Goal: Task Accomplishment & Management: Manage account settings

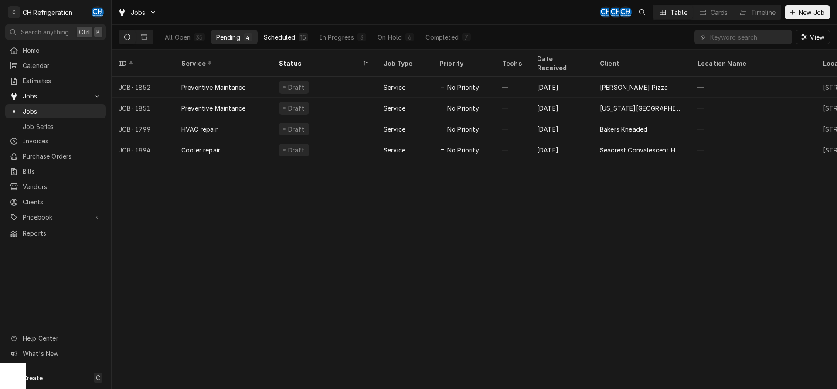
click at [311, 35] on button "Scheduled 15" at bounding box center [285, 37] width 55 height 14
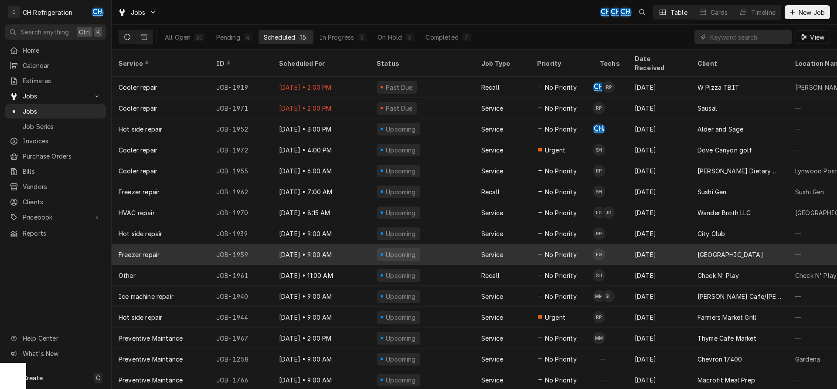
click at [455, 244] on div "Upcoming" at bounding box center [422, 254] width 105 height 21
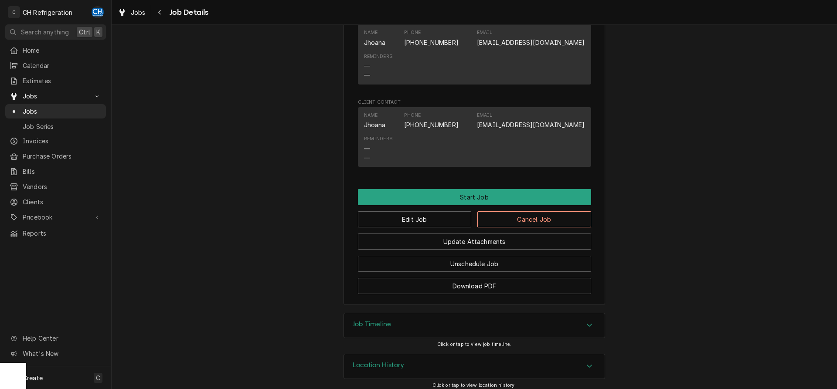
scroll to position [550, 0]
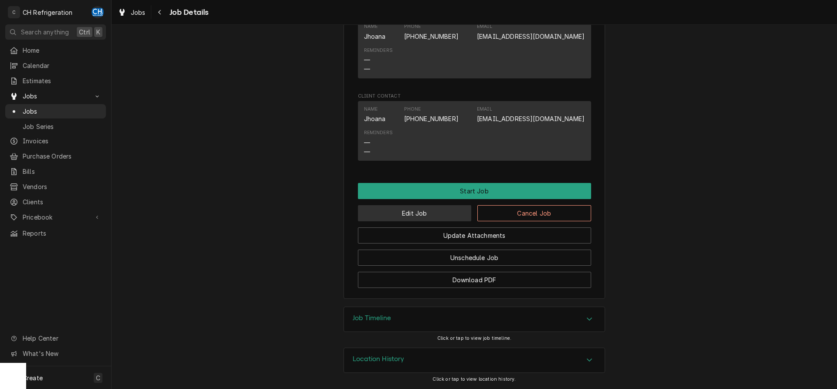
click at [416, 214] on button "Edit Job" at bounding box center [415, 213] width 114 height 16
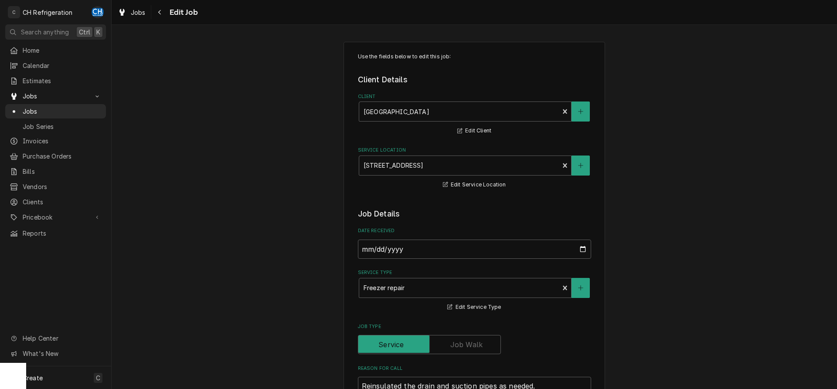
type textarea "x"
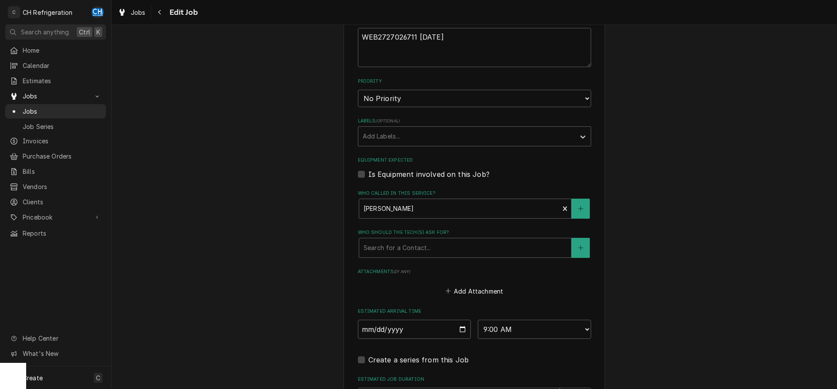
scroll to position [520, 0]
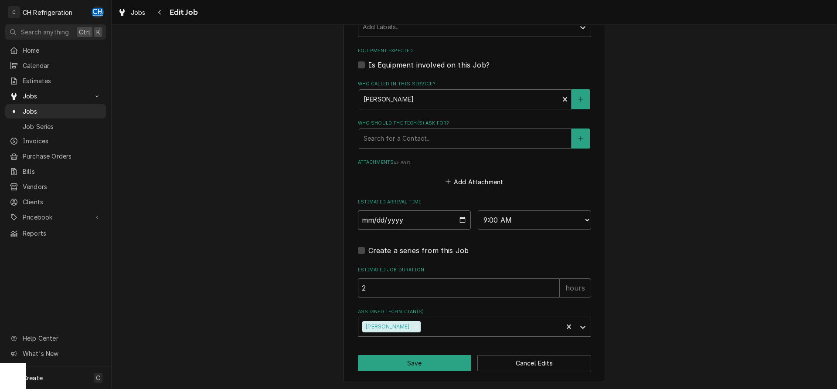
click at [462, 219] on input "2025-09-19" at bounding box center [414, 220] width 113 height 19
type input "2025-09-22"
click at [424, 361] on button "Save" at bounding box center [415, 363] width 114 height 16
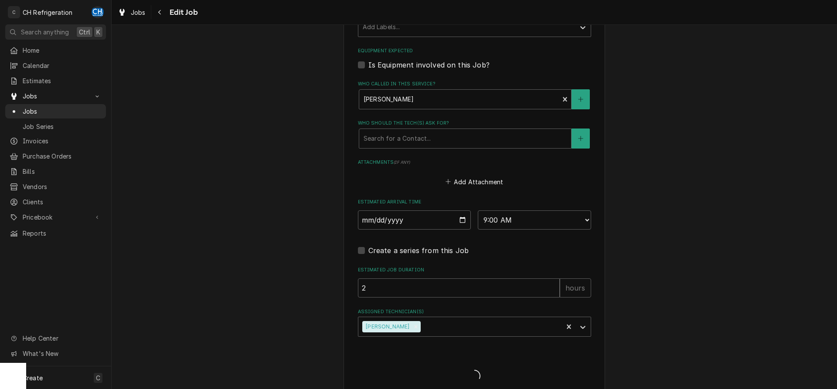
type textarea "x"
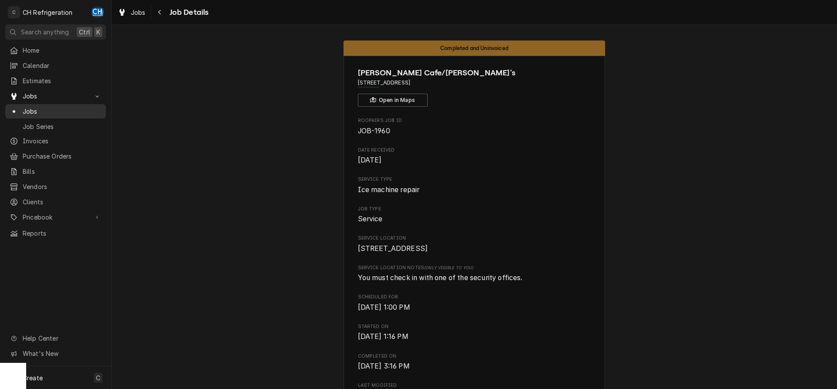
click at [35, 107] on span "Jobs" at bounding box center [62, 111] width 79 height 9
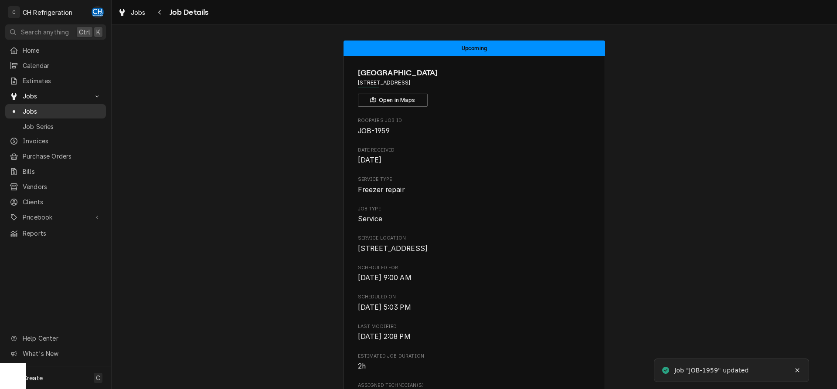
click at [37, 100] on div "Jobs Jobs Job Series" at bounding box center [55, 111] width 101 height 44
click at [35, 107] on span "Jobs" at bounding box center [62, 111] width 79 height 9
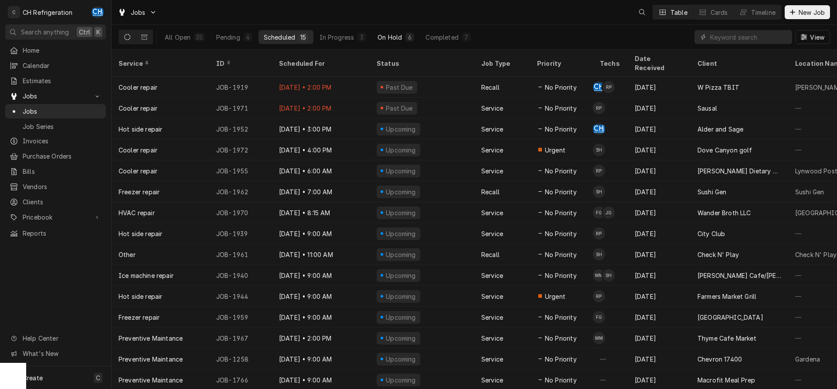
click at [390, 33] on div "On Hold" at bounding box center [389, 37] width 24 height 9
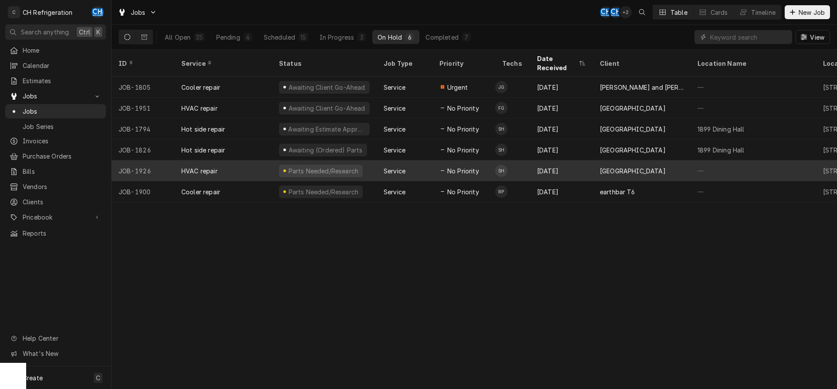
click at [637, 165] on div "[GEOGRAPHIC_DATA]" at bounding box center [642, 170] width 98 height 21
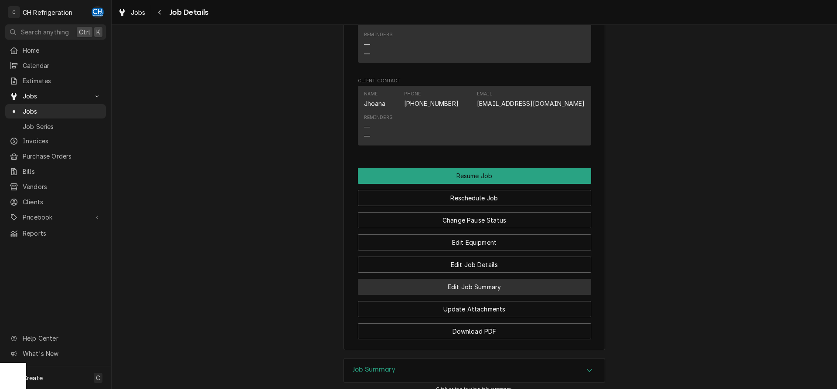
scroll to position [805, 0]
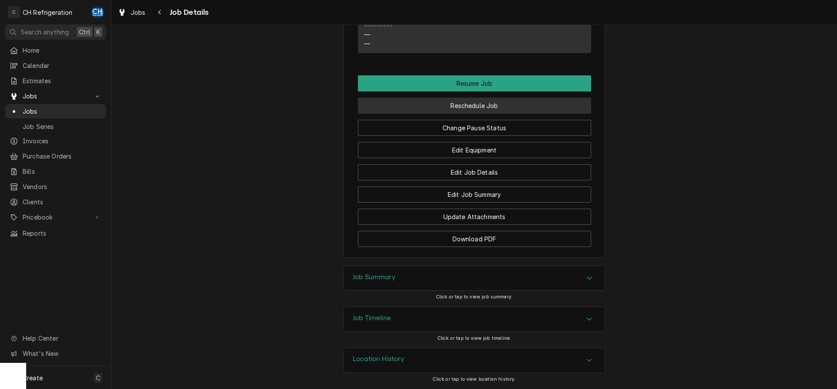
click at [475, 101] on button "Reschedule Job" at bounding box center [474, 106] width 233 height 16
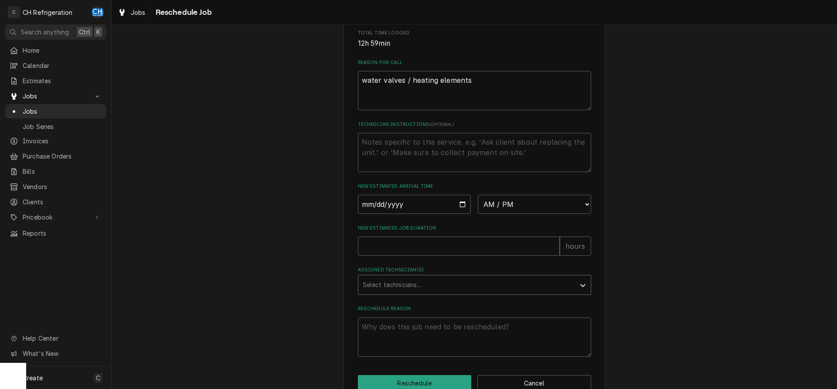
scroll to position [222, 0]
click at [465, 213] on input "Date" at bounding box center [414, 203] width 113 height 19
type input "2025-09-22"
click at [478, 194] on select "AM / PM 6:00 AM 6:15 AM 6:30 AM 6:45 AM 7:00 AM 7:15 AM 7:30 AM 7:45 AM 8:00 AM…" at bounding box center [534, 203] width 113 height 19
drag, startPoint x: 529, startPoint y: 215, endPoint x: 451, endPoint y: 304, distance: 118.0
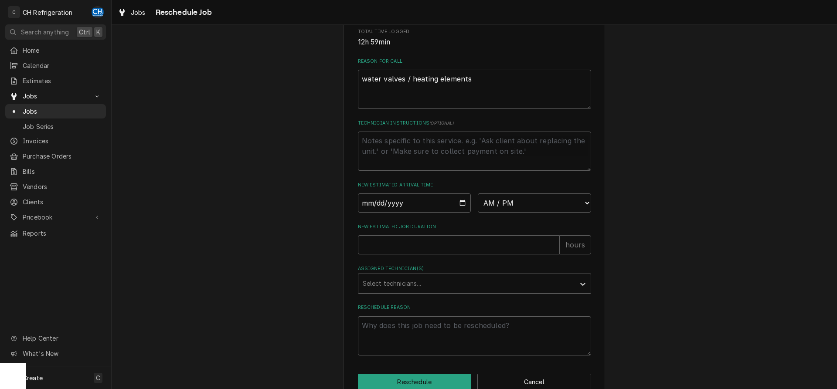
click at [452, 293] on div "Select technicians..." at bounding box center [466, 283] width 217 height 19
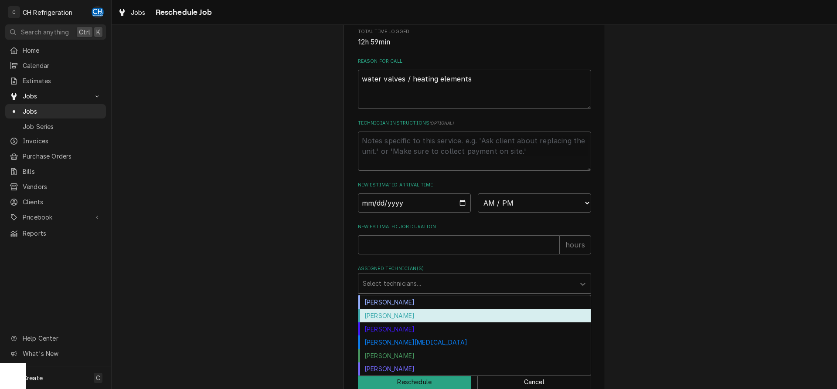
click at [431, 321] on div "[PERSON_NAME]" at bounding box center [474, 316] width 232 height 14
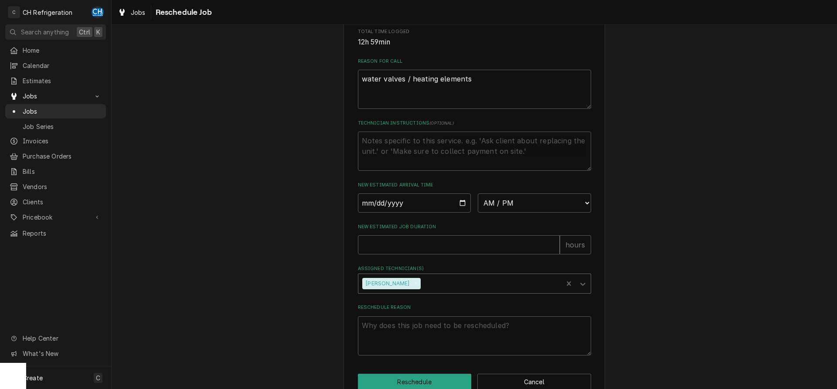
drag, startPoint x: 445, startPoint y: 297, endPoint x: 442, endPoint y: 301, distance: 4.7
click at [445, 292] on div "Assigned Technician(s)" at bounding box center [490, 284] width 136 height 16
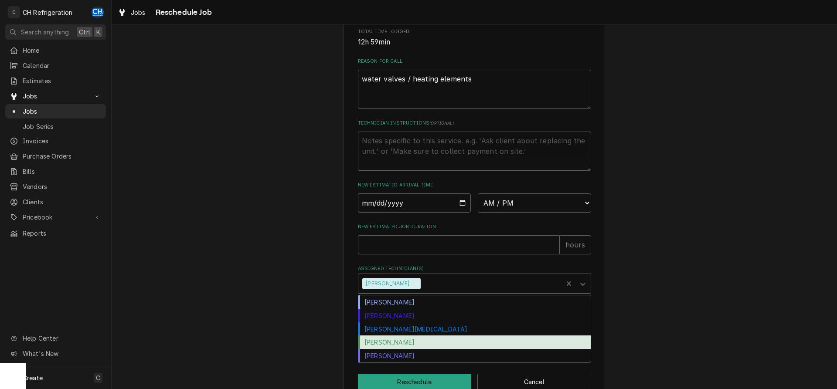
click at [405, 363] on div "Steven Hiraga" at bounding box center [474, 356] width 232 height 14
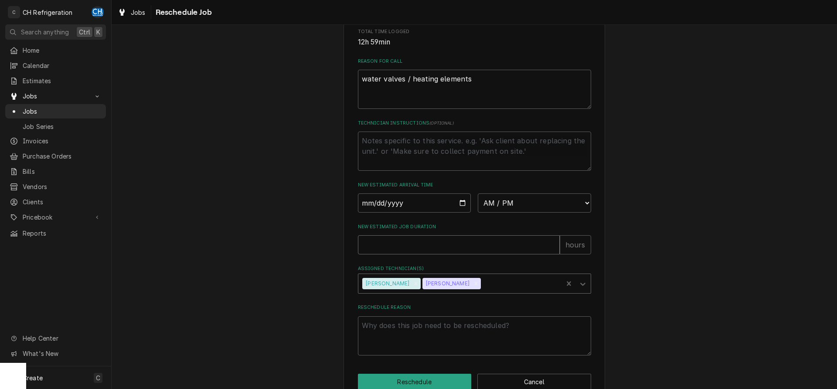
click at [459, 255] on input "New Estimated Job Duration" at bounding box center [459, 244] width 202 height 19
type textarea "x"
type input "2"
click at [478, 194] on select "AM / PM 6:00 AM 6:15 AM 6:30 AM 6:45 AM 7:00 AM 7:15 AM 7:30 AM 7:45 AM 8:00 AM…" at bounding box center [534, 203] width 113 height 19
select select "09:15:00"
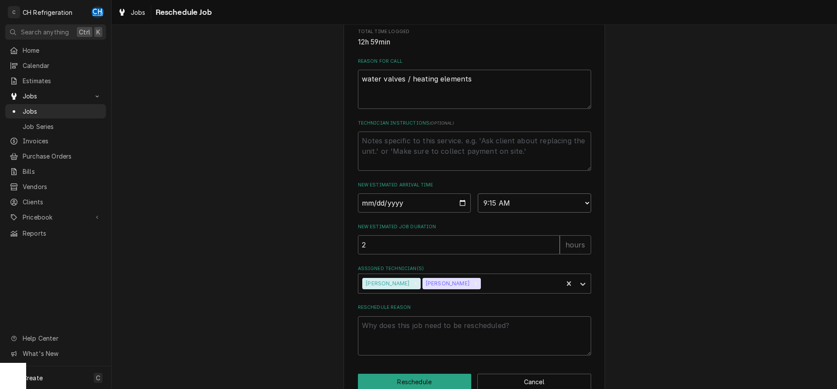
click option "9:15 AM" at bounding box center [0, 0] width 0 height 0
click at [452, 350] on textarea "Reschedule Reason" at bounding box center [474, 335] width 233 height 39
type textarea "x"
type textarea "g"
type textarea "x"
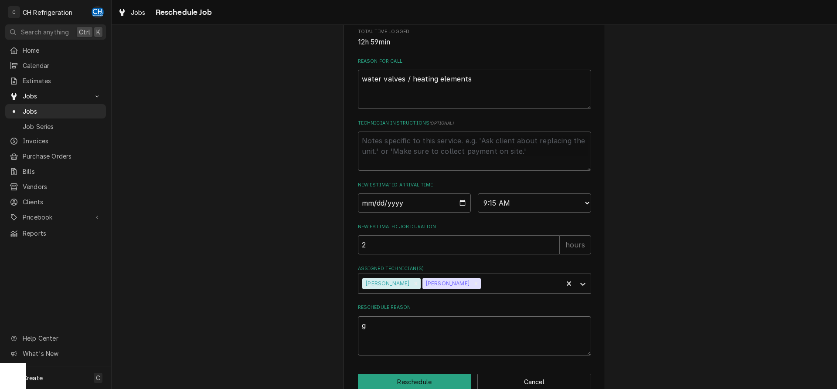
type textarea "ga"
type textarea "x"
type textarea "gas"
type textarea "x"
type textarea "gask"
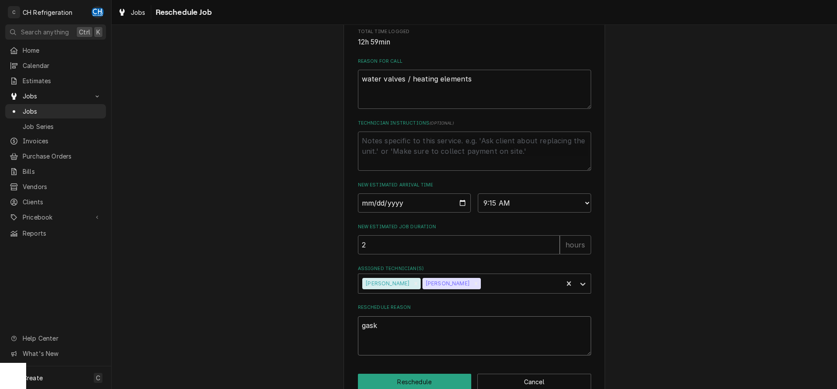
type textarea "x"
type textarea "gaske"
type textarea "x"
type textarea "gasket"
type textarea "x"
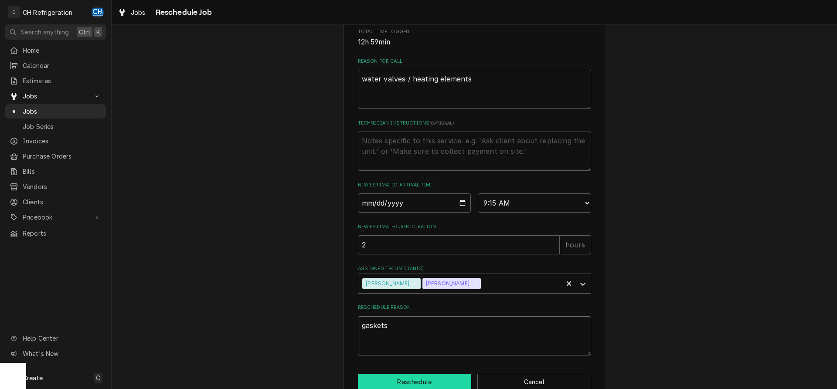
scroll to position [252, 0]
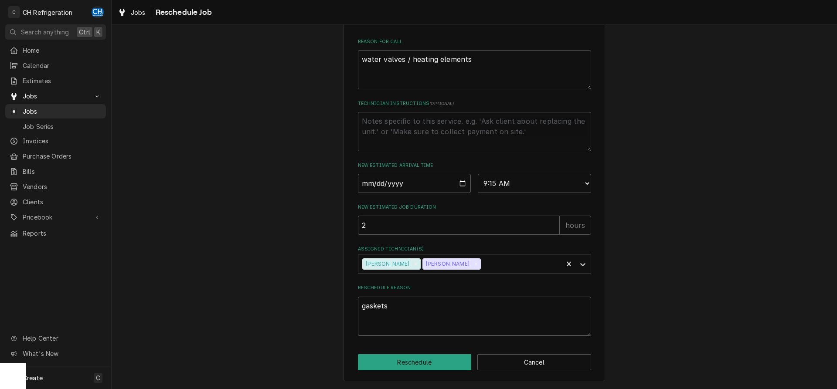
type textarea "gaskets"
click at [434, 349] on div "Please provide some additional details to reschedule this job. Roopairs Job ID …" at bounding box center [473, 91] width 261 height 582
click at [437, 362] on button "Reschedule" at bounding box center [415, 362] width 114 height 16
type textarea "x"
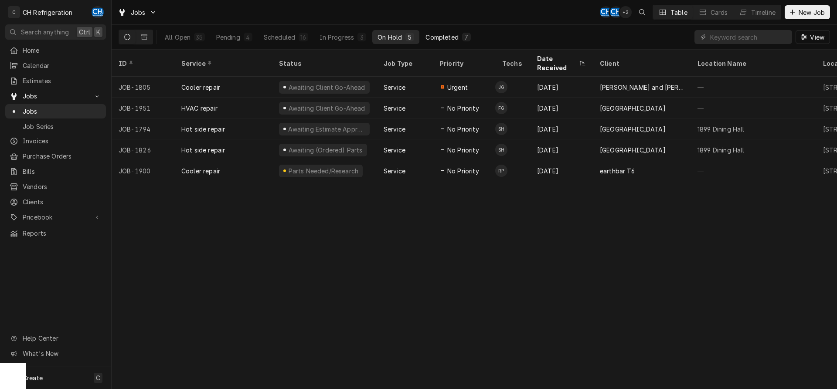
click at [456, 40] on div "Completed" at bounding box center [441, 37] width 33 height 9
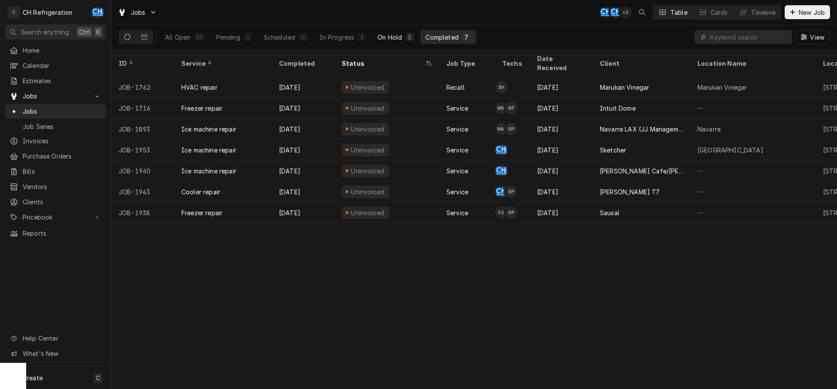
click at [411, 43] on button "On Hold 5" at bounding box center [395, 37] width 47 height 14
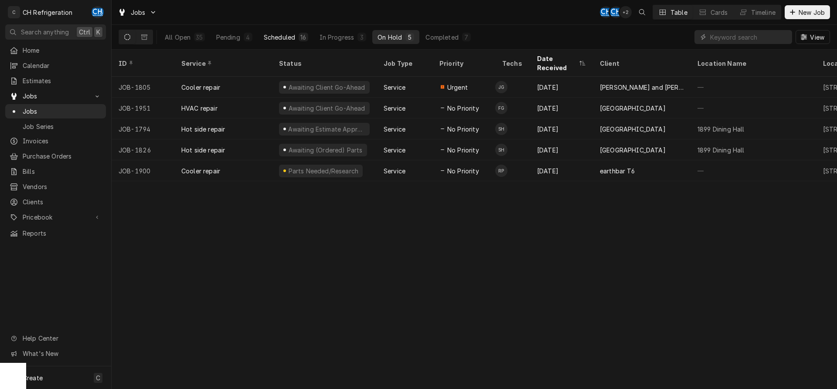
click at [285, 34] on div "Scheduled" at bounding box center [279, 37] width 31 height 9
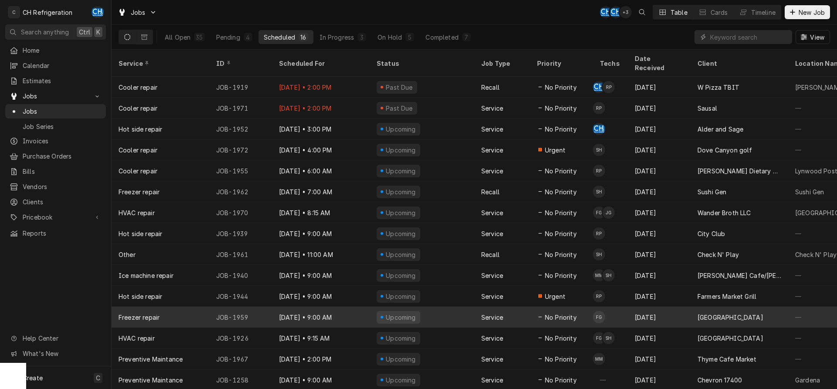
scroll to position [11, 0]
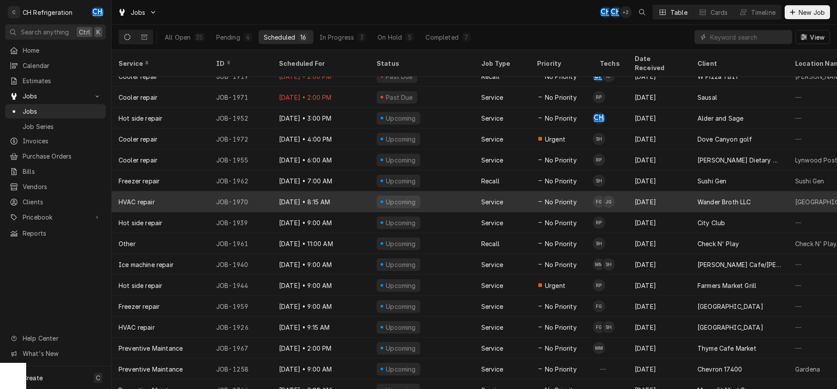
click at [290, 191] on div "Sep 19 • 8:15 AM" at bounding box center [321, 201] width 98 height 21
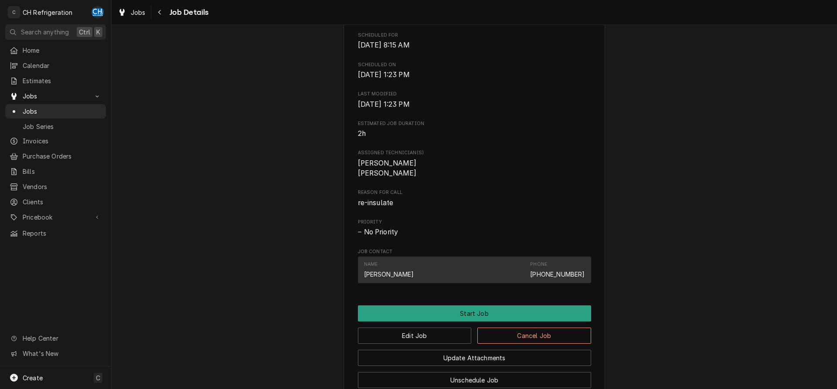
scroll to position [311, 0]
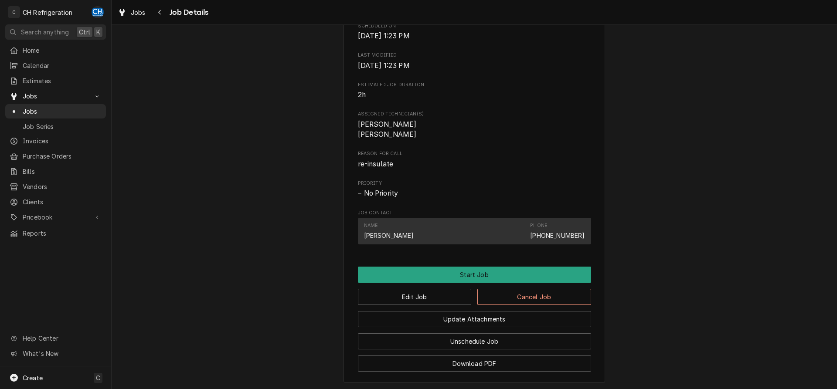
click at [301, 267] on div "Upcoming Wander Broth LLC [GEOGRAPHIC_DATA] / [STREET_ADDRESS][PERSON_NAME] Ope…" at bounding box center [474, 57] width 725 height 668
click at [161, 13] on icon "Navigate back" at bounding box center [160, 12] width 4 height 6
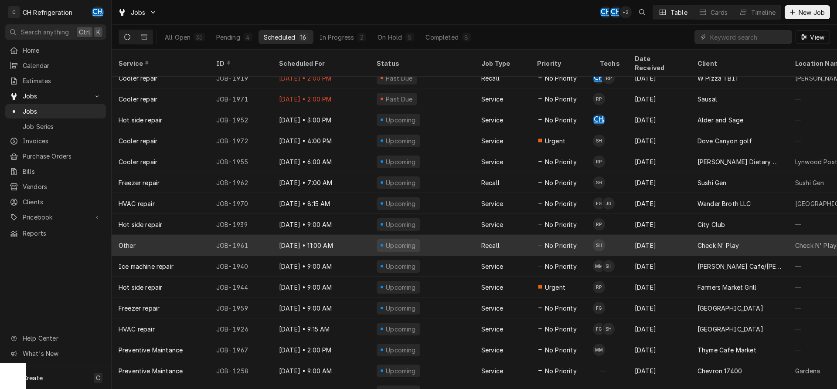
scroll to position [11, 0]
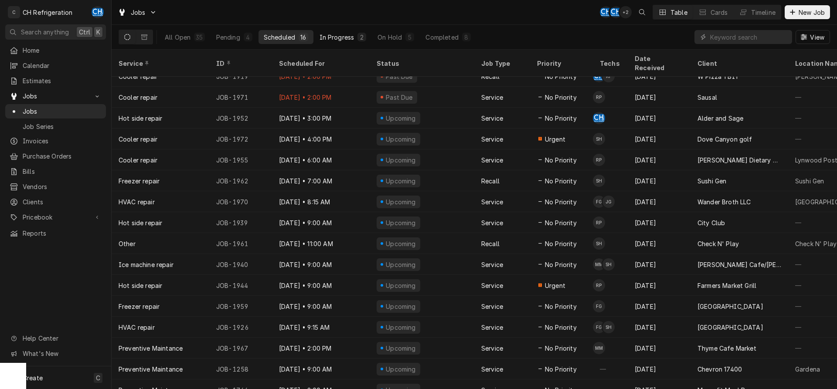
click at [333, 37] on div "In Progress" at bounding box center [336, 37] width 35 height 9
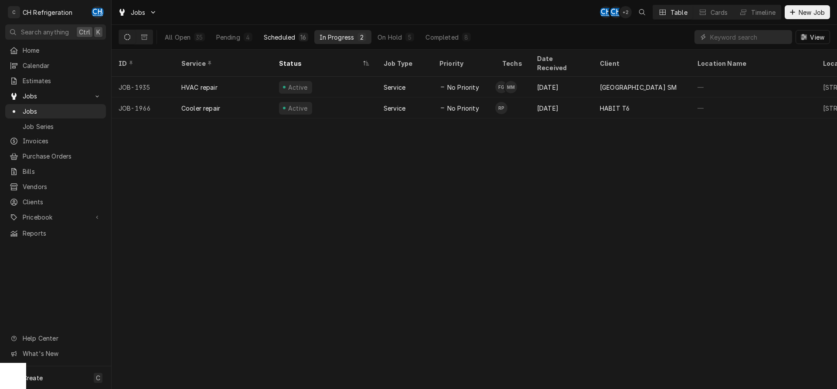
click at [292, 38] on div "Scheduled" at bounding box center [279, 37] width 31 height 9
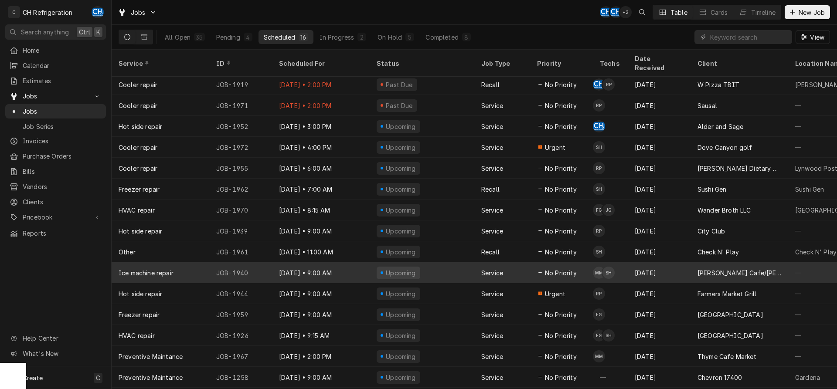
scroll to position [0, 0]
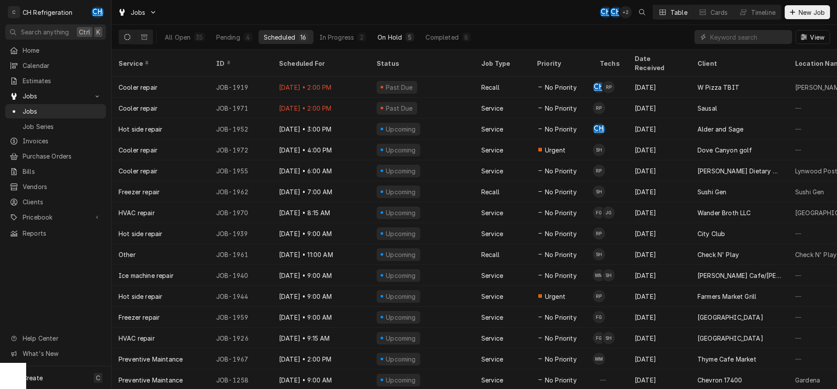
click at [384, 35] on div "On Hold" at bounding box center [389, 37] width 24 height 9
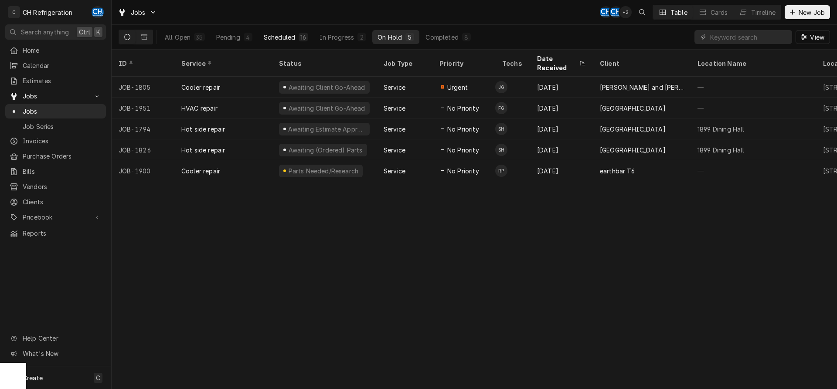
click at [296, 36] on button "Scheduled 16" at bounding box center [285, 37] width 55 height 14
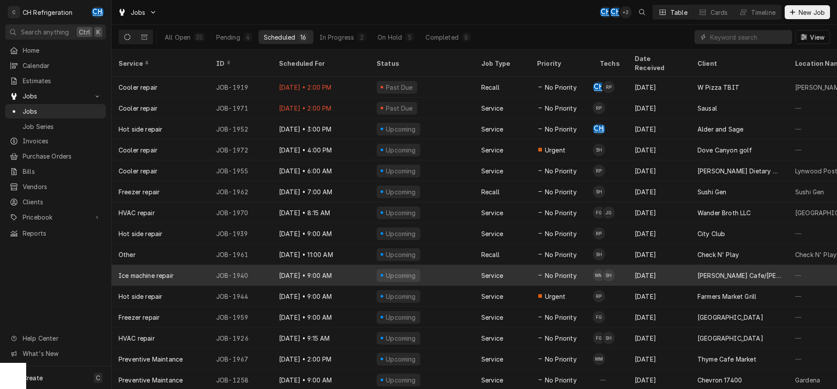
scroll to position [11, 0]
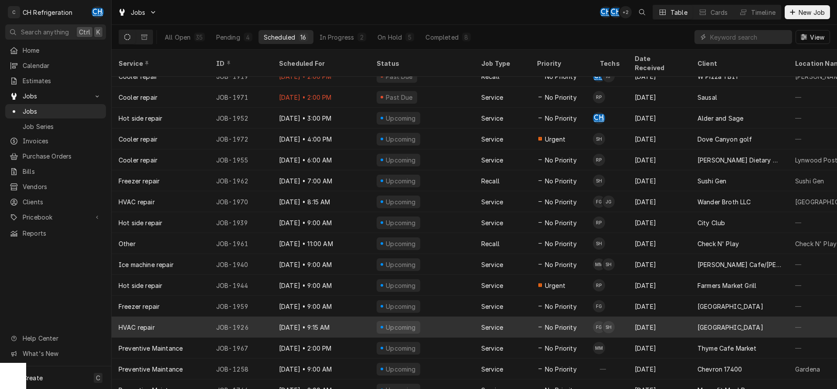
click at [527, 319] on div "Service" at bounding box center [502, 327] width 56 height 21
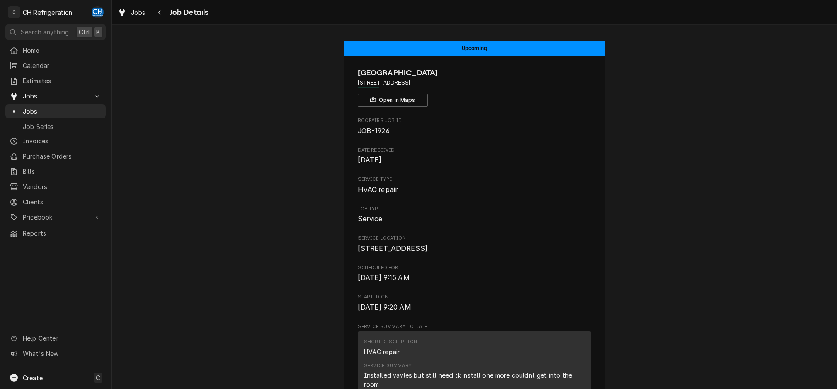
scroll to position [731, 0]
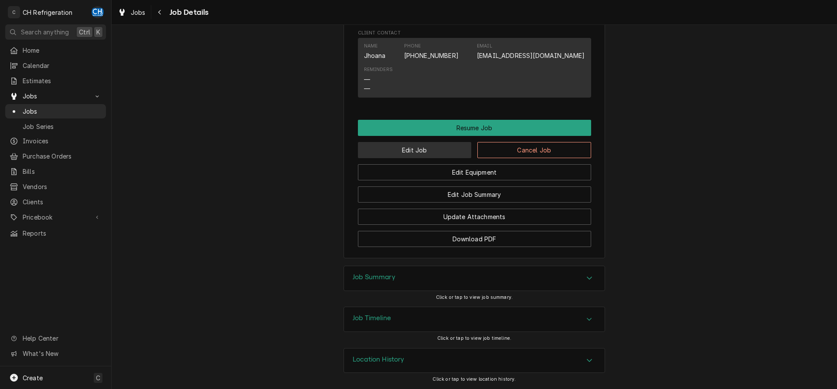
click at [430, 147] on button "Edit Job" at bounding box center [415, 150] width 114 height 16
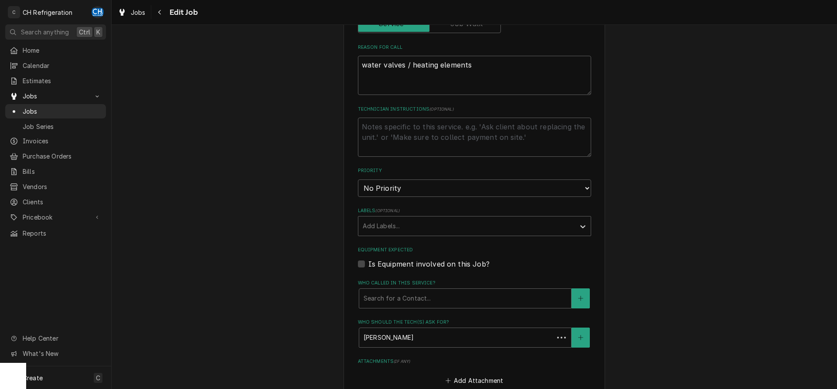
scroll to position [466, 0]
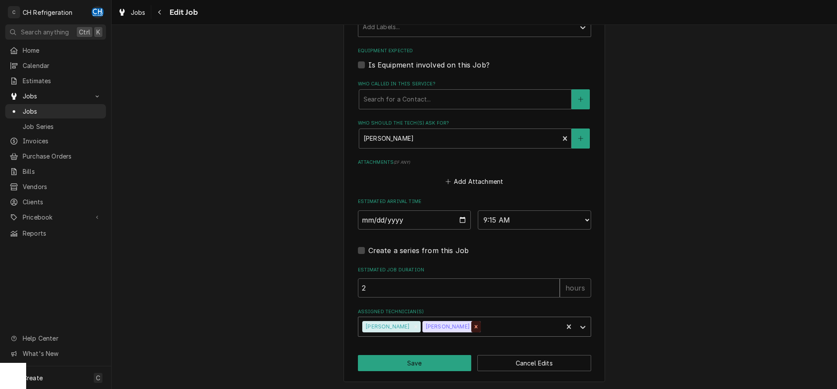
click at [473, 326] on icon "Remove Steven Hiraga" at bounding box center [476, 327] width 6 height 6
click at [432, 363] on button "Save" at bounding box center [415, 363] width 114 height 16
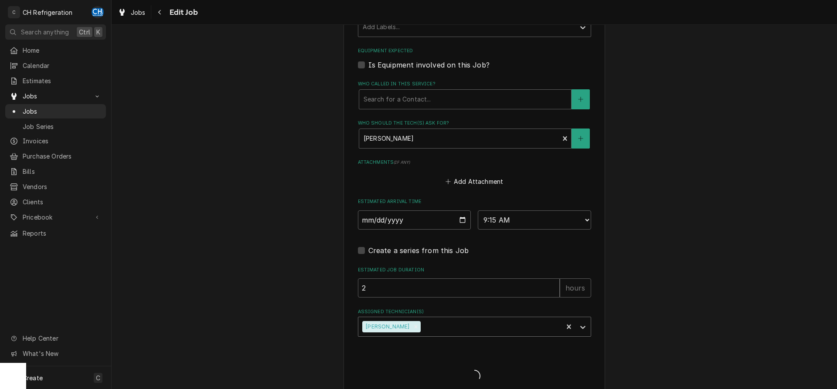
type textarea "x"
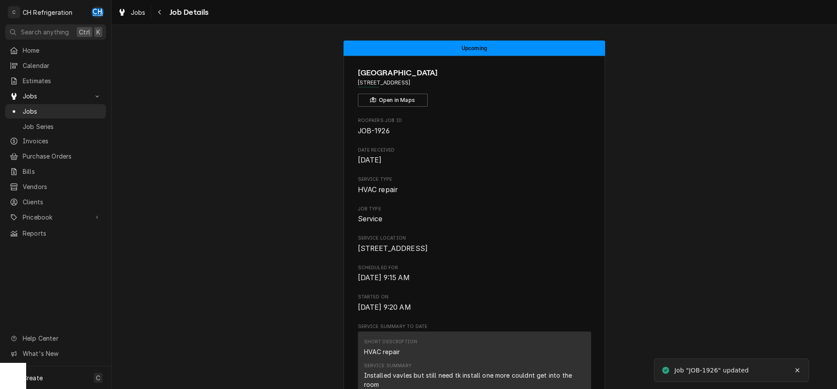
click at [146, 11] on div "Jobs" at bounding box center [131, 12] width 31 height 11
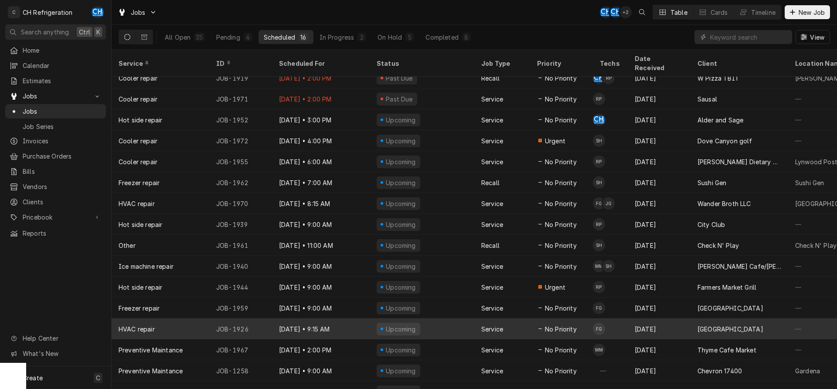
scroll to position [11, 0]
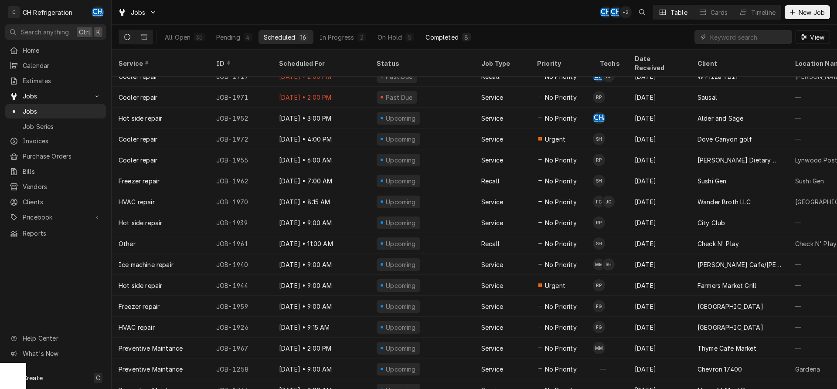
click at [437, 34] on div "Completed" at bounding box center [441, 37] width 33 height 9
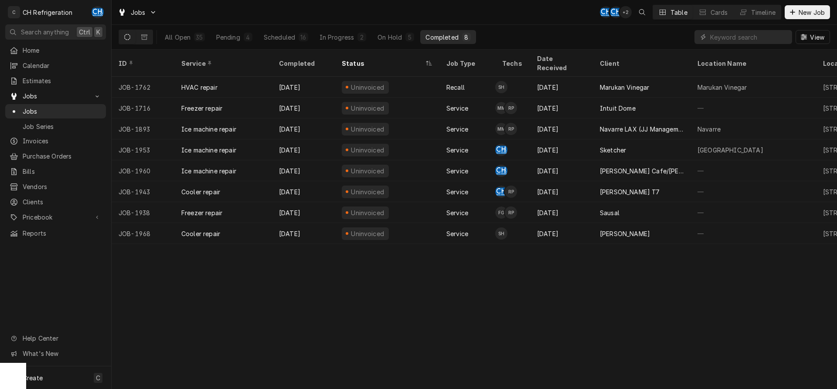
click at [340, 24] on div "Jobs CH CH + 2 Table Cards Timeline New Job" at bounding box center [474, 12] width 725 height 24
click at [340, 30] on div "All Open 35 Pending 4 Scheduled 16 In Progress 2 On Hold 5 Completed 8" at bounding box center [318, 37] width 316 height 24
click at [335, 43] on button "In Progress 2" at bounding box center [343, 37] width 58 height 14
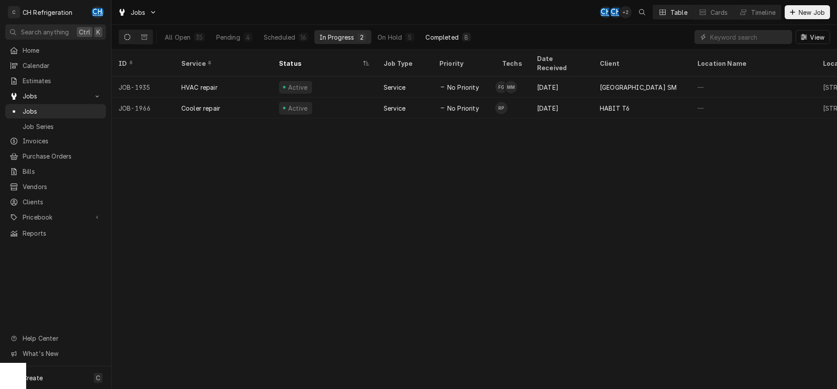
click at [437, 34] on div "Completed" at bounding box center [441, 37] width 33 height 9
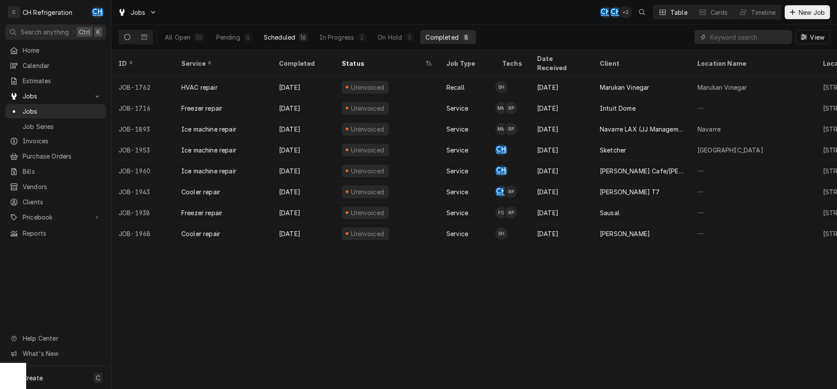
click at [304, 36] on div "16" at bounding box center [303, 37] width 6 height 9
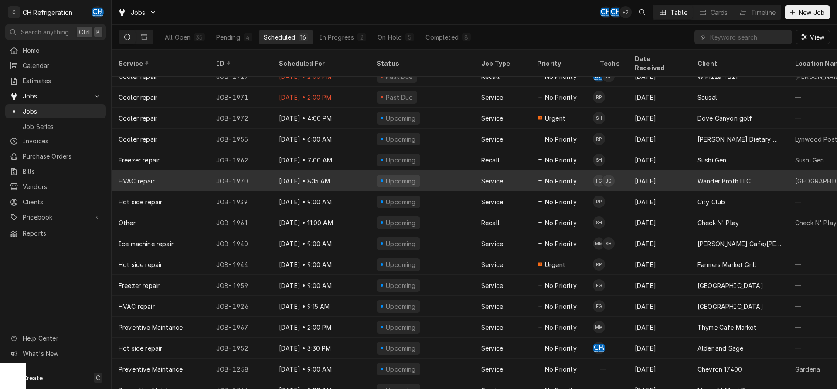
scroll to position [0, 0]
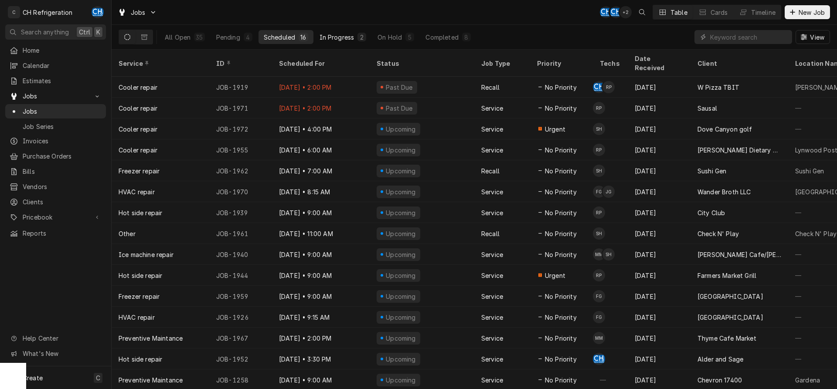
click at [363, 35] on div "2" at bounding box center [361, 37] width 5 height 9
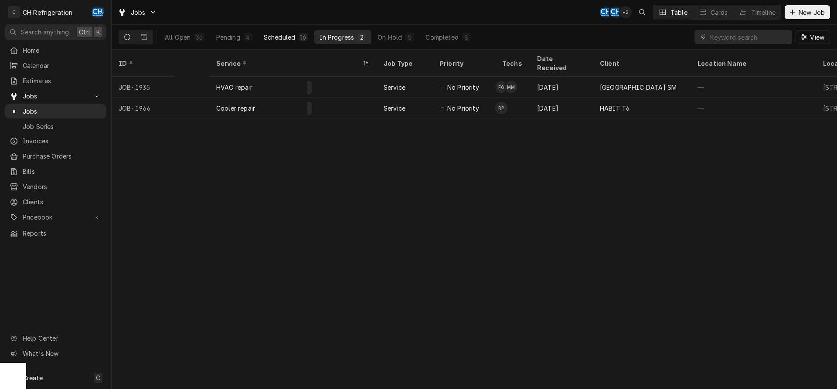
click at [294, 38] on div "Scheduled" at bounding box center [279, 37] width 31 height 9
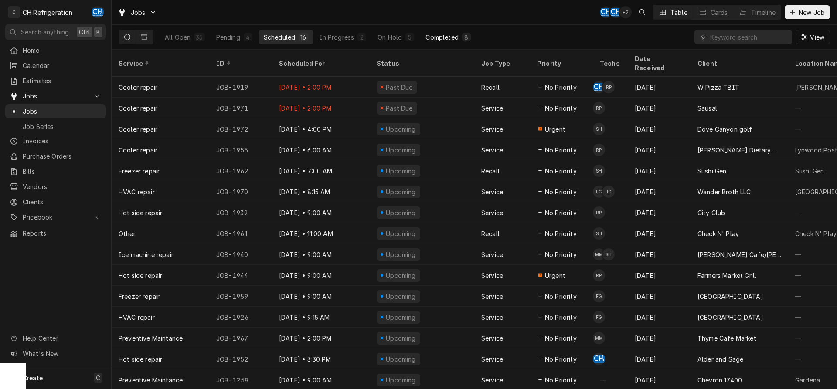
click at [450, 39] on div "Completed" at bounding box center [441, 37] width 33 height 9
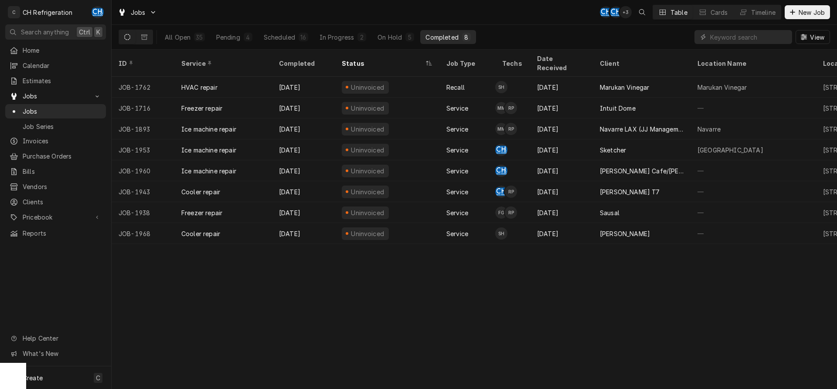
click at [456, 38] on div "Completed" at bounding box center [441, 37] width 33 height 9
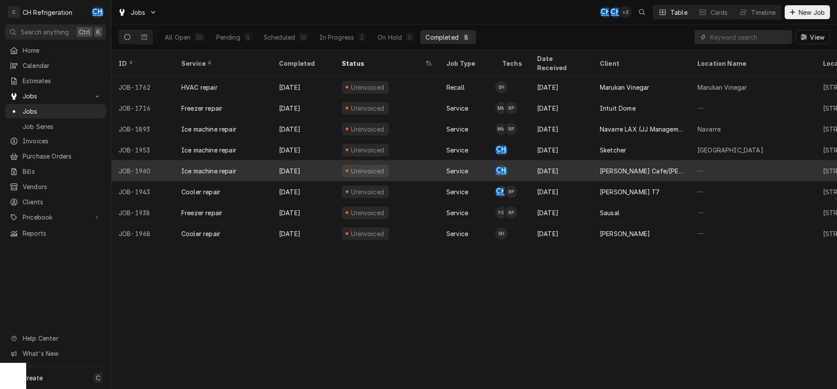
click at [566, 160] on div "[DATE]" at bounding box center [561, 170] width 63 height 21
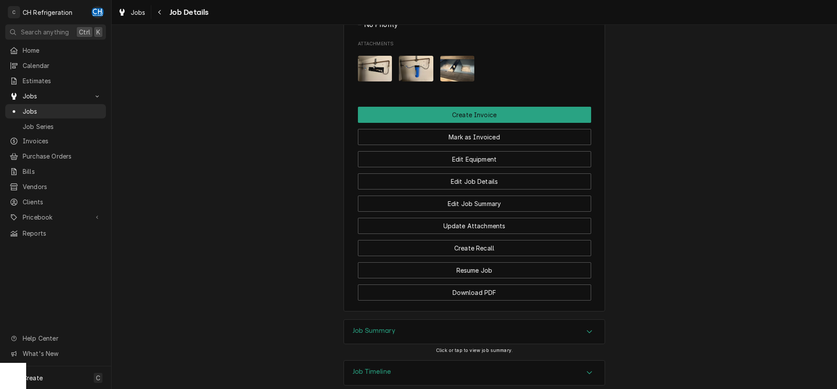
scroll to position [553, 0]
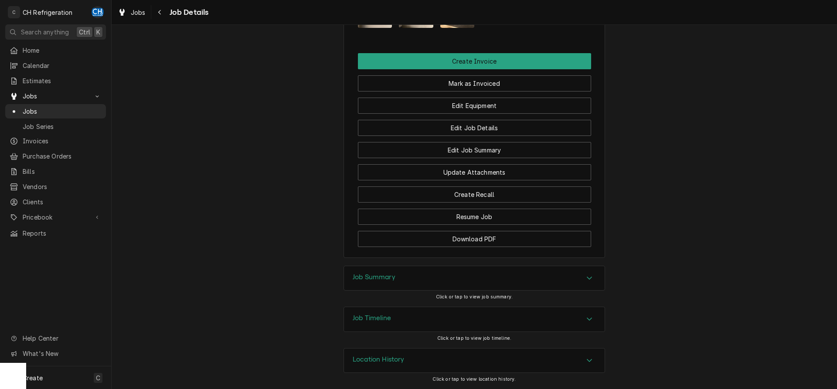
click at [444, 272] on div "Job Summary" at bounding box center [474, 278] width 261 height 24
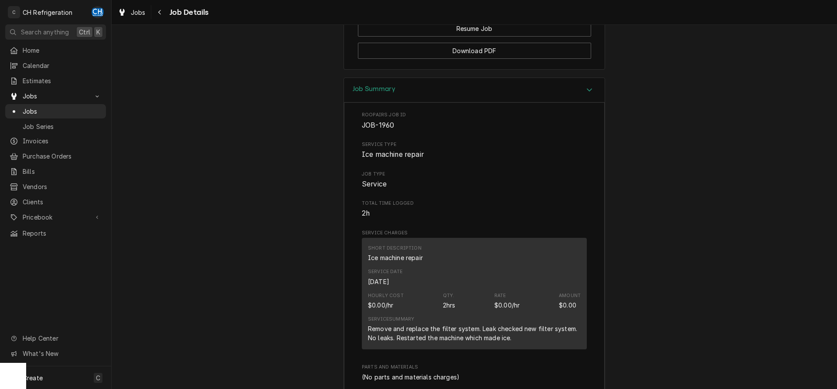
scroll to position [509, 0]
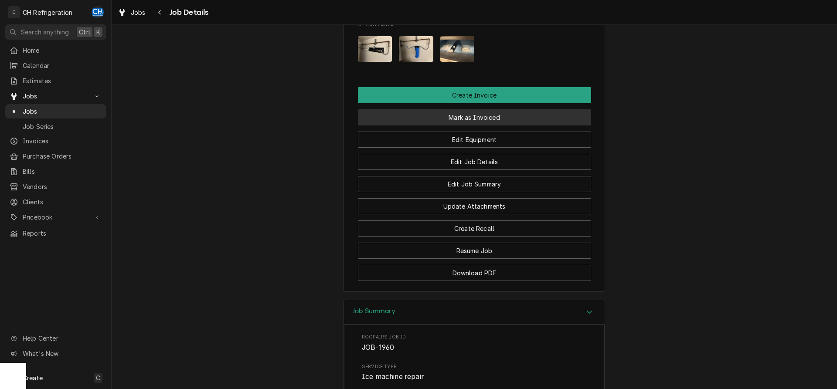
click at [462, 126] on button "Mark as Invoiced" at bounding box center [474, 117] width 233 height 16
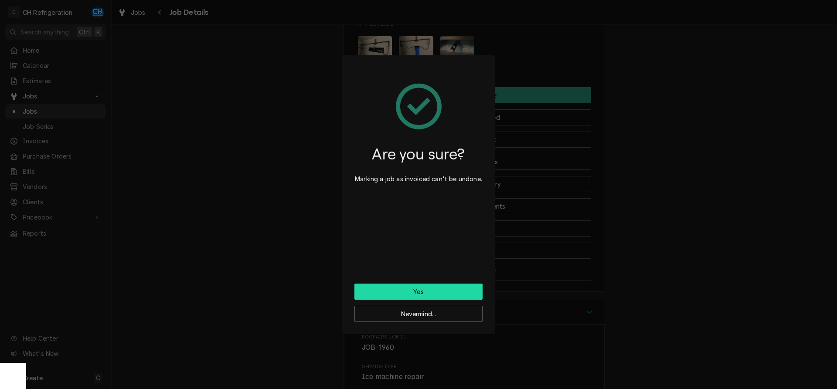
click at [427, 299] on button "Yes" at bounding box center [418, 292] width 128 height 16
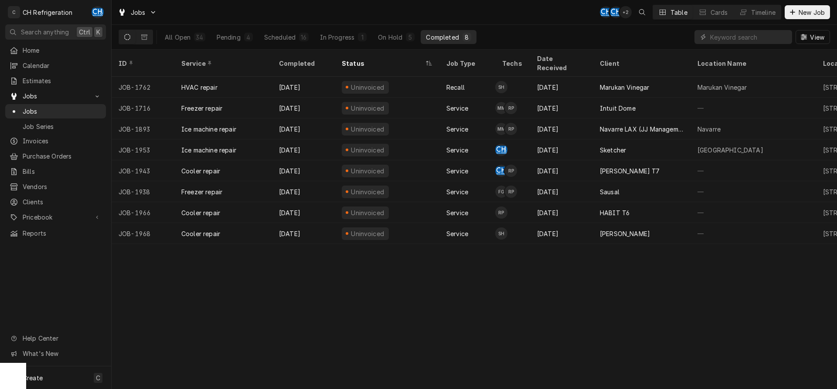
scroll to position [0, 314]
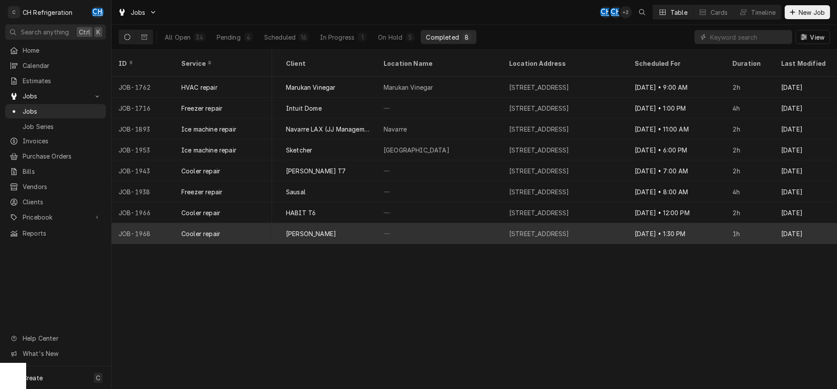
click at [662, 225] on div "Sep 18 • 1:30 PM" at bounding box center [677, 233] width 98 height 21
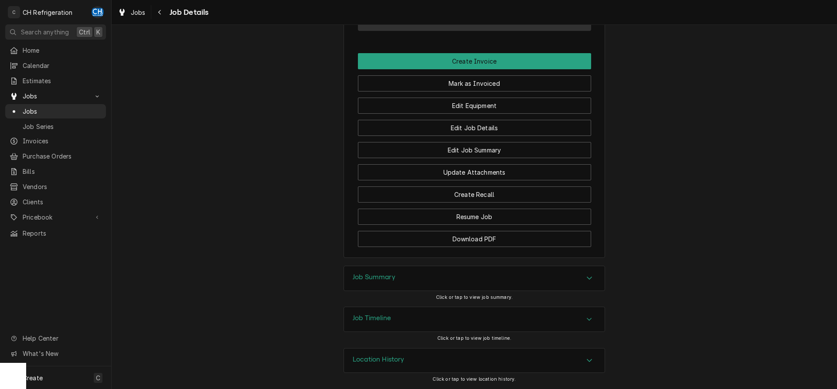
click at [374, 275] on h3 "Job Summary" at bounding box center [374, 277] width 43 height 8
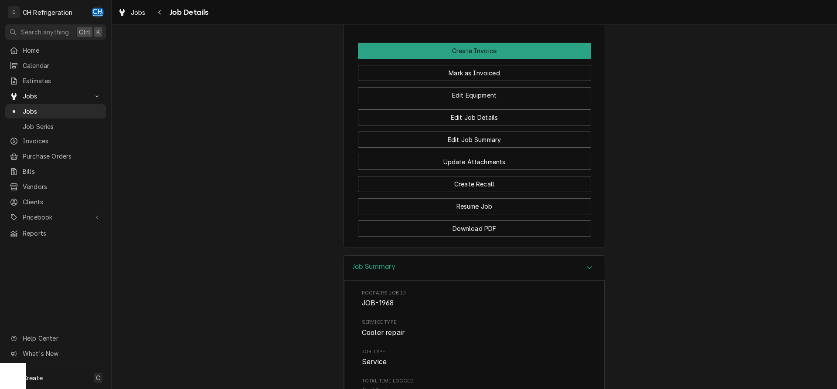
scroll to position [893, 0]
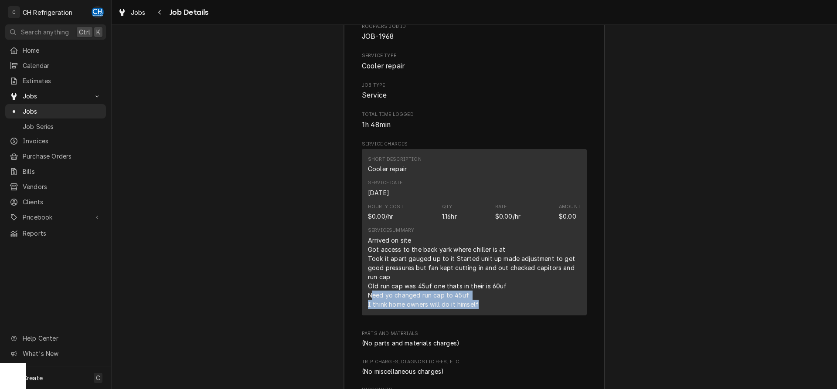
drag, startPoint x: 374, startPoint y: 309, endPoint x: 485, endPoint y: 318, distance: 111.5
click at [485, 309] on div "Arrived on site Got access to the back yark where chiller is at Took it apart g…" at bounding box center [474, 272] width 213 height 73
click at [457, 309] on div "Arrived on site Got access to the back yark where chiller is at Took it apart g…" at bounding box center [474, 272] width 213 height 73
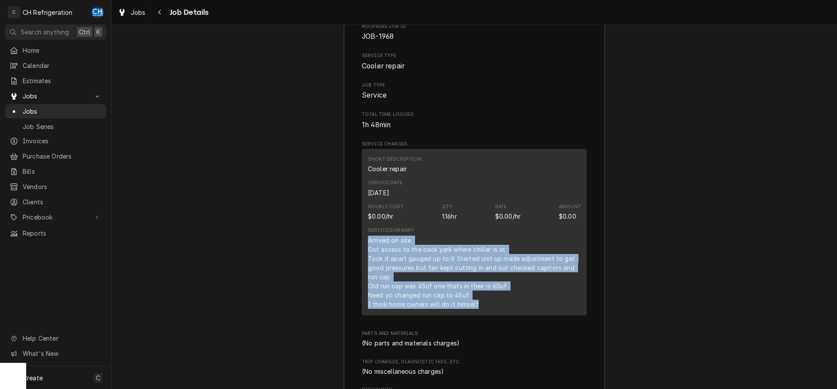
drag, startPoint x: 366, startPoint y: 253, endPoint x: 514, endPoint y: 323, distance: 163.6
click at [514, 316] on div "Short Description Cooler repair Service Date Sep 18, 2025 Hourly Cost $0.00/hr …" at bounding box center [474, 232] width 225 height 166
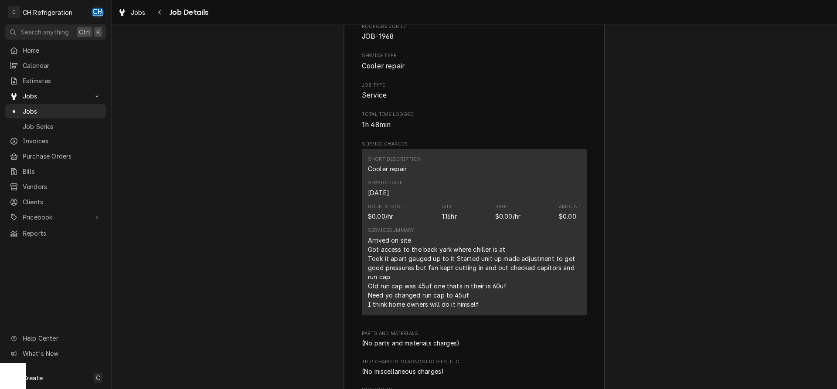
click at [514, 309] on div "Arrived on site Got access to the back yark where chiller is at Took it apart g…" at bounding box center [474, 272] width 213 height 73
click at [160, 13] on icon "Navigate back" at bounding box center [160, 12] width 4 height 6
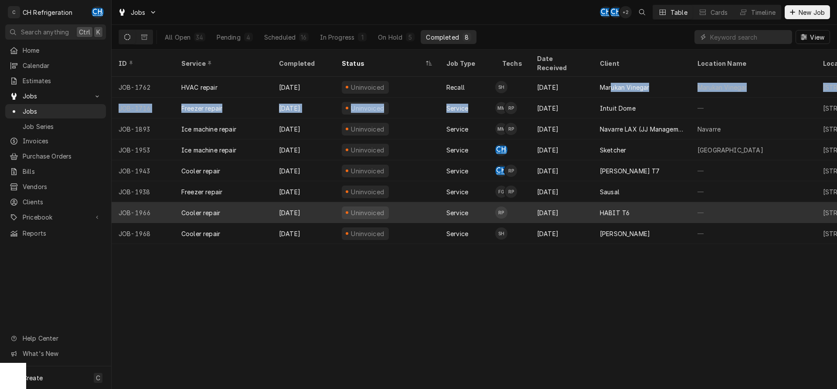
click at [612, 208] on div "HABIT T6" at bounding box center [615, 212] width 30 height 9
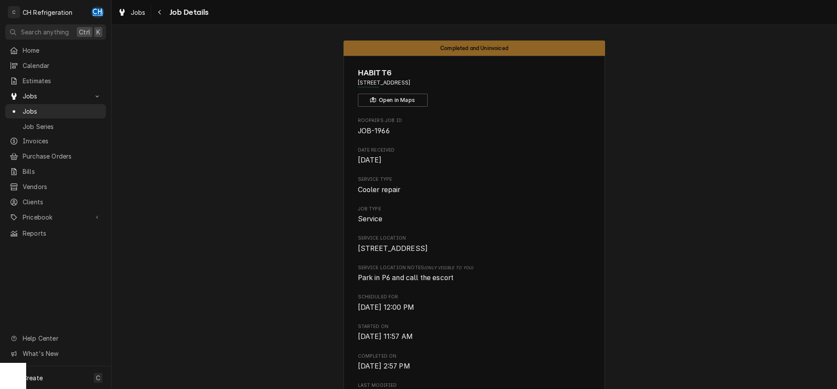
click at [34, 110] on span "Jobs" at bounding box center [62, 111] width 79 height 9
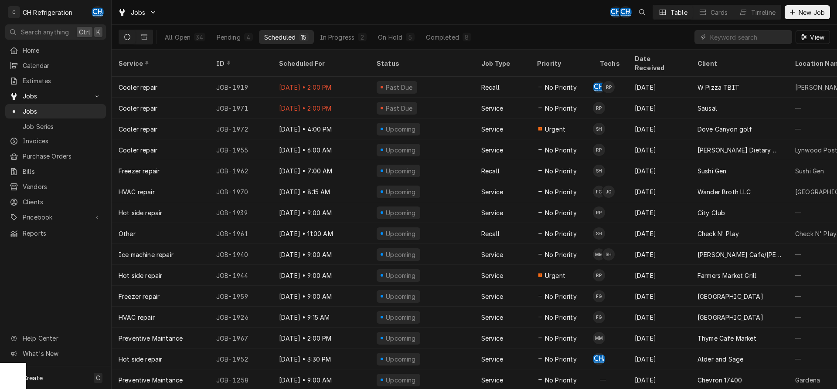
click at [396, 45] on div "All Open 34 Pending 4 Scheduled 15 In Progress 2 On Hold 5 Completed 8" at bounding box center [318, 37] width 317 height 24
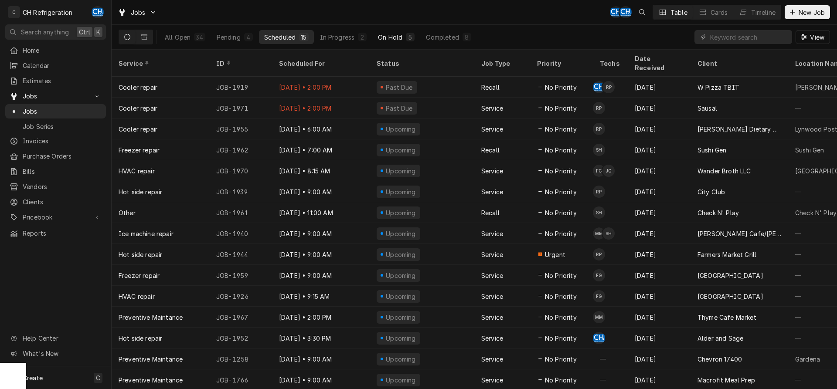
click at [395, 37] on div "On Hold" at bounding box center [390, 37] width 24 height 9
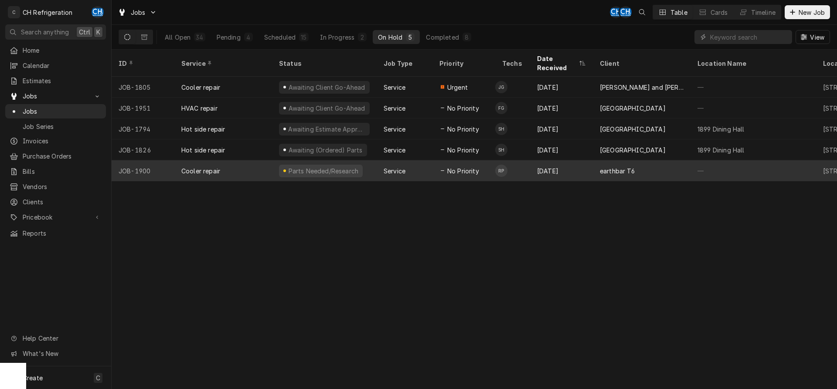
click at [653, 161] on div "earthbar T6" at bounding box center [642, 170] width 98 height 21
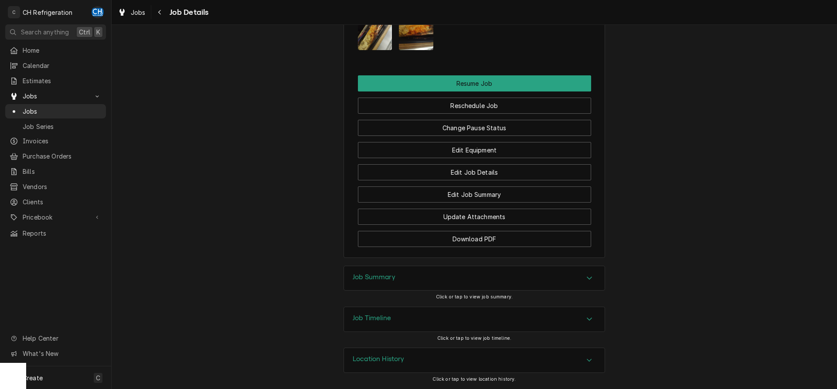
click at [446, 282] on div "Job Summary" at bounding box center [474, 278] width 261 height 24
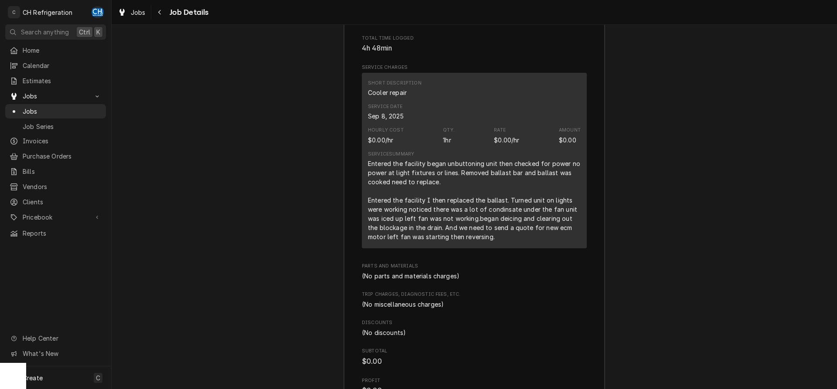
scroll to position [1181, 0]
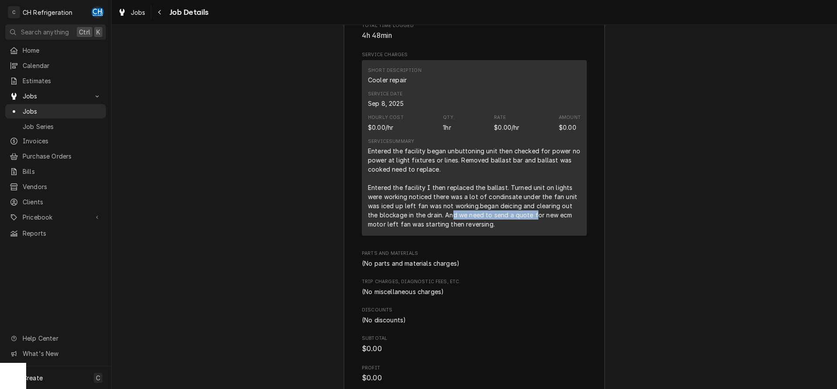
drag, startPoint x: 441, startPoint y: 227, endPoint x: 543, endPoint y: 231, distance: 101.6
click at [542, 229] on div "Entered the facility began unbuttoning unit then checked for power no power at …" at bounding box center [474, 187] width 213 height 82
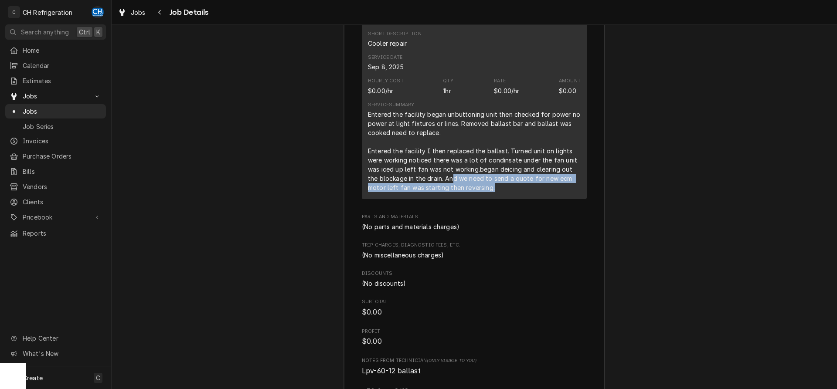
scroll to position [1270, 0]
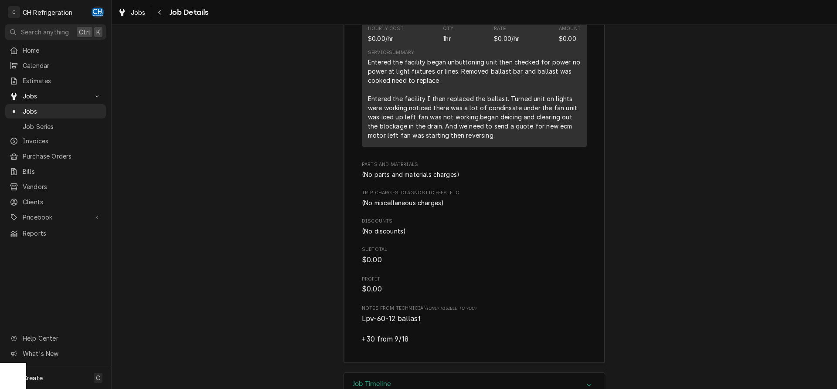
click at [542, 225] on span "Discounts" at bounding box center [474, 221] width 225 height 7
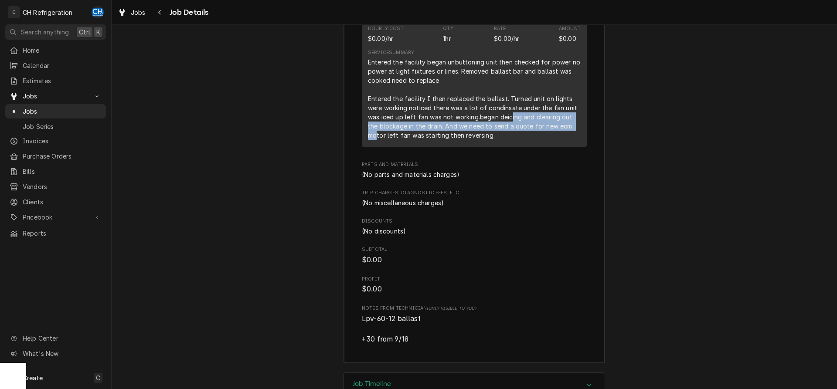
drag, startPoint x: 510, startPoint y: 127, endPoint x: 569, endPoint y: 137, distance: 60.1
click at [569, 137] on div "Entered the facility began unbuttoning unit then checked for power no power at …" at bounding box center [474, 99] width 213 height 82
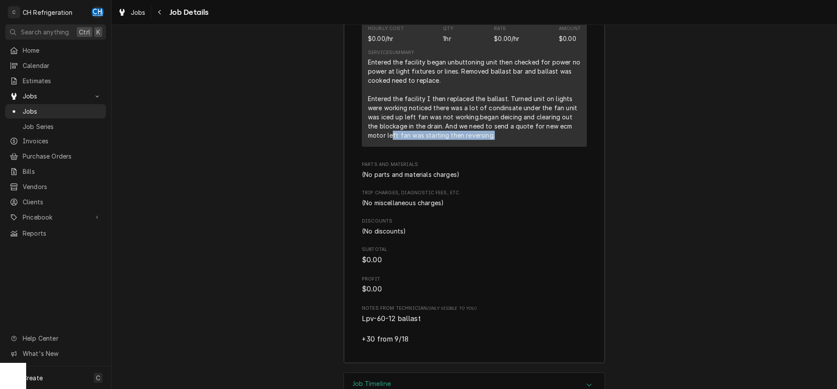
drag, startPoint x: 372, startPoint y: 146, endPoint x: 482, endPoint y: 144, distance: 110.7
click at [482, 140] on div "Entered the facility began unbuttoning unit then checked for power no power at …" at bounding box center [474, 99] width 213 height 82
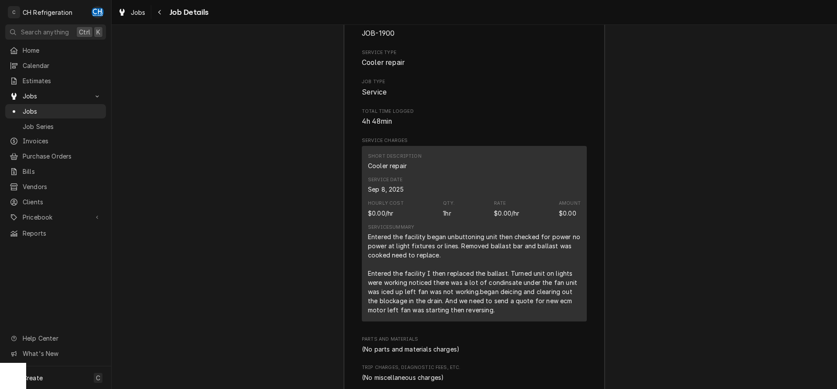
scroll to position [1168, 0]
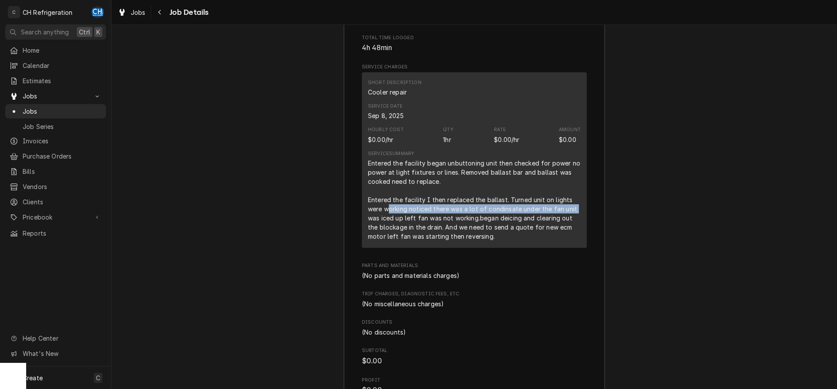
drag, startPoint x: 388, startPoint y: 221, endPoint x: 365, endPoint y: 231, distance: 25.0
click at [365, 231] on div "Short Description Cooler repair Service Date Sep 8, 2025 Hourly Cost $0.00/hr Q…" at bounding box center [474, 160] width 225 height 176
click at [410, 224] on div "Entered the facility began unbuttoning unit then checked for power no power at …" at bounding box center [474, 200] width 213 height 82
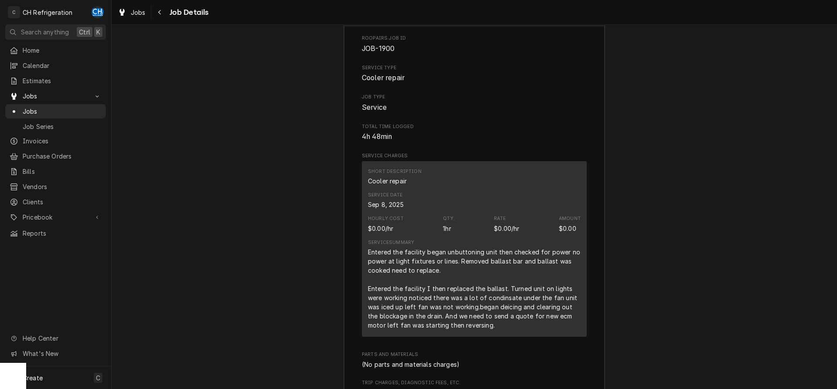
scroll to position [1346, 0]
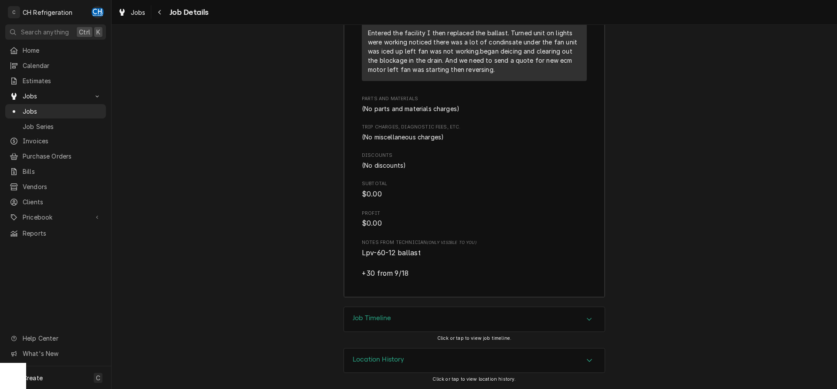
click at [435, 322] on div "Job Timeline" at bounding box center [474, 319] width 261 height 24
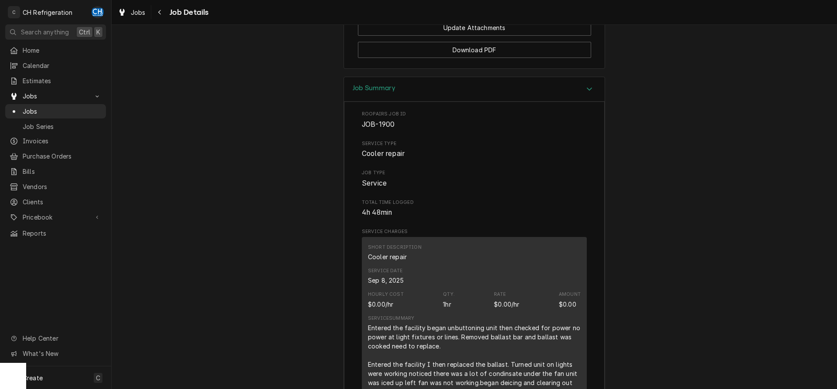
scroll to position [1182, 0]
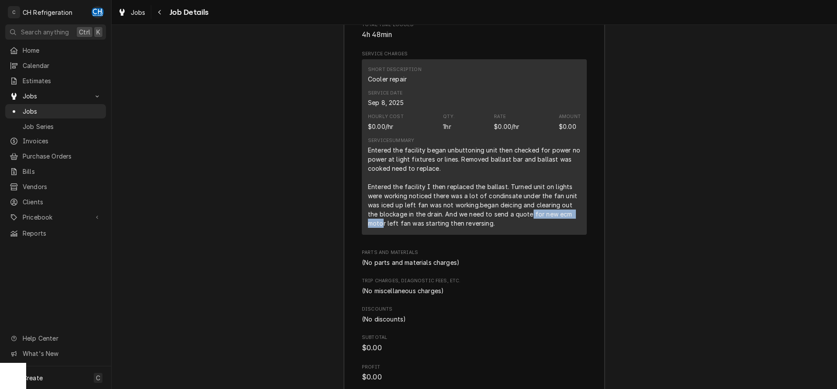
drag, startPoint x: 519, startPoint y: 225, endPoint x: 574, endPoint y: 227, distance: 55.4
click at [574, 227] on div "Entered the facility began unbuttoning unit then checked for power no power at …" at bounding box center [474, 187] width 213 height 82
click at [542, 228] on div "Entered the facility began unbuttoning unit then checked for power no power at …" at bounding box center [474, 187] width 213 height 82
drag, startPoint x: 371, startPoint y: 237, endPoint x: 493, endPoint y: 240, distance: 122.1
click at [493, 231] on div "Service Summary Entered the facility began unbuttoning unit then checked for po…" at bounding box center [474, 182] width 213 height 97
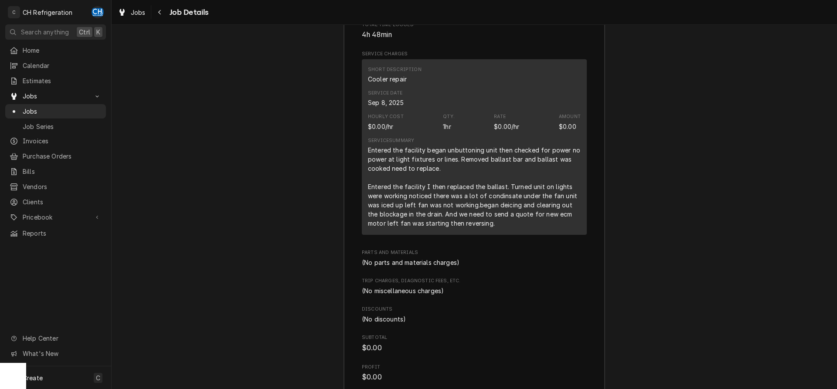
click at [493, 231] on div "Service Summary Entered the facility began unbuttoning unit then checked for po…" at bounding box center [474, 182] width 213 height 97
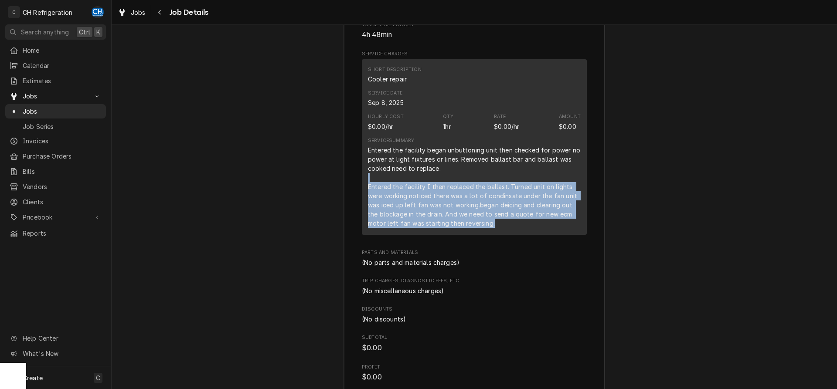
drag, startPoint x: 479, startPoint y: 239, endPoint x: 367, endPoint y: 190, distance: 122.2
click at [367, 190] on div "Short Description Cooler repair Service Date Sep 8, 2025 Hourly Cost $0.00/hr Q…" at bounding box center [474, 147] width 225 height 176
click at [478, 210] on div "Entered the facility began unbuttoning unit then checked for power no power at …" at bounding box center [474, 187] width 213 height 82
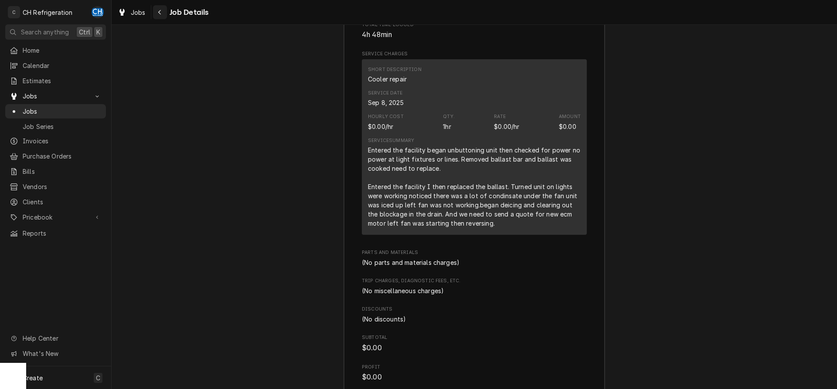
click at [166, 11] on button "Navigate back" at bounding box center [160, 12] width 14 height 14
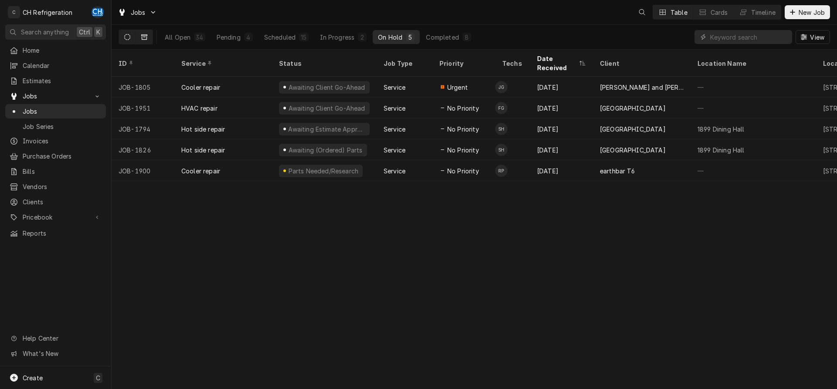
click at [146, 33] on button "Dynamic Content Wrapper" at bounding box center [144, 37] width 17 height 14
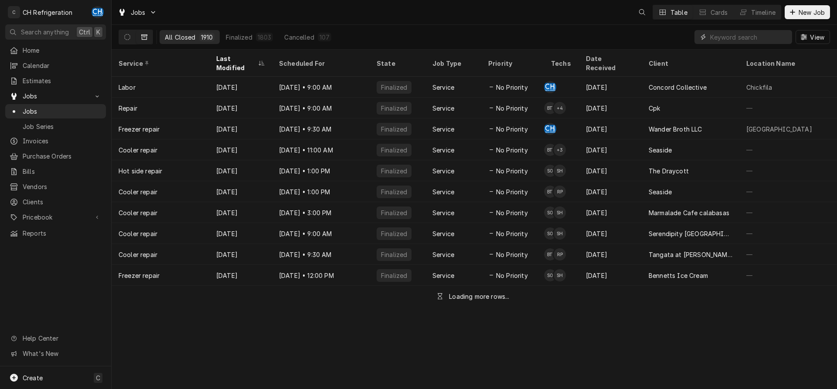
click at [742, 40] on input "Dynamic Content Wrapper" at bounding box center [749, 37] width 78 height 14
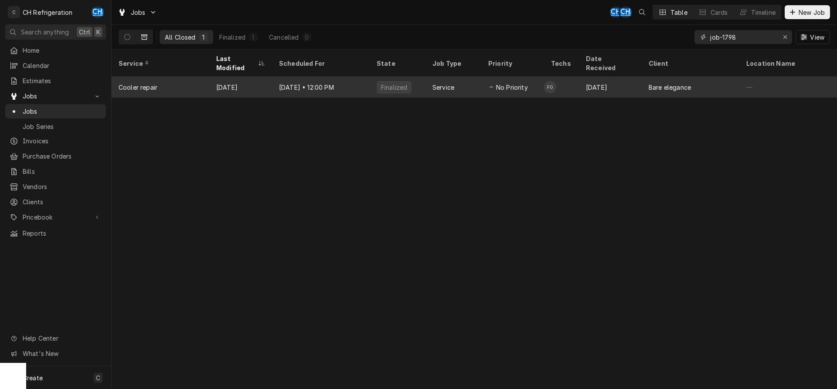
type input "job-1798"
click at [691, 78] on div "Bare elegance" at bounding box center [691, 87] width 98 height 21
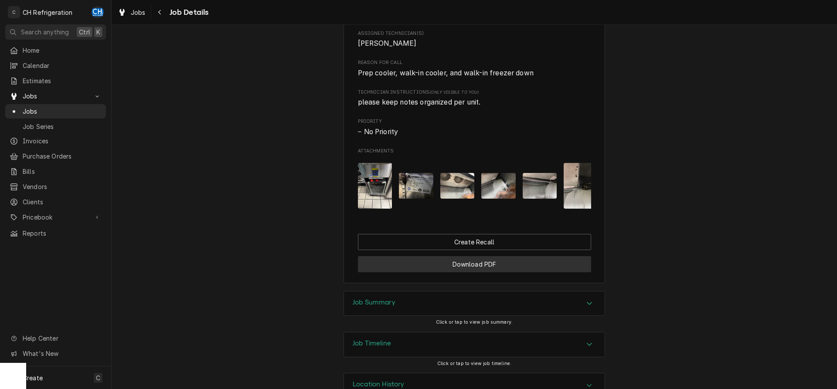
scroll to position [418, 0]
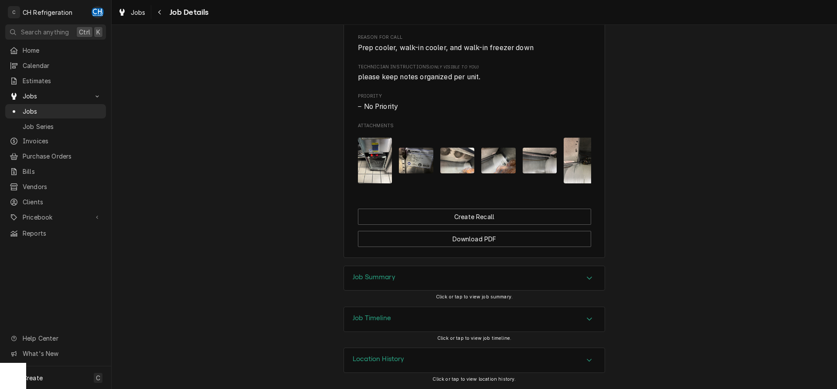
click at [501, 280] on div "Job Summary" at bounding box center [474, 278] width 261 height 24
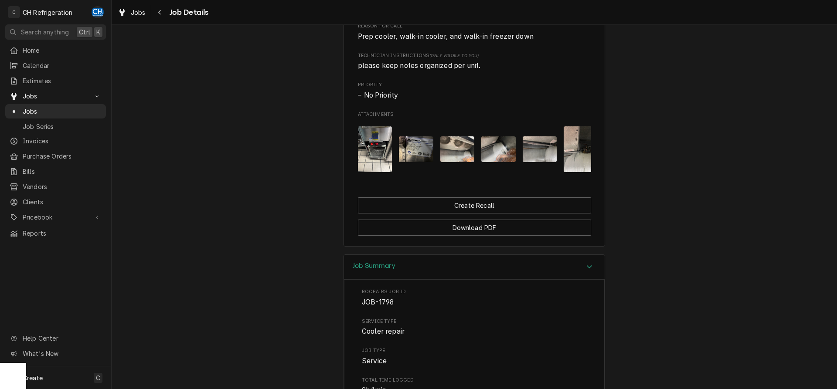
scroll to position [416, 0]
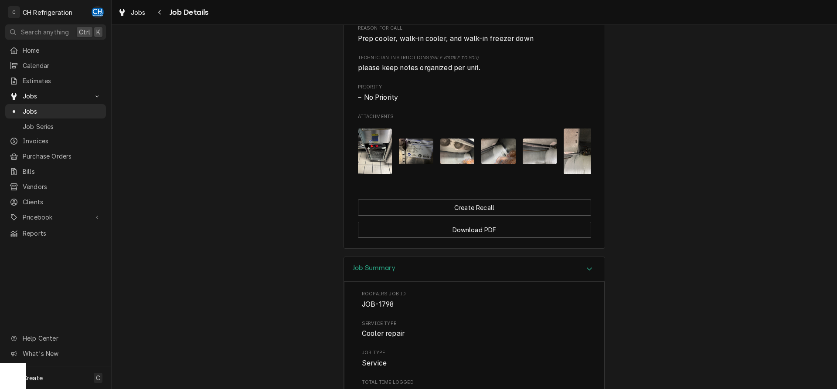
click at [413, 159] on img "Attachments" at bounding box center [416, 152] width 34 height 26
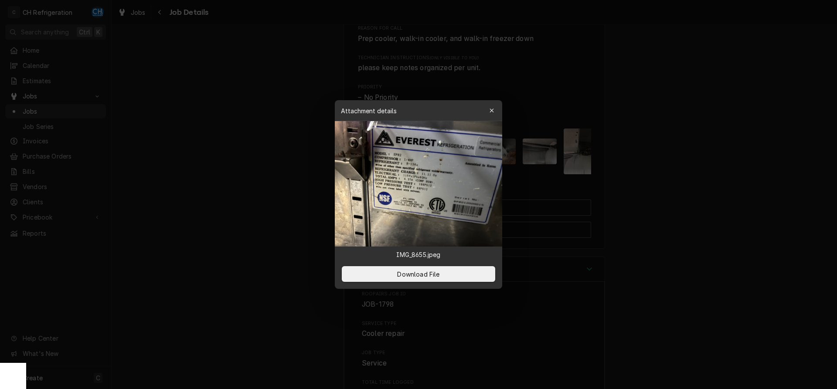
click at [705, 174] on div at bounding box center [418, 194] width 837 height 389
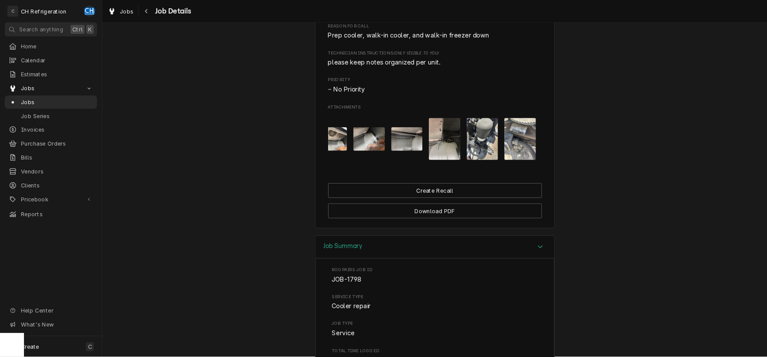
scroll to position [0, 96]
click at [572, 172] on img "Attachments" at bounding box center [567, 152] width 34 height 46
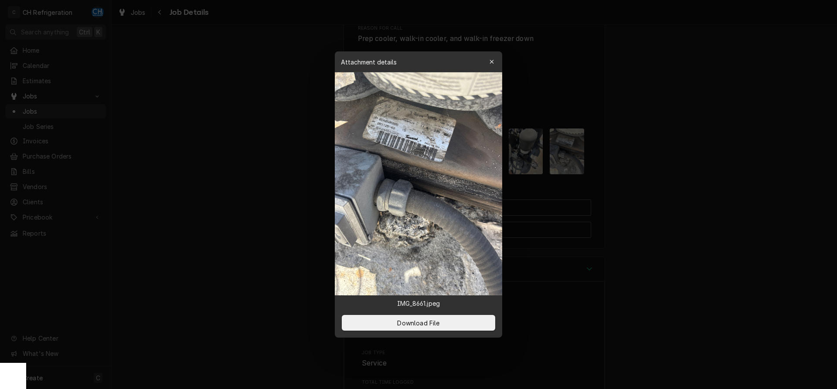
click at [431, 138] on img at bounding box center [418, 183] width 167 height 223
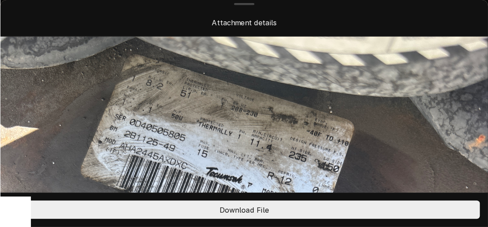
scroll to position [89, 0]
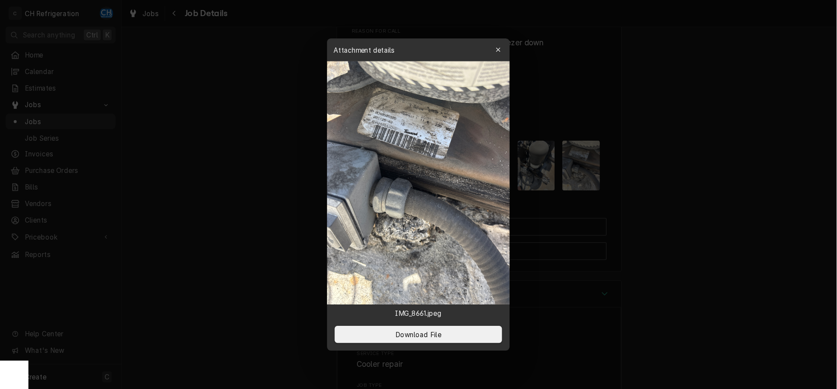
scroll to position [416, 0]
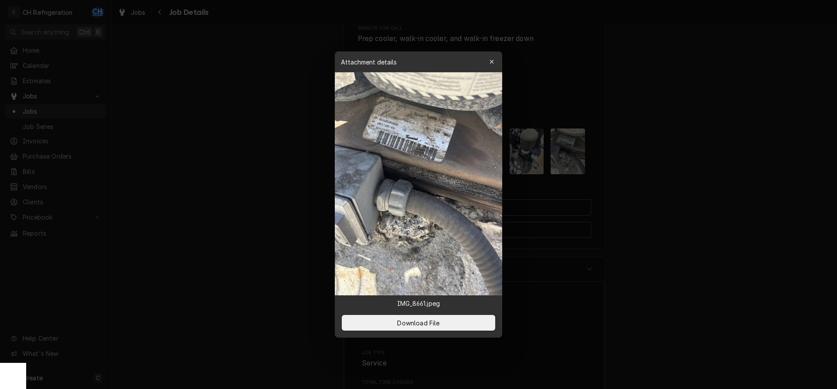
click at [759, 143] on div at bounding box center [418, 194] width 837 height 389
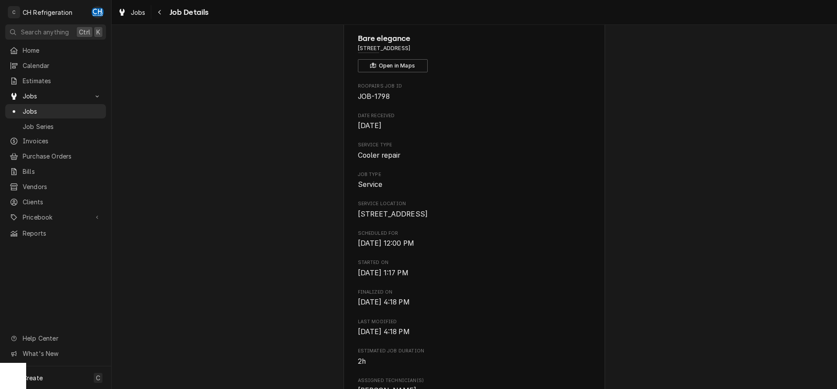
scroll to position [0, 0]
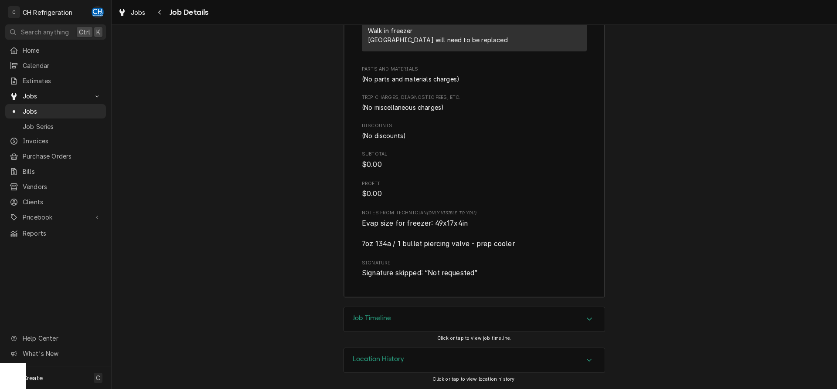
click at [482, 317] on div "Job Timeline" at bounding box center [474, 319] width 261 height 24
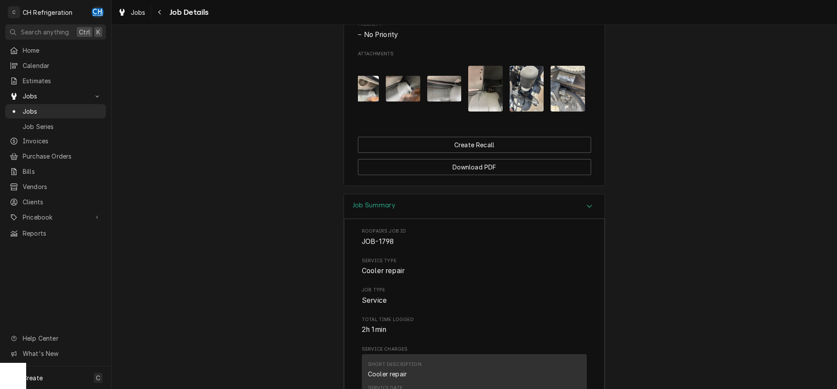
scroll to position [0, 96]
click at [560, 100] on img "Attachments" at bounding box center [567, 89] width 34 height 46
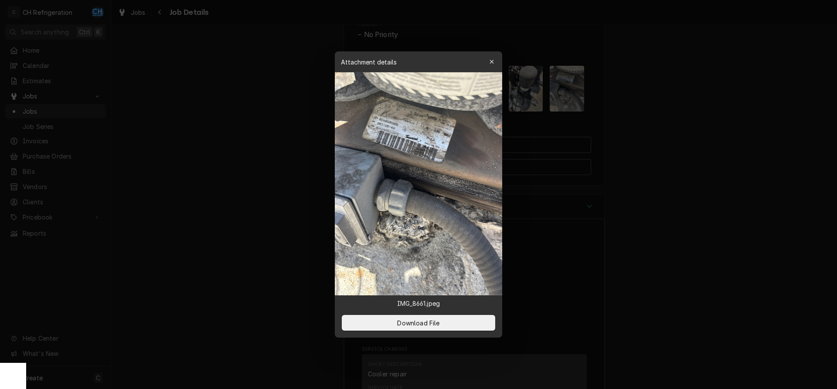
click at [666, 145] on div at bounding box center [418, 194] width 837 height 389
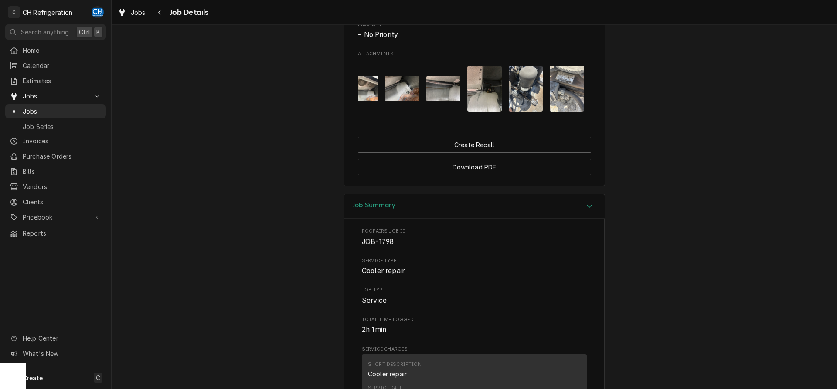
click at [523, 98] on img "Attachments" at bounding box center [526, 89] width 34 height 46
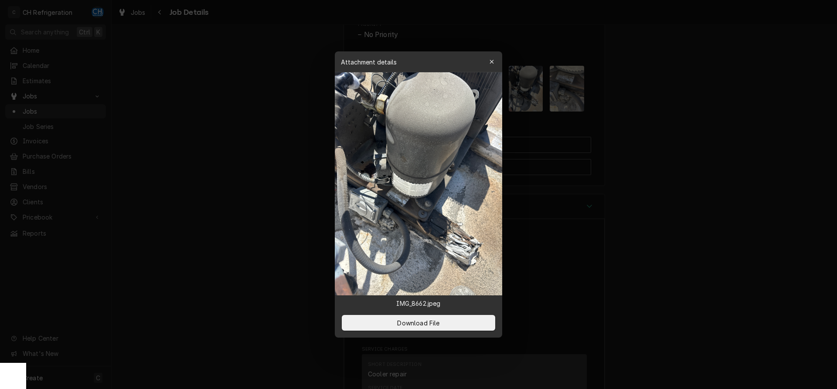
click at [629, 117] on div at bounding box center [418, 194] width 837 height 389
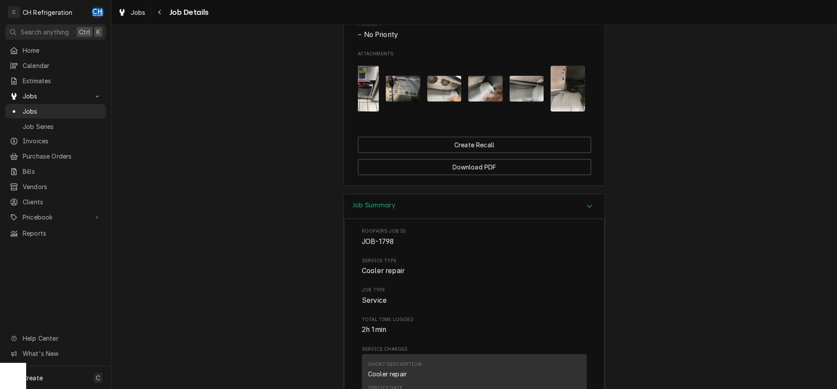
scroll to position [0, 0]
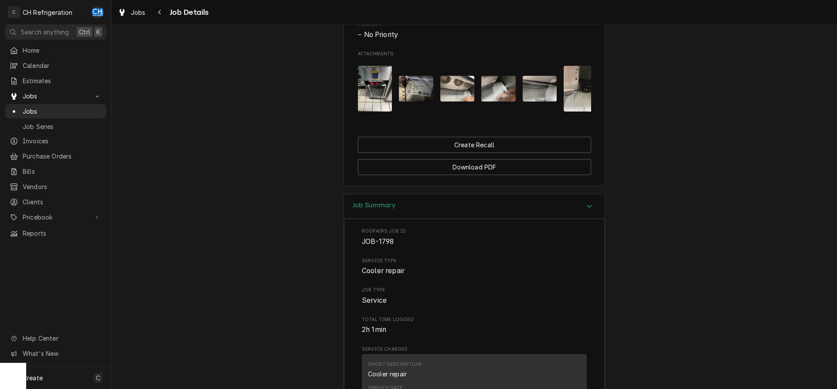
click at [419, 102] on img "Attachments" at bounding box center [416, 89] width 34 height 26
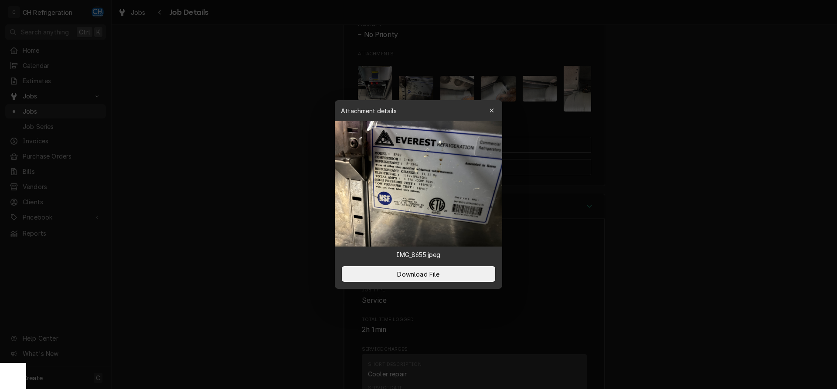
click at [427, 149] on img at bounding box center [418, 184] width 167 height 126
click at [717, 199] on div at bounding box center [418, 194] width 837 height 389
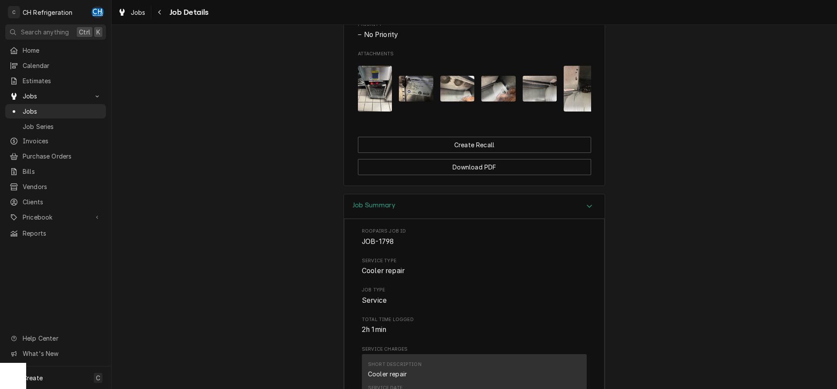
click at [394, 116] on div "Attachments" at bounding box center [474, 89] width 233 height 60
click at [380, 105] on img "Attachments" at bounding box center [375, 89] width 34 height 46
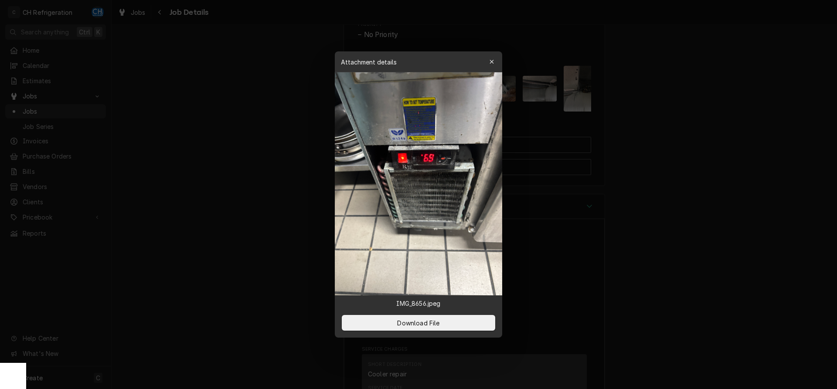
click at [691, 146] on div at bounding box center [418, 194] width 837 height 389
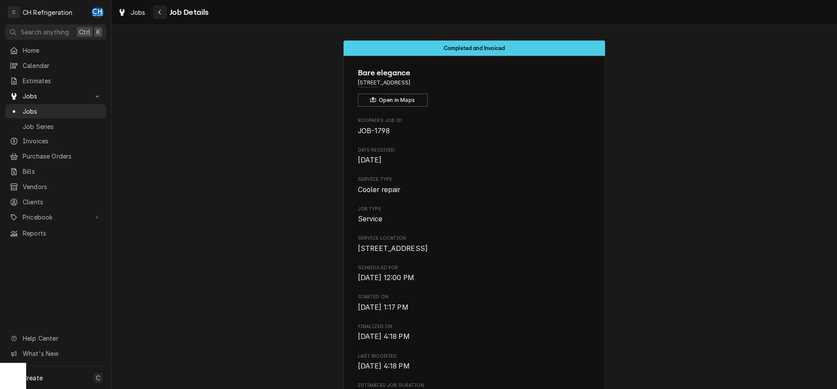
click at [159, 12] on icon "Navigate back" at bounding box center [159, 12] width 3 height 5
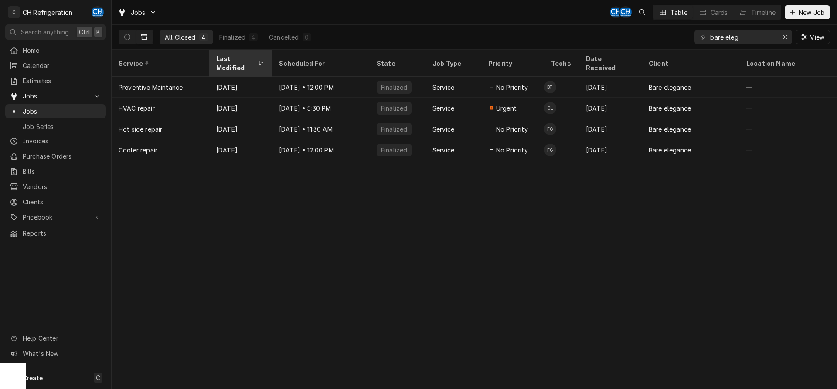
type input "bare eleg"
click at [234, 58] on div "Last Modified" at bounding box center [236, 63] width 40 height 18
click at [245, 56] on div "Last Modified" at bounding box center [236, 63] width 40 height 18
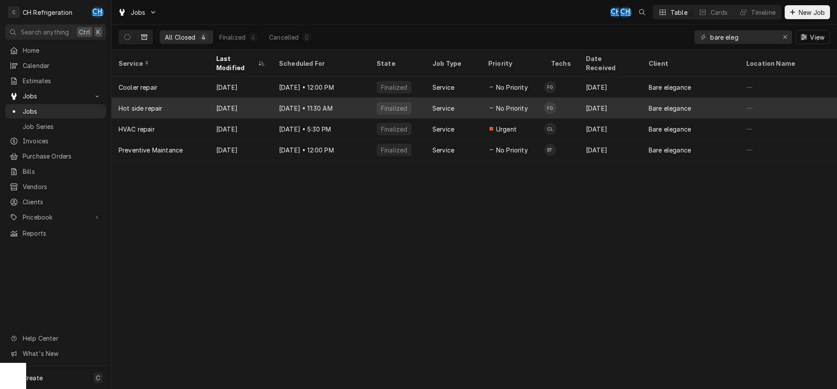
click at [354, 98] on div "[DATE] • 11:30 AM" at bounding box center [321, 108] width 98 height 21
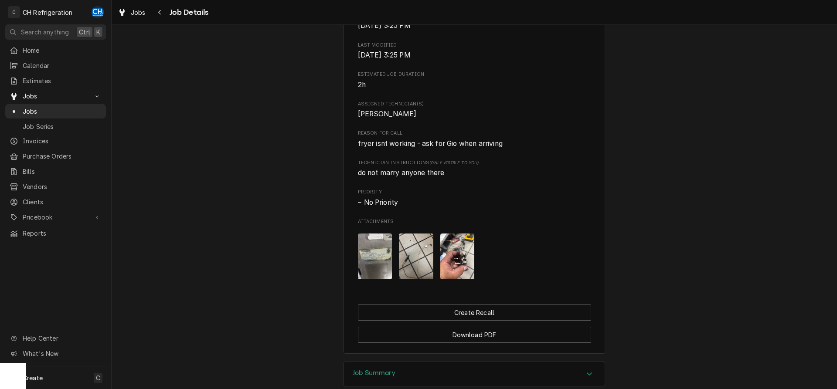
scroll to position [418, 0]
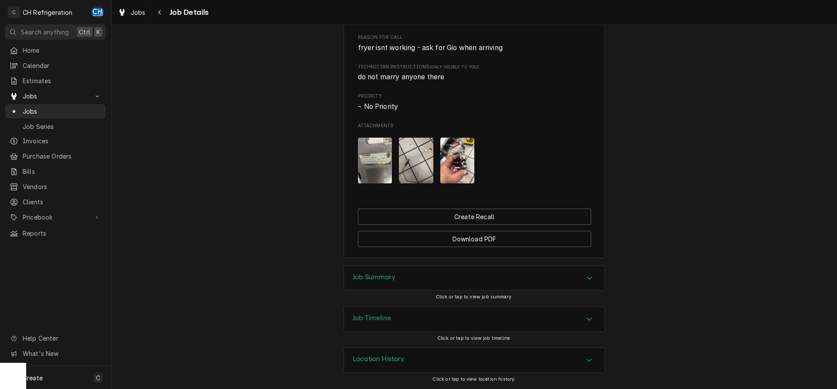
click at [365, 148] on img "Attachments" at bounding box center [375, 161] width 34 height 46
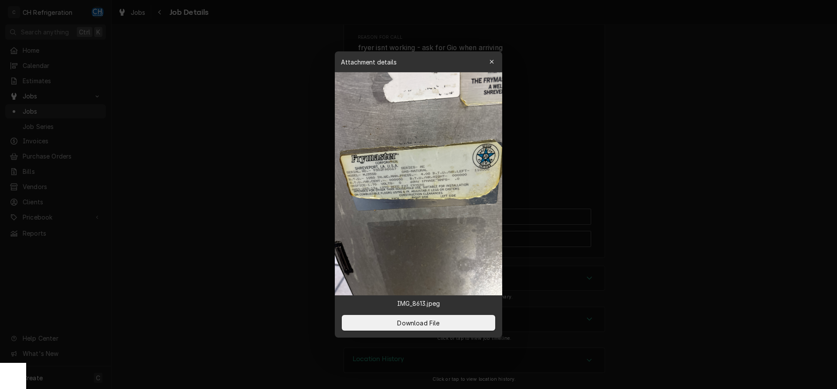
click at [255, 113] on div at bounding box center [418, 194] width 837 height 389
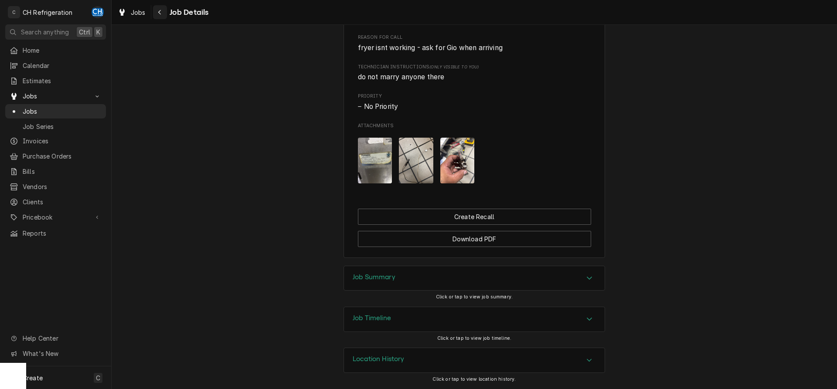
click at [161, 15] on icon "Navigate back" at bounding box center [160, 12] width 4 height 6
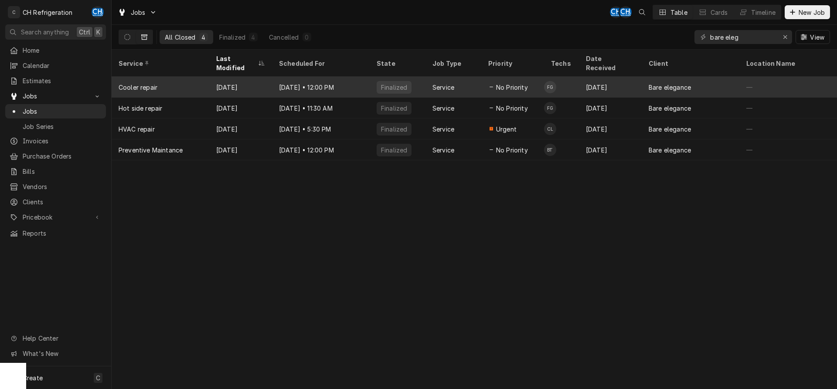
click at [558, 78] on td "FG" at bounding box center [561, 87] width 35 height 21
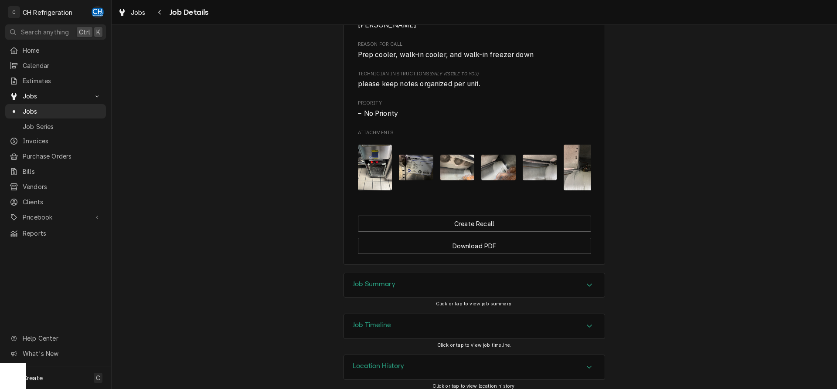
scroll to position [418, 0]
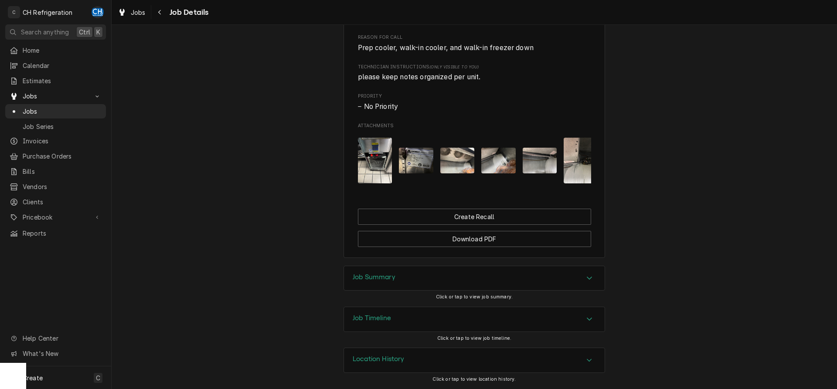
click at [377, 282] on div "Job Summary" at bounding box center [374, 278] width 43 height 10
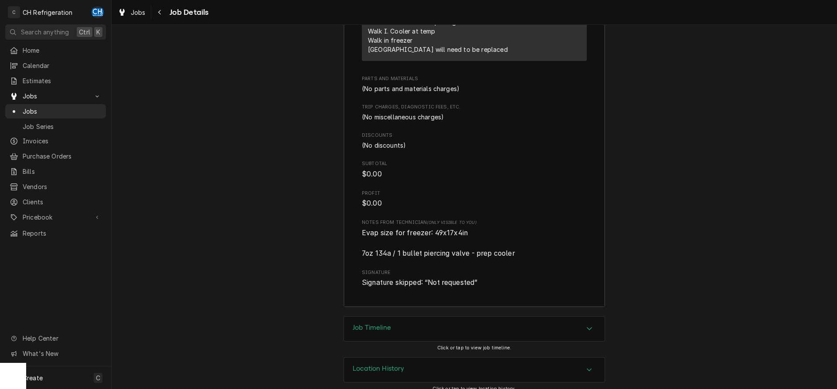
scroll to position [950, 0]
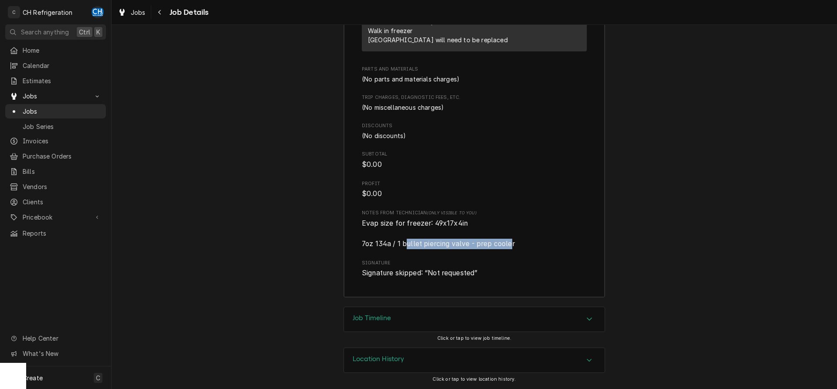
drag, startPoint x: 407, startPoint y: 244, endPoint x: 517, endPoint y: 244, distance: 110.3
click at [516, 244] on span "Evap size for freezer: 49x17x4in 7oz 134a / 1 bullet piercing valve - prep cool…" at bounding box center [474, 233] width 225 height 31
click at [518, 243] on span "Evap size for freezer: 49x17x4in 7oz 134a / 1 bullet piercing valve - prep cool…" at bounding box center [474, 233] width 225 height 31
drag, startPoint x: 518, startPoint y: 243, endPoint x: 338, endPoint y: 221, distance: 181.7
click at [338, 221] on div "Job Summary Roopairs Job ID JOB-1798 Service Type Cooler repair Job Type Servic…" at bounding box center [474, 20] width 725 height 573
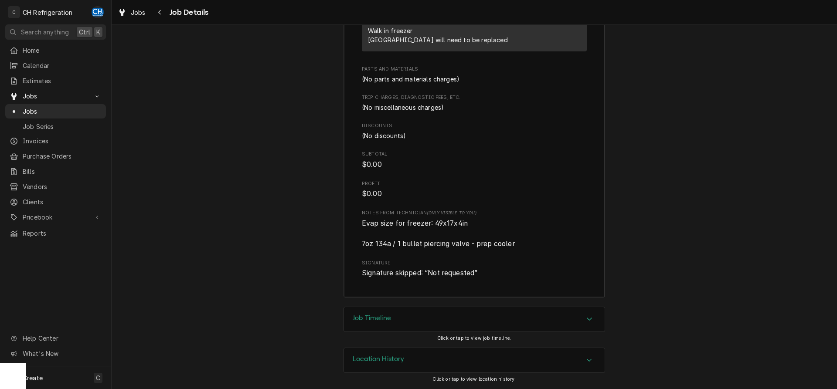
click at [345, 218] on div "Roopairs Job ID JOB-1798 Service Type Cooler repair Job Type Service Total Time…" at bounding box center [474, 28] width 261 height 539
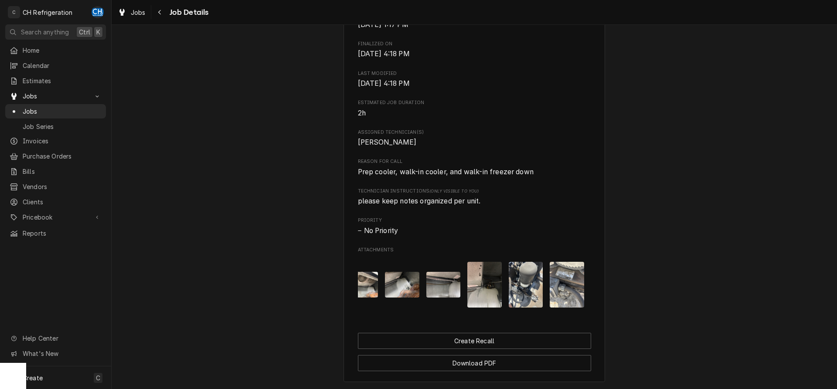
scroll to position [0, 0]
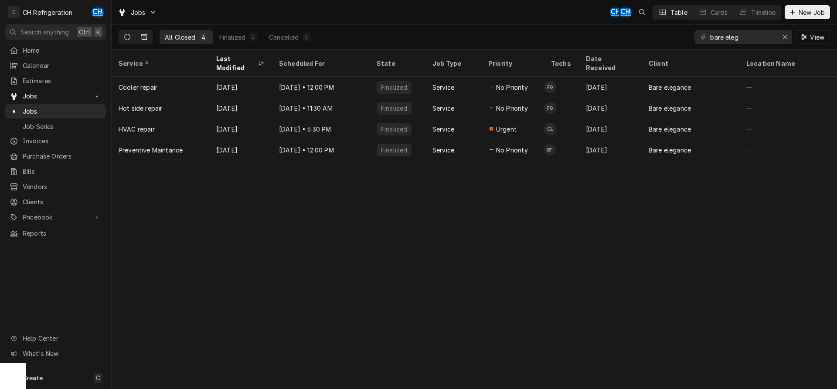
click at [130, 35] on icon "Dynamic Content Wrapper" at bounding box center [127, 37] width 6 height 6
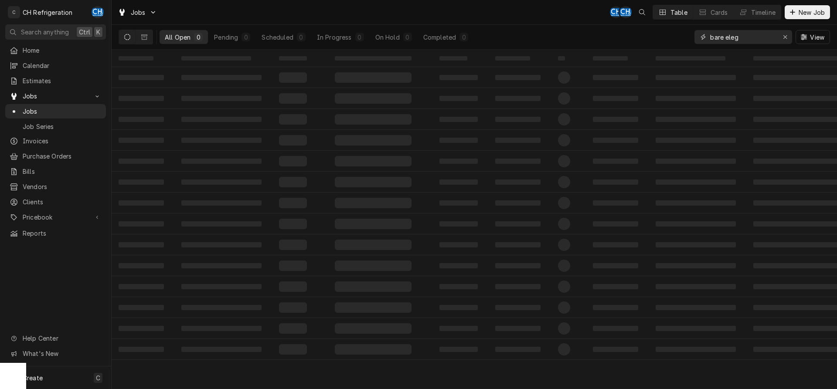
drag, startPoint x: 755, startPoint y: 36, endPoint x: 692, endPoint y: 41, distance: 63.8
click at [710, 41] on input "bare eleg" at bounding box center [742, 37] width 65 height 14
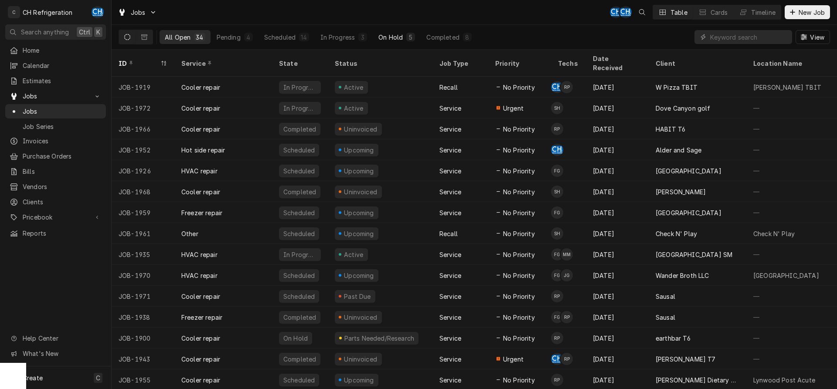
click at [377, 37] on button "On Hold 5" at bounding box center [396, 37] width 47 height 14
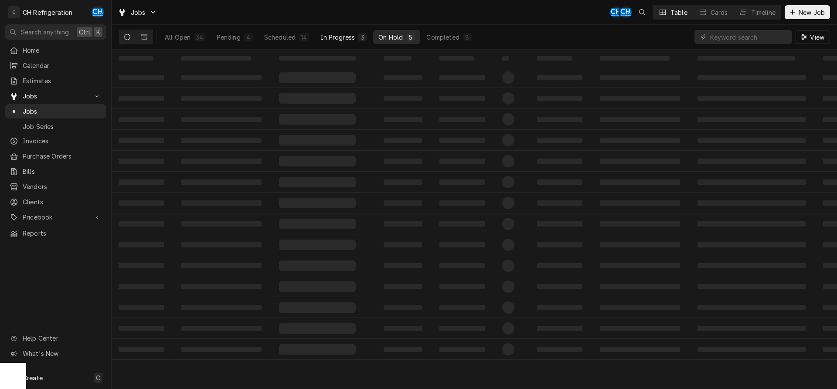
click at [333, 37] on div "In Progress" at bounding box center [337, 37] width 35 height 9
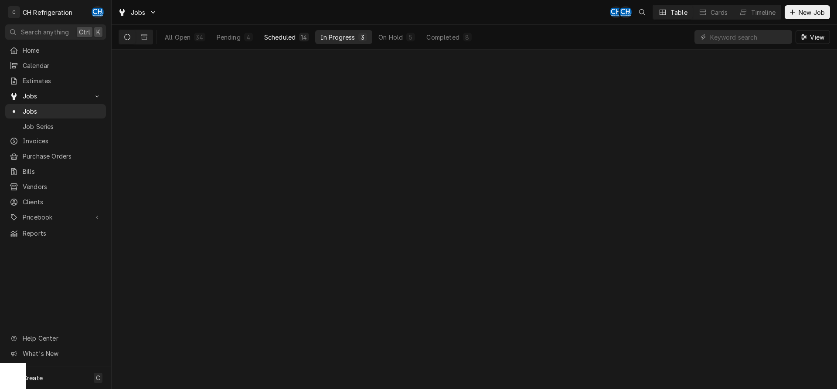
click at [277, 38] on div "Scheduled" at bounding box center [279, 37] width 31 height 9
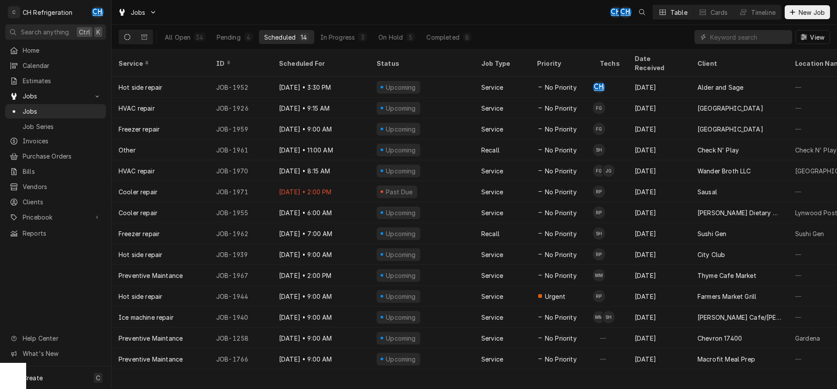
click at [277, 38] on div "Scheduled" at bounding box center [279, 37] width 31 height 9
click at [388, 37] on div "On Hold" at bounding box center [390, 37] width 24 height 9
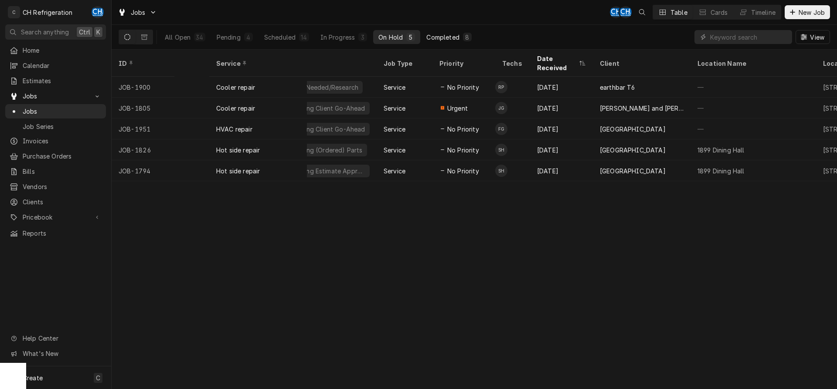
click at [448, 37] on div "Completed" at bounding box center [442, 37] width 33 height 9
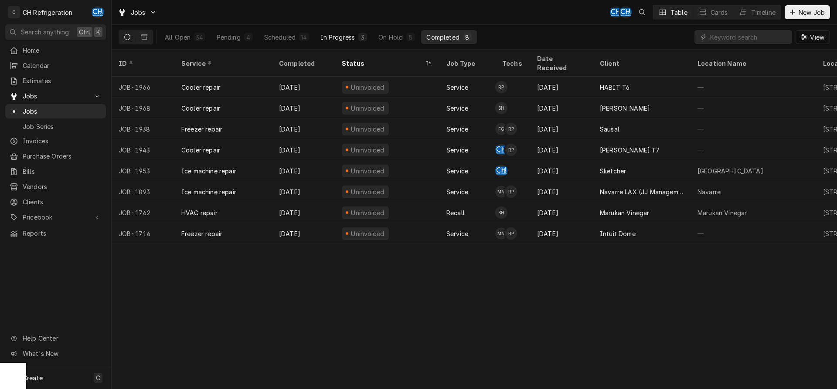
click at [319, 36] on button "In Progress 3" at bounding box center [344, 37] width 58 height 14
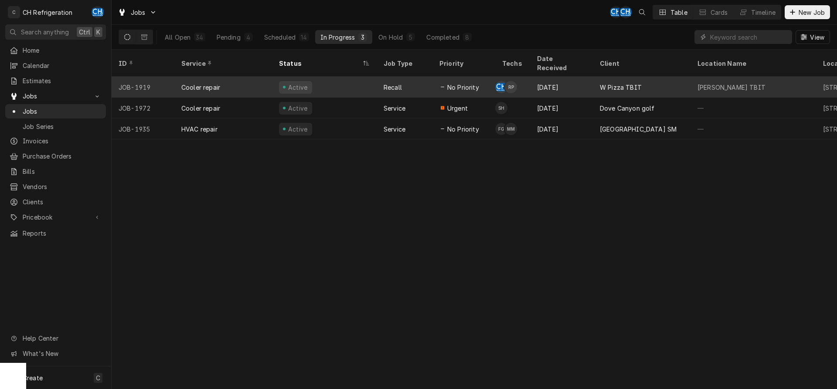
click at [571, 80] on div "[DATE]" at bounding box center [561, 87] width 63 height 21
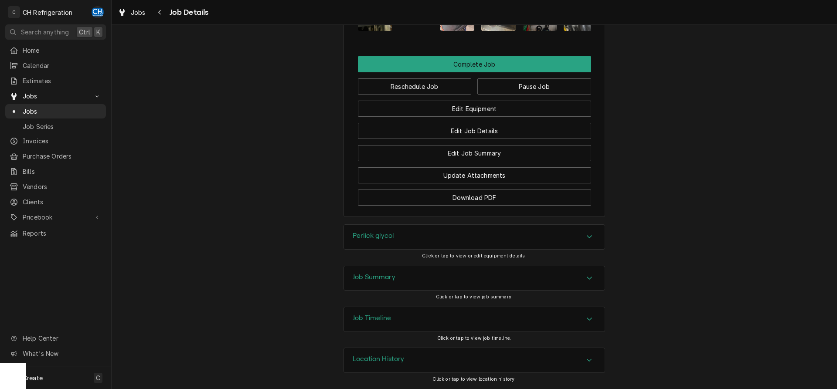
scroll to position [885, 0]
click at [465, 279] on div "Job Summary" at bounding box center [474, 278] width 261 height 24
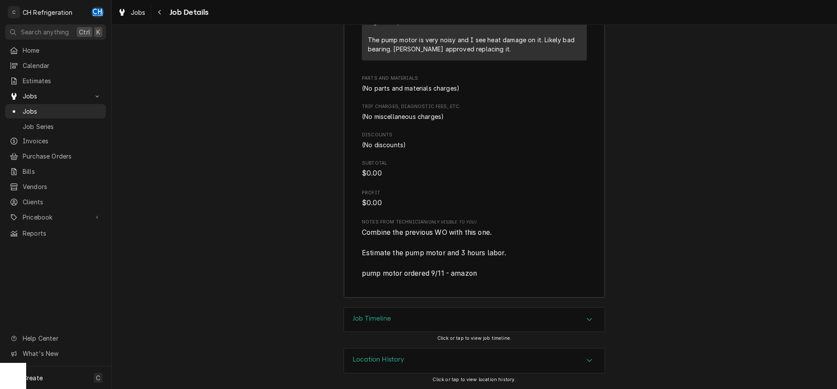
scroll to position [1518, 0]
click at [47, 107] on span "Jobs" at bounding box center [62, 111] width 79 height 9
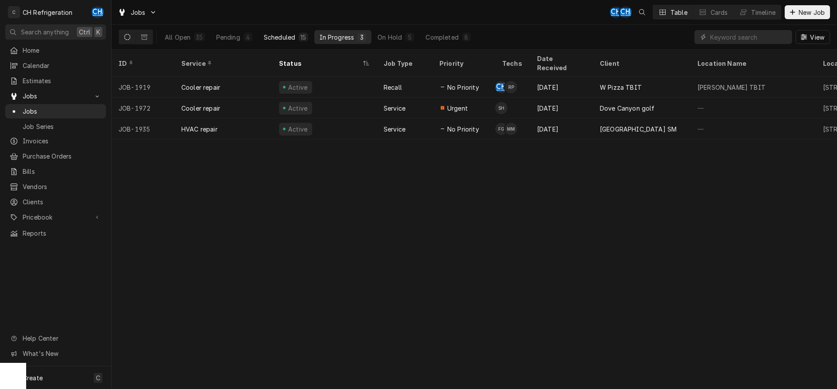
click at [278, 37] on div "Scheduled" at bounding box center [279, 37] width 31 height 9
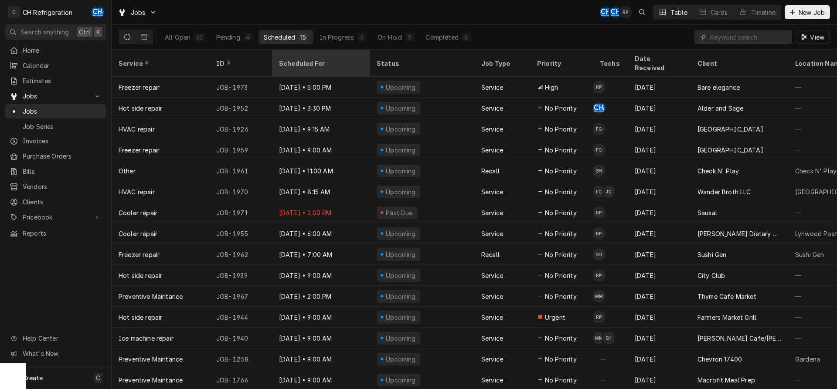
click at [299, 59] on div "Scheduled For" at bounding box center [320, 63] width 82 height 9
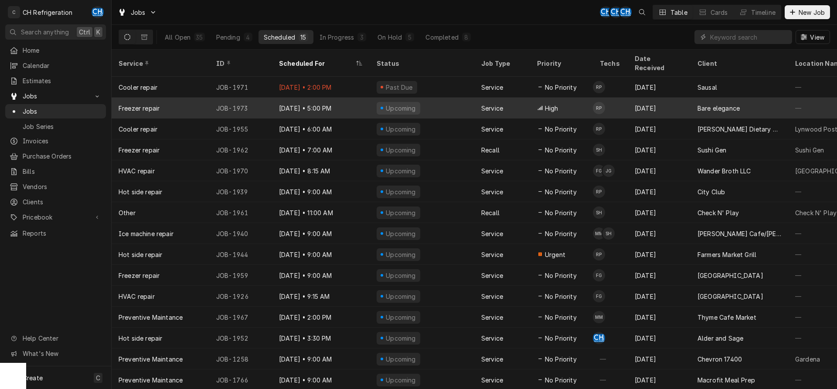
click at [594, 102] on div "Ruben Perez's Avatar" at bounding box center [599, 108] width 12 height 12
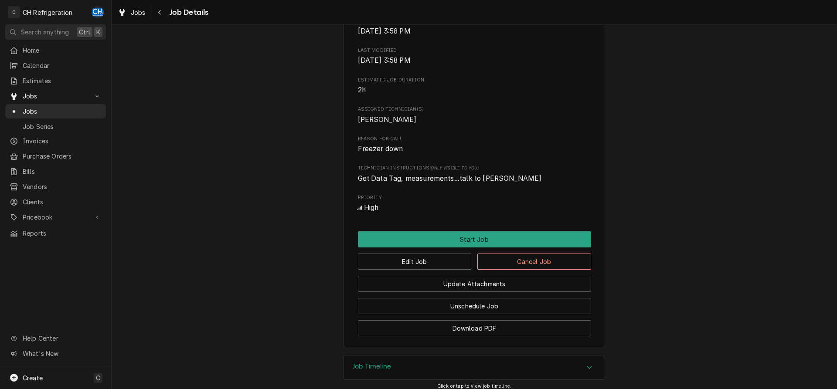
scroll to position [311, 0]
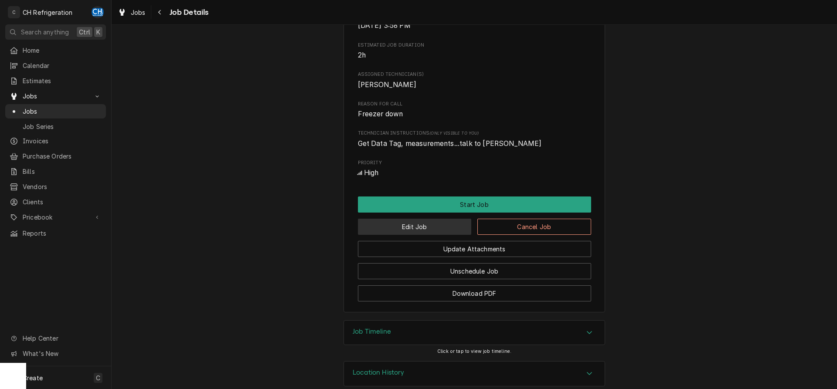
click at [427, 235] on button "Edit Job" at bounding box center [415, 227] width 114 height 16
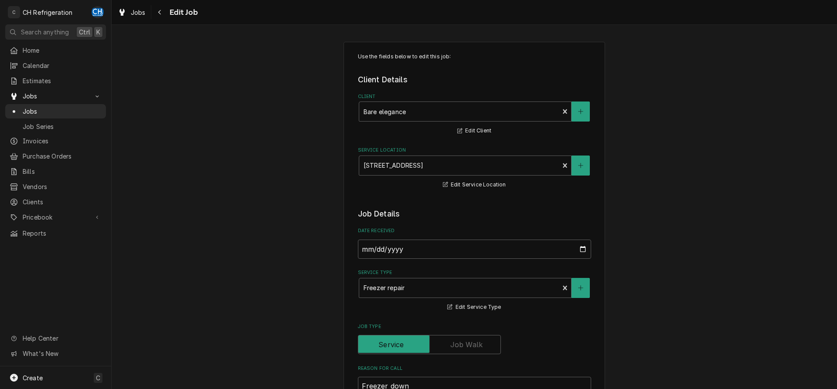
type textarea "x"
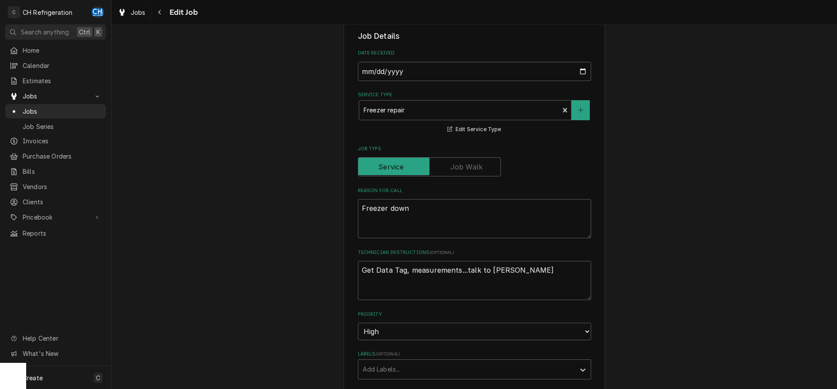
scroll to position [356, 0]
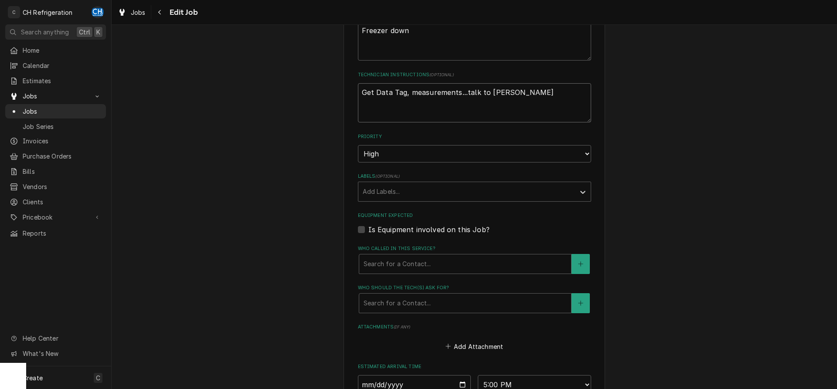
click at [511, 94] on textarea "Get Data Tag, measurements...talk to [PERSON_NAME]" at bounding box center [474, 102] width 233 height 39
click at [459, 93] on textarea "Get Data Tag, measurements...talk to [PERSON_NAME]" at bounding box center [474, 102] width 233 height 39
type textarea "Get Data Tag, measurements,...talk to [PERSON_NAME]"
type textarea "x"
type textarea "Get Data Tag, measurements, ...talk to [PERSON_NAME]"
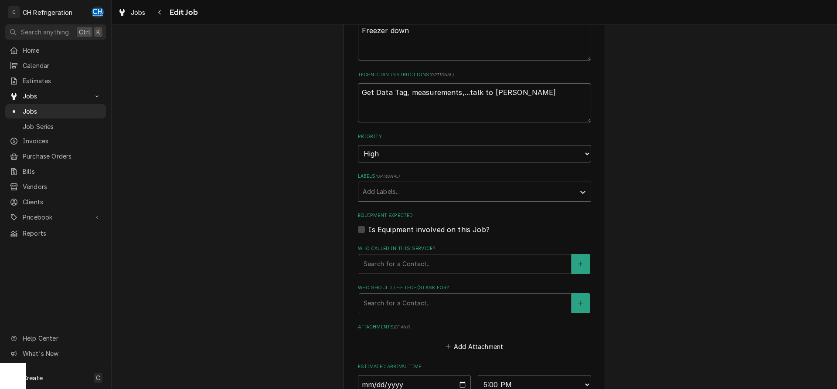
type textarea "x"
type textarea "Get Data Tag, measurements, g...talk to [PERSON_NAME]"
type textarea "x"
type textarea "Get Data Tag, measurements, ge...talk to [PERSON_NAME]"
type textarea "x"
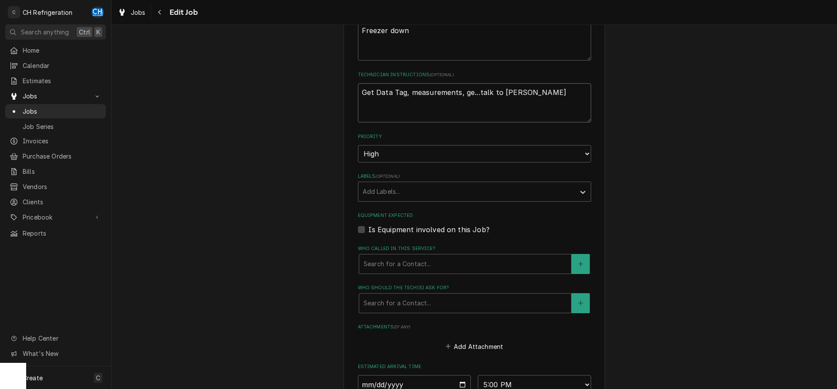
type textarea "Get Data Tag, measurements, get...talk to [PERSON_NAME]"
type textarea "x"
type textarea "Get Data Tag, measurements, get ...talk to Angie"
type textarea "x"
type textarea "Get Data Tag, measurements, get p...talk to Angie"
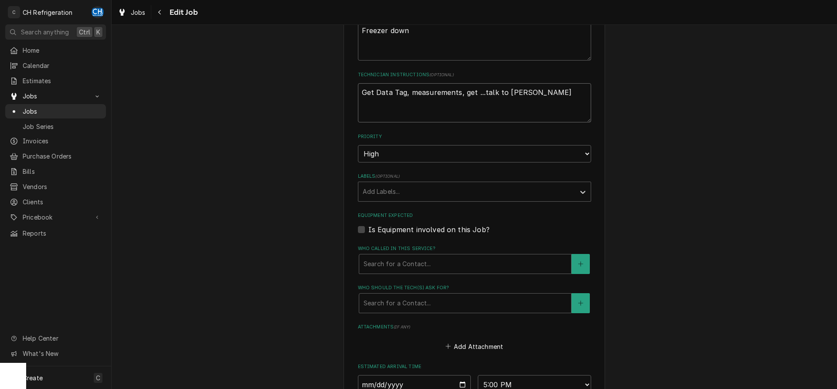
type textarea "x"
type textarea "Get Data Tag, measurements, get pi...talk to Angie"
type textarea "x"
type textarea "Get Data Tag, measurements, get pic...talk to Angie"
type textarea "x"
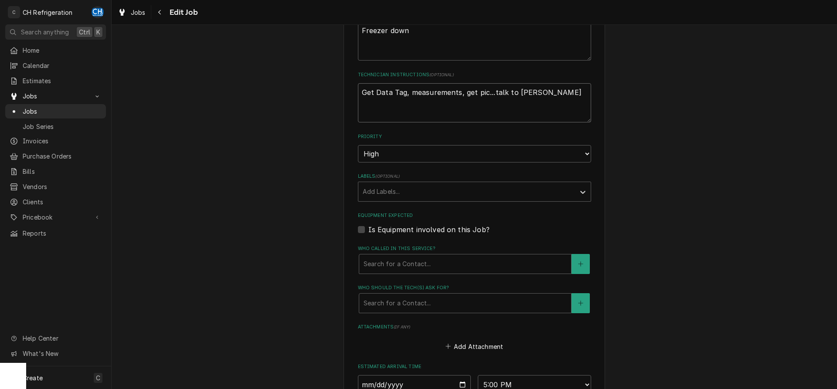
type textarea "Get Data Tag, measurements, get pict...talk to Angie"
type textarea "x"
type textarea "Get Data Tag, measurements, get pictu...talk to Angie"
type textarea "x"
type textarea "Get Data Tag, measurements, get pictur...talk to Angie"
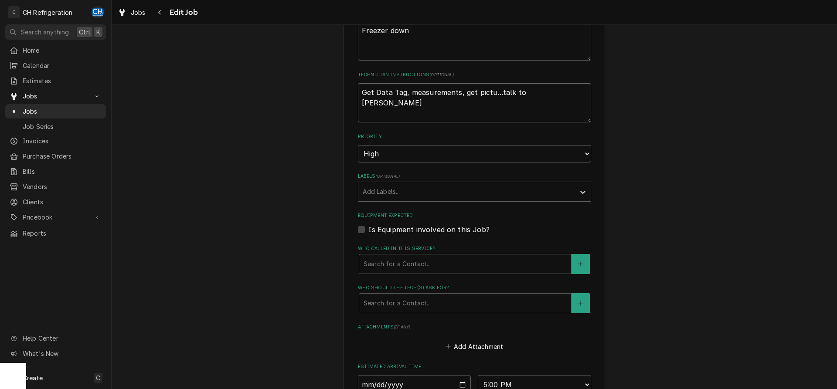
type textarea "x"
type textarea "Get Data Tag, measurements, get picture...talk to Angie"
type textarea "x"
type textarea "Get Data Tag, measurements, get pictures...talk to Angie"
type textarea "x"
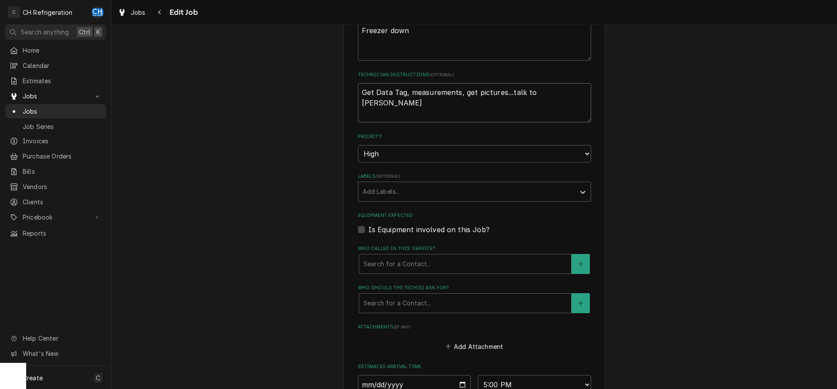
type textarea "Get Data Tag, measurements, get pictures ...talk to Angie"
type textarea "x"
type textarea "Get Data Tag, measurements, get pictures o...talk to Angie"
type textarea "x"
type textarea "Get Data Tag, measurements, get pictures of...talk to Angie"
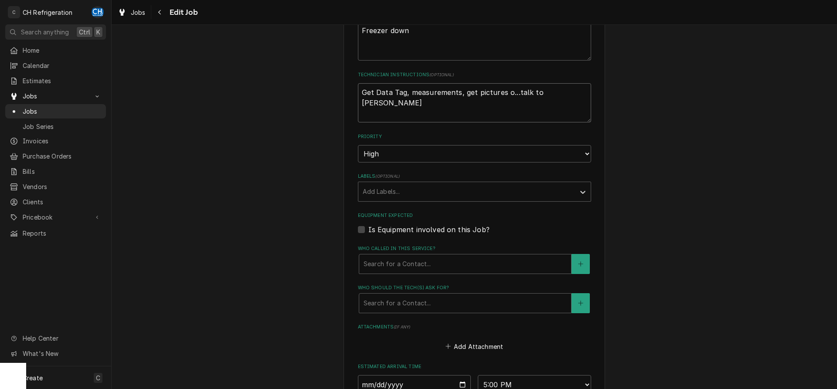
type textarea "x"
type textarea "Get Data Tag, measurements, get pictures of ...talk to Angie"
type textarea "x"
type textarea "Get Data Tag, measurements, get pictures of c...talk to Angie"
type textarea "x"
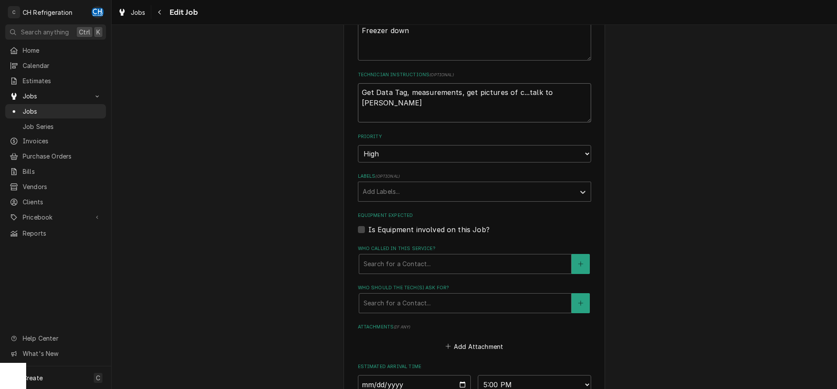
type textarea "Get Data Tag, measurements, get pictures of co...talk to Angie"
type textarea "x"
type textarea "Get Data Tag, measurements, get pictures of con...talk to Angie"
type textarea "x"
type textarea "Get Data Tag, measurements, get pictures of cond...talk to Angie"
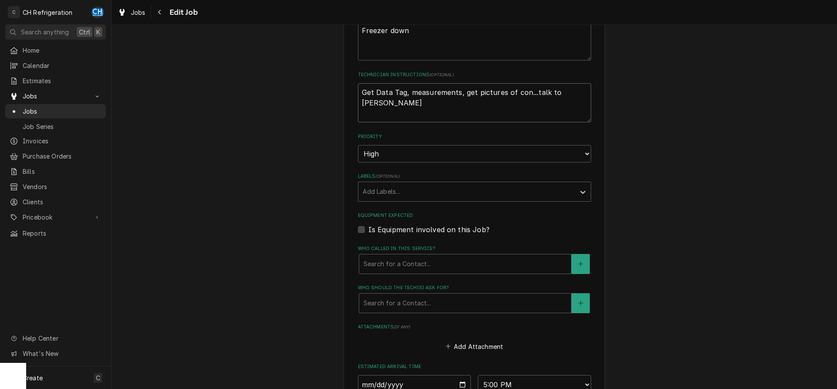
type textarea "x"
type textarea "Get Data Tag, measurements, get pictures of conde...talk to Angie"
type textarea "x"
type textarea "Get Data Tag, measurements, get pictures of conden...talk to Angie"
type textarea "x"
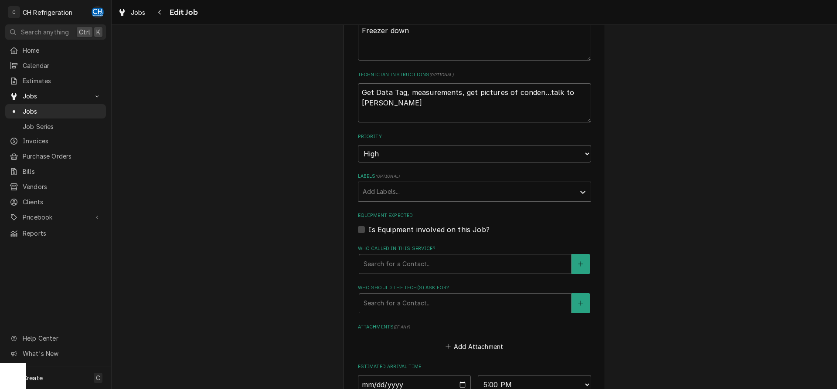
type textarea "Get Data Tag, measurements, get pictures of condens...talk to Angie"
type textarea "x"
type textarea "Get Data Tag, measurements, get pictures of condense...talk to Angie"
type textarea "x"
type textarea "Get Data Tag, measurements, get pictures of condenser...talk to Angie"
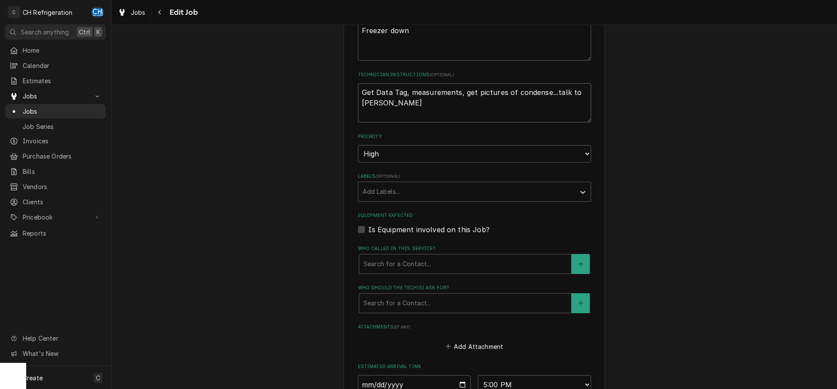
type textarea "x"
type textarea "Get Data Tag, measurements, get pictures of condenser ...talk to Angie"
type textarea "x"
type textarea "Get Data Tag, measurements, get pictures of condenser a...talk to Angie"
type textarea "x"
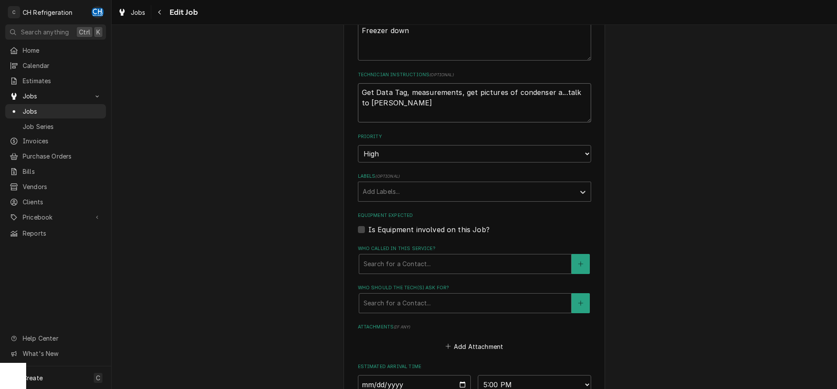
type textarea "Get Data Tag, measurements, get pictures of condenser an...talk to Angie"
type textarea "x"
type textarea "Get Data Tag, measurements, get pictures of condenser and...talk to Angie"
type textarea "x"
type textarea "Get Data Tag, measurements, get pictures of condenser and ...talk to Angie"
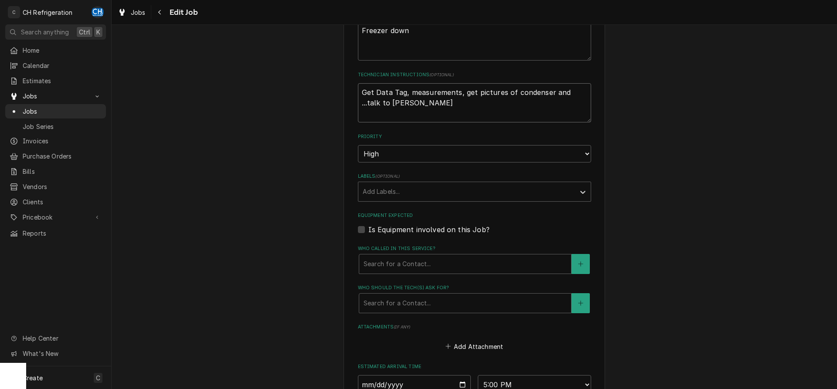
type textarea "x"
type textarea "Get Data Tag, measurements, get pictures of condenser and e...talk to Angie"
type textarea "x"
type textarea "Get Data Tag, measurements, get pictures of condenser and ev...talk to Angie"
type textarea "x"
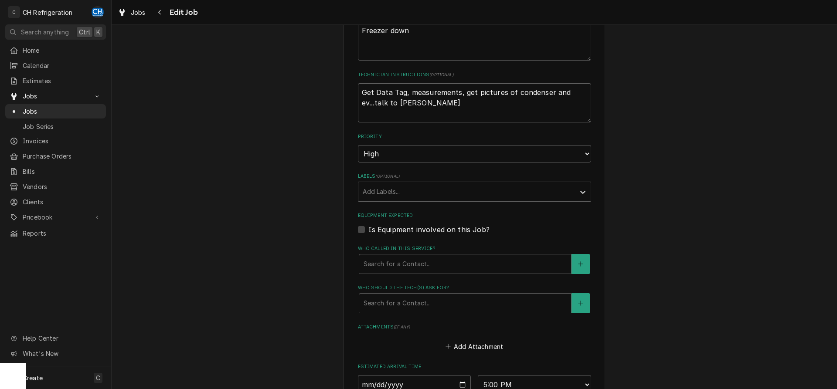
type textarea "Get Data Tag, measurements, get pictures of condenser and eva...talk to Angie"
type textarea "x"
type textarea "Get Data Tag, measurements, get pictures of condenser and evap...talk to Angie"
type textarea "x"
type textarea "Get Data Tag, measurements, get pictures of condenser and evap....talk to Angie"
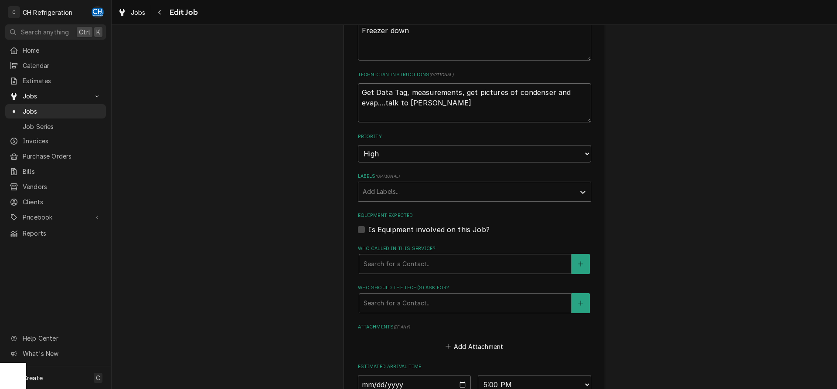
type textarea "x"
drag, startPoint x: 474, startPoint y: 92, endPoint x: 482, endPoint y: 92, distance: 8.3
click at [474, 92] on textarea "Get Data Tag, measurements, get pictures of condenser and evap....talk to Angie" at bounding box center [474, 102] width 233 height 39
type textarea "Get Data Tag, measurements, get pictures of condenser and evap....talk to Angie"
type textarea "x"
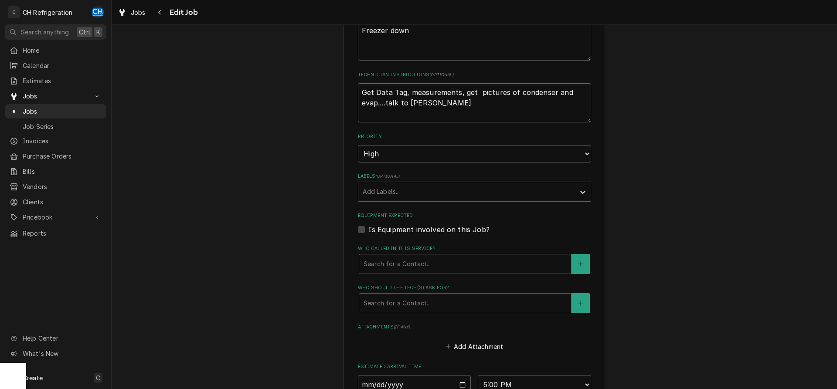
type textarea "Get Data Tag, measurements, get 3 pictures of condenser and evap....talk to Ang…"
type textarea "x"
type textarea "Get Data Tag, measurements, get 3 pictures of condenser and evap....talk to Ang…"
type textarea "x"
type textarea "Get Data Tag, measurements, get 3 d pictures of condenser and evap....talk to A…"
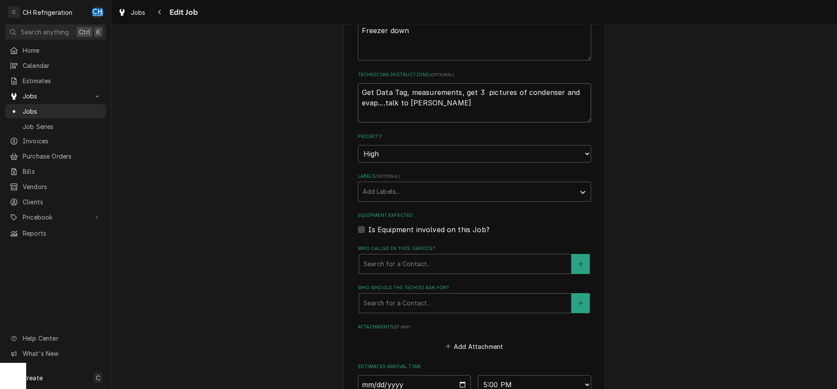
type textarea "x"
type textarea "Get Data Tag, measurements, get 3 di pictures of condenser and evap....talk to …"
type textarea "x"
type textarea "Get Data Tag, measurements, get 3 dim pictures of condenser and evap....talk to…"
type textarea "x"
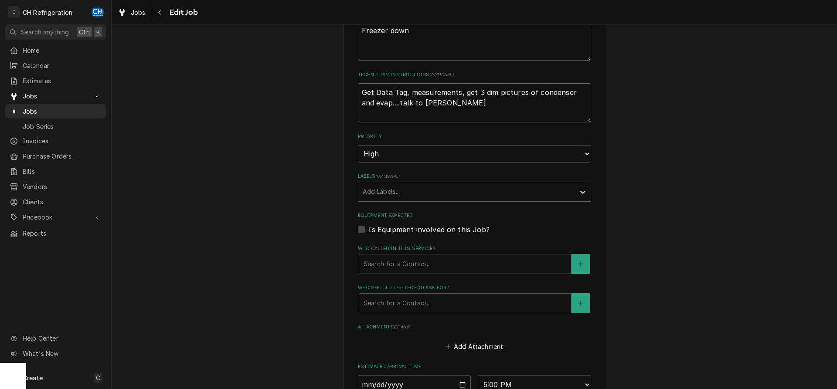
type textarea "Get Data Tag, measurements, get 3 dime pictures of condenser and evap....talk t…"
type textarea "x"
type textarea "Get Data Tag, measurements, get 3 dimen pictures of condenser and evap....talk …"
type textarea "x"
type textarea "Get Data Tag, measurements, get 3 dimens pictures of condenser and evap....talk…"
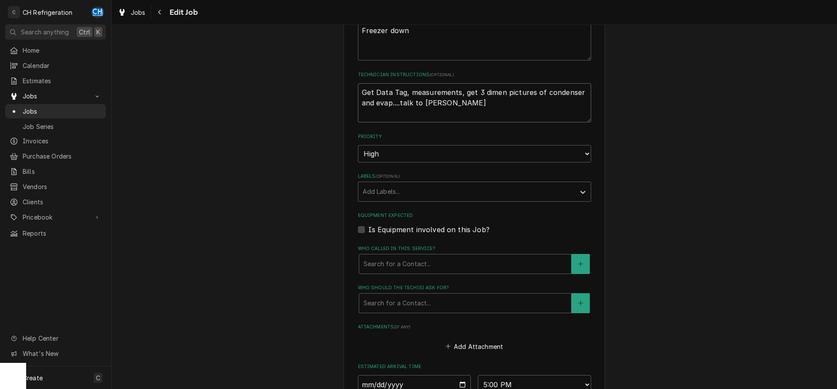
type textarea "x"
type textarea "Get Data Tag, measurements, get 3 dimensi pictures of condenser and evap....tal…"
type textarea "x"
type textarea "Get Data Tag, measurements, get 3 dimensio pictures of condenser and evap....ta…"
type textarea "x"
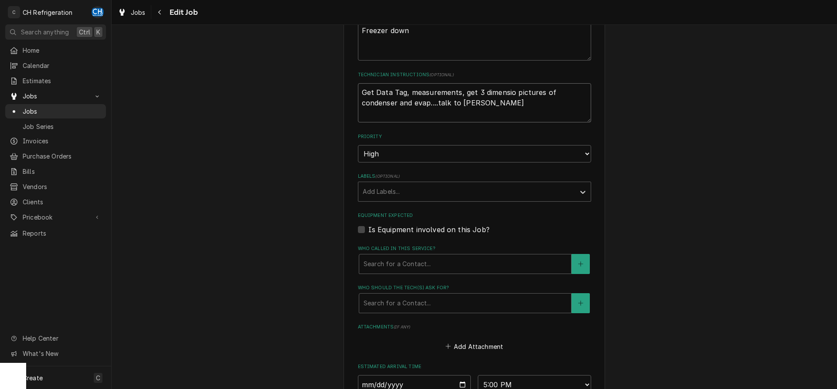
type textarea "Get Data Tag, measurements, get 3 dimension pictures of condenser and evap....t…"
type textarea "x"
type textarea "Get Data Tag, measurements, get 3 dimensiona pictures of condenser and evap....…"
type textarea "x"
type textarea "Get Data Tag, measurements, get 3 dimensional pictures of condenser and evap...…"
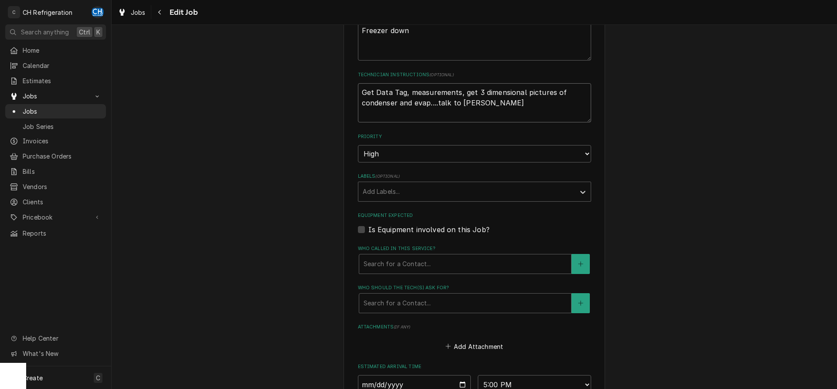
type textarea "x"
click at [557, 106] on textarea "Get Data Tag, measurements, get 3 dimensional pictures of condenser and evap...…" at bounding box center [474, 102] width 233 height 39
click at [516, 96] on textarea "Get Data Tag, measurements, get 3 dimensional pictures of condenser and evap...…" at bounding box center [474, 102] width 233 height 39
type textarea "Get Data Tag, measurements, get 3 pictures of condenser and evap....talk to Ang…"
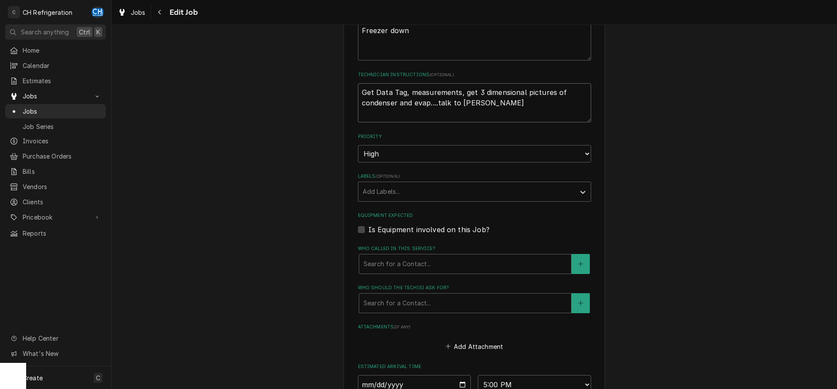
type textarea "x"
type textarea "Get Data Tag, measurements, get 3pictures of condenser and evap....talk to Angie"
type textarea "x"
type textarea "Get Data Tag, measurements, get pictures of condenser and evap....talk to Angie"
type textarea "x"
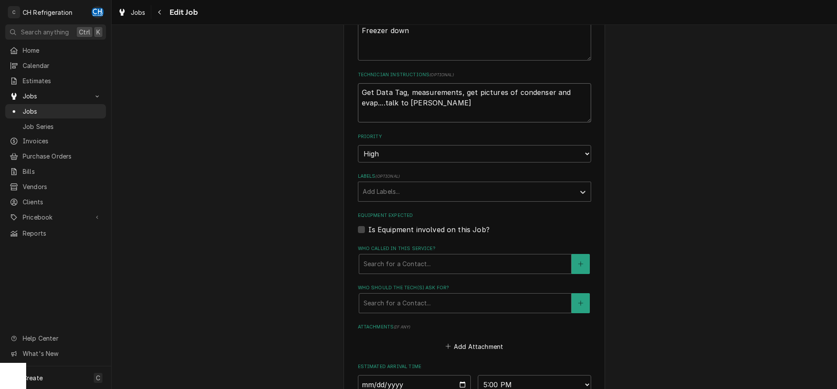
drag, startPoint x: 408, startPoint y: 92, endPoint x: 418, endPoint y: 93, distance: 10.0
click at [409, 92] on textarea "Get Data Tag, measurements, get pictures of condenser and evap....talk to Angie" at bounding box center [474, 102] width 233 height 39
type textarea "Get Data Tag,3measurements, get pictures of condenser and evap....talk to Angie"
type textarea "x"
type textarea "Get Data Tag,measurements, get pictures of condenser and evap....talk to Angie"
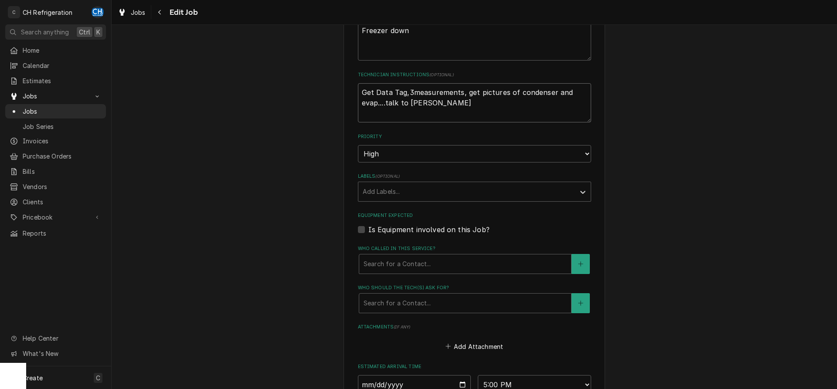
type textarea "x"
type textarea "Get Data Tag, measurements, get pictures of condenser and evap....talk to Angie"
type textarea "x"
type textarea "Get Data Tag, 3measurements, get pictures of condenser and evap....talk to Angie"
type textarea "x"
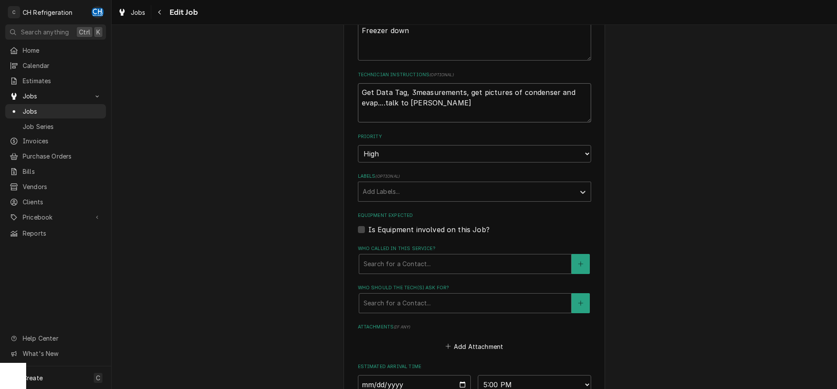
type textarea "Get Data Tag, 3-measurements, get pictures of condenser and evap....talk to Ang…"
type textarea "x"
type textarea "Get Data Tag, 3-dmeasurements, get pictures of condenser and evap....talk to An…"
type textarea "x"
type textarea "Get Data Tag, 3-dimeasurements, get pictures of condenser and evap....talk to A…"
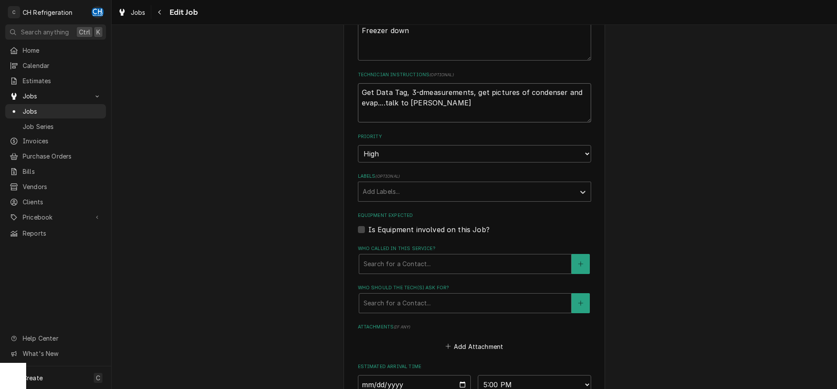
type textarea "x"
type textarea "Get Data Tag, 3-dimmeasurements, get pictures of condenser and evap....talk to …"
type textarea "x"
type textarea "Get Data Tag, 3-dimemeasurements, get pictures of condenser and evap....talk to…"
type textarea "x"
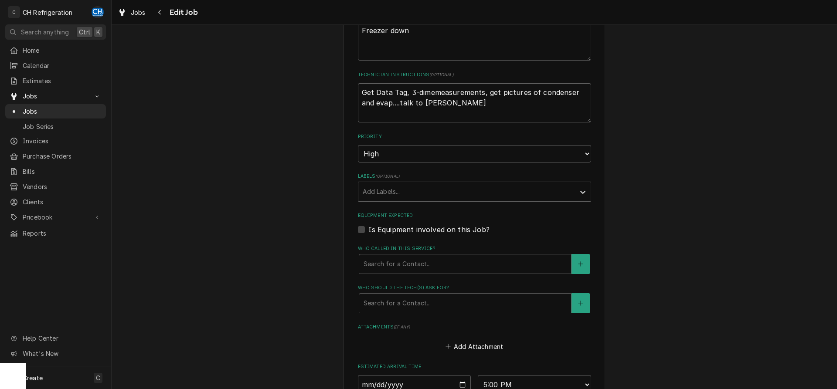
type textarea "Get Data Tag, 3-dimenmeasurements, get pictures of condenser and evap....talk t…"
type textarea "x"
type textarea "Get Data Tag, 3-dimemeasurements, get pictures of condenser and evap....talk to…"
type textarea "x"
type textarea "Get Data Tag, 3-dimemmeasurements, get pictures of condenser and evap....talk t…"
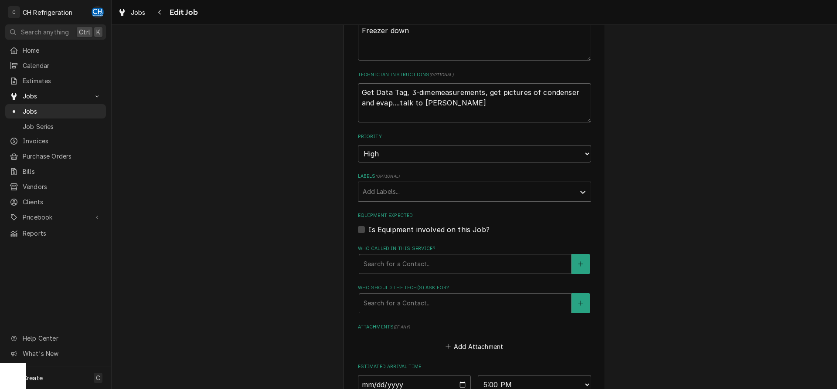
type textarea "x"
type textarea "Get Data Tag, 3-dimememeasurements, get pictures of condenser and evap....talk …"
type textarea "x"
type textarea "Get Data Tag, 3-dimemenmeasurements, get pictures of condenser and evap....talk…"
type textarea "x"
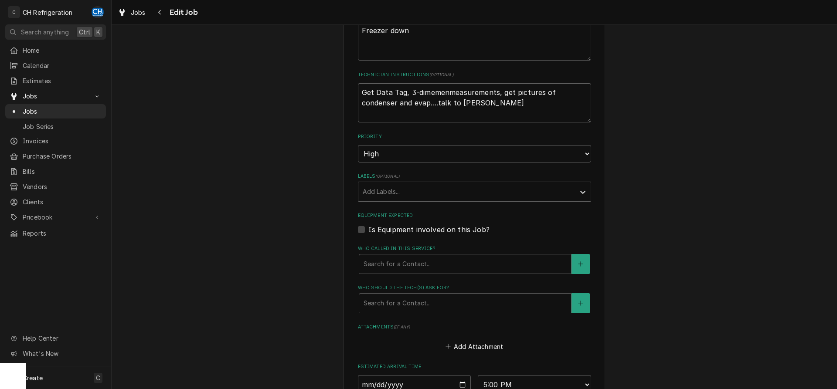
type textarea "Get Data Tag, 3-dimemensmeasurements, get pictures of condenser and evap....tal…"
type textarea "x"
type textarea "Get Data Tag, 3-dimemensimeasurements, get pictures of condenser and evap....ta…"
type textarea "x"
type textarea "Get Data Tag, 3-dimemensiameasurements, get pictures of condenser and evap....t…"
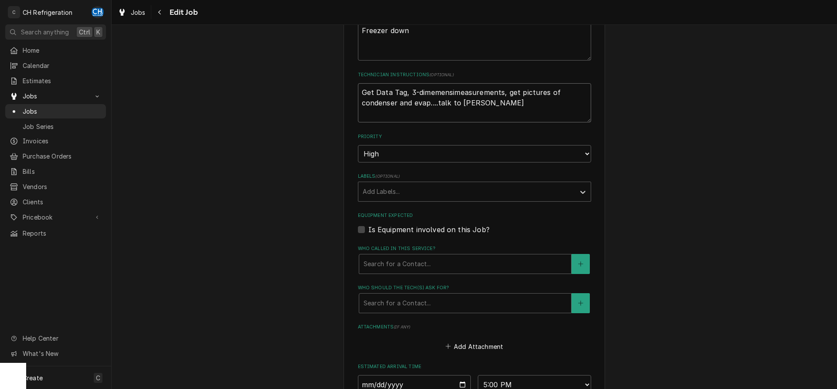
type textarea "x"
type textarea "Get Data Tag, 3-dimemensialmeasurements, get pictures of condenser and evap....…"
type textarea "x"
type textarea "Get Data Tag, 3-dimemensial measurements, get pictures of condenser and evap...…"
type textarea "x"
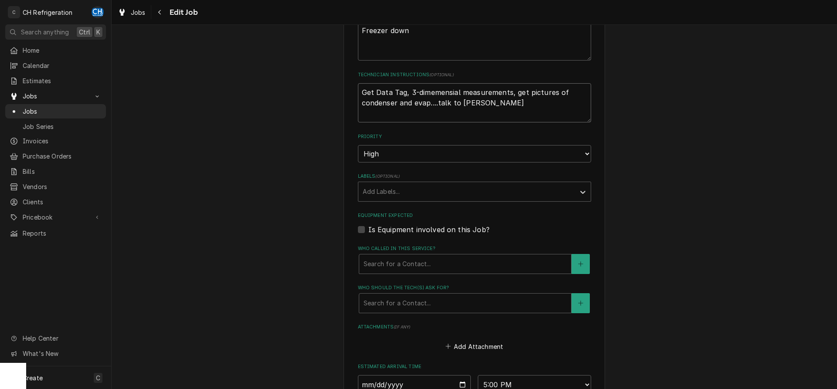
click at [513, 110] on textarea "Get Data Tag, 3-dimemensial measurements, get pictures of condenser and evap...…" at bounding box center [474, 102] width 233 height 39
click at [425, 94] on textarea "Get Data Tag, 3-dimemensial measurements, get pictures of condenser and evap...…" at bounding box center [474, 102] width 233 height 39
click at [557, 136] on label "Priority" at bounding box center [474, 136] width 233 height 7
click at [557, 145] on select "No Priority Urgent High Medium Low" at bounding box center [474, 153] width 233 height 17
click at [573, 113] on textarea "Get Data Tag, 3-dimemensial measurements, get pictures of condenser and evap...…" at bounding box center [474, 102] width 233 height 39
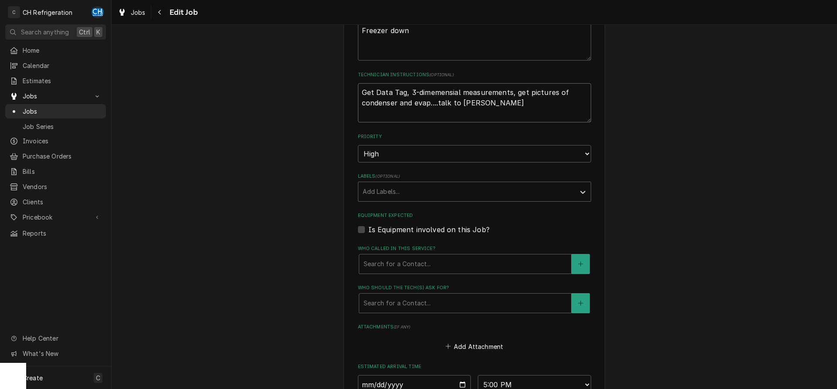
click at [464, 94] on textarea "Get Data Tag, 3-dimemensial measurements, get pictures of condenser and evap...…" at bounding box center [474, 102] width 233 height 39
type textarea "Get Data Tag, 3-dimensional measurements, get pictures of condenser and evap...…"
type textarea "x"
drag, startPoint x: 487, startPoint y: 104, endPoint x: 431, endPoint y: 106, distance: 55.4
click at [431, 106] on textarea "Get Data Tag, 3-dimensional measurements, get pictures of condenser and evap...…" at bounding box center [474, 102] width 233 height 39
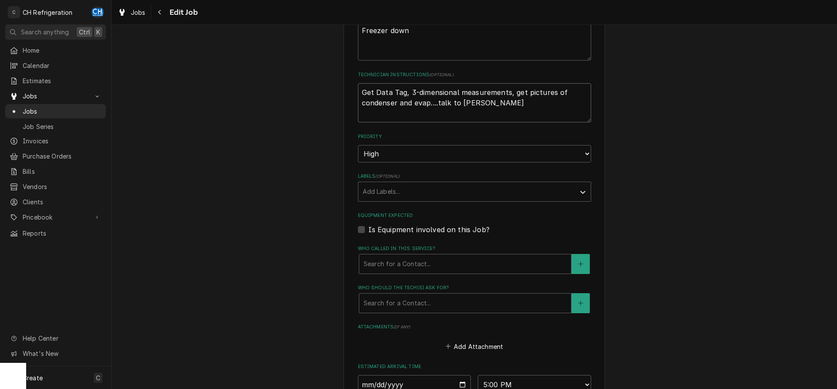
type textarea "Get Data Tag, 3-dimensional measurements, get pictures of condenser and evap."
type textarea "x"
type textarea "Get Data Tag, 3-dimensional measurements, get pictures of condenser and evap"
type textarea "x"
type textarea "Get Data Tag, 3-dimensional measurements, get pictures of condenser and evap,"
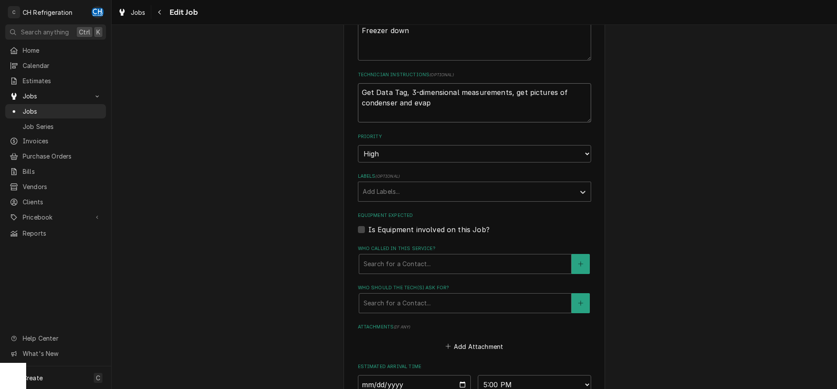
type textarea "x"
type textarea "Get Data Tag, 3-dimensional measurements, get pictures of condenser and evap,"
type textarea "x"
type textarea "Get Data Tag, 3-dimensional measurements, get pictures of condenser and evap, a"
type textarea "x"
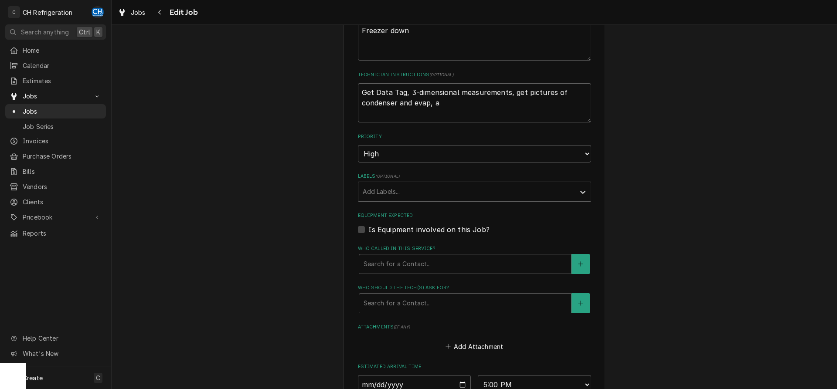
type textarea "Get Data Tag, 3-dimensional measurements, get pictures of condenser and evap, an"
type textarea "x"
type textarea "Get Data Tag, 3-dimensional measurements, get pictures of condenser and evap, a…"
type textarea "x"
type textarea "Get Data Tag, 3-dimensional measurements, get pictures of condenser and evap, an"
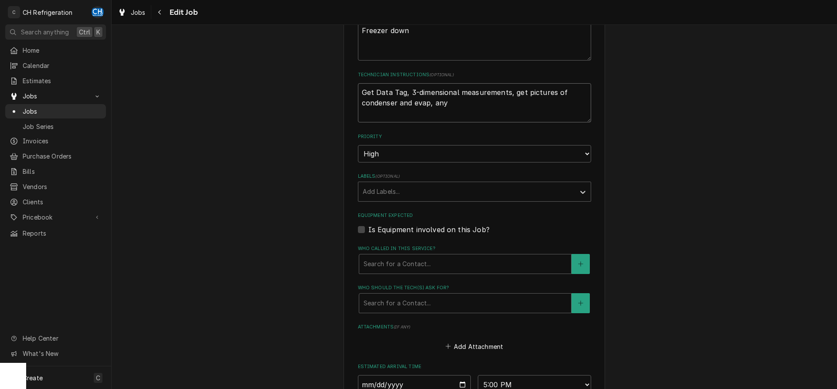
type textarea "x"
type textarea "Get Data Tag, 3-dimensional measurements, get pictures of condenser and evap, a"
type textarea "x"
type textarea "Get Data Tag, 3-dimensional measurements, get pictures of condenser and evap,"
type textarea "x"
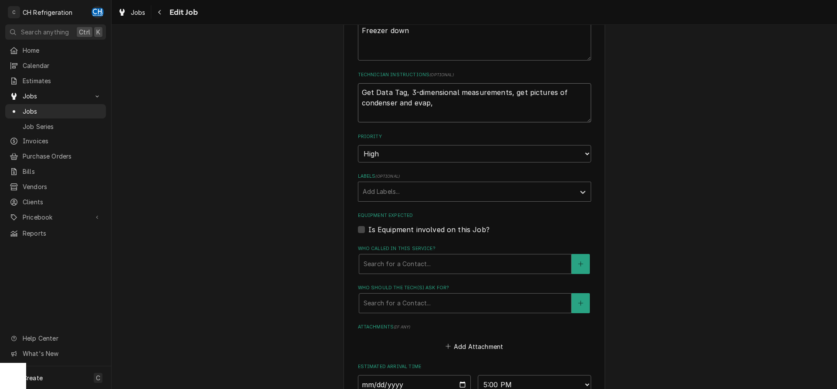
type textarea "Get Data Tag, 3-dimensional measurements, get pictures of condenser and evap,"
type textarea "x"
type textarea "Get Data Tag, 3-dimensional measurements, get pictures of condenser and evap"
type textarea "x"
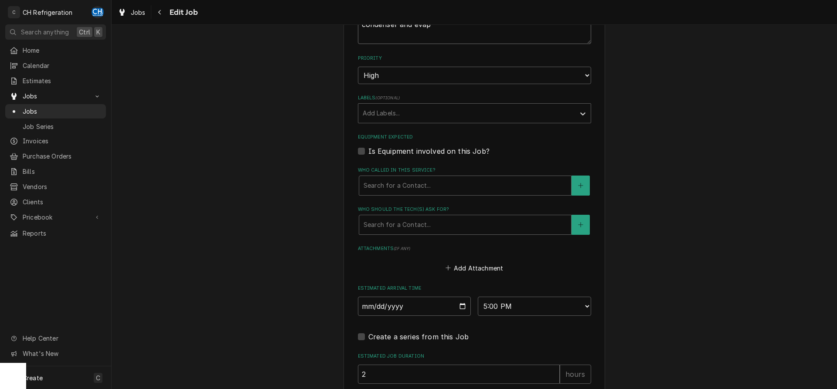
scroll to position [489, 0]
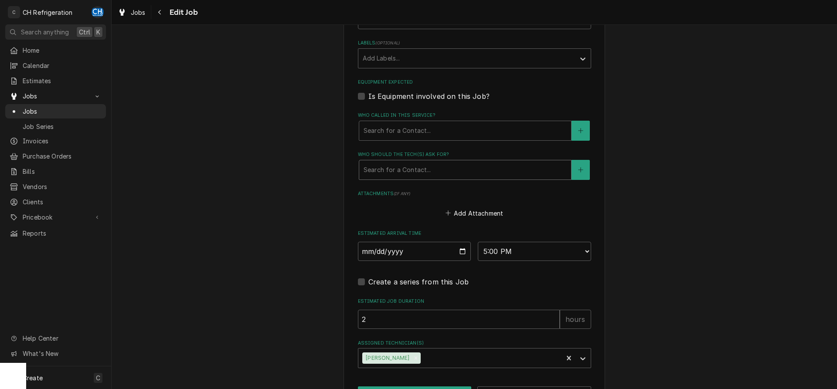
type textarea "Get Data Tag, 3-dimensional measurements, get pictures of condenser and evap"
click at [423, 169] on div "Who should the tech(s) ask for?" at bounding box center [464, 170] width 203 height 16
click at [441, 168] on div "Who should the tech(s) ask for?" at bounding box center [464, 170] width 203 height 16
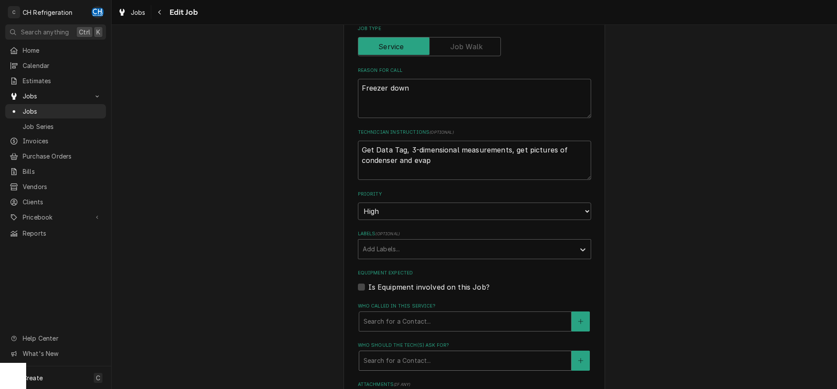
scroll to position [476, 0]
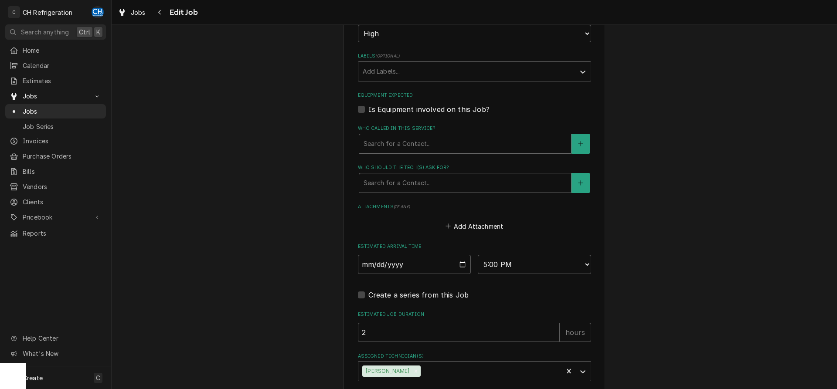
click at [464, 150] on div "Who called in this service?" at bounding box center [464, 144] width 203 height 16
click at [455, 175] on div "Who should the tech(s) ask for?" at bounding box center [464, 183] width 203 height 16
click at [466, 186] on div "Who should the tech(s) ask for?" at bounding box center [464, 183] width 203 height 16
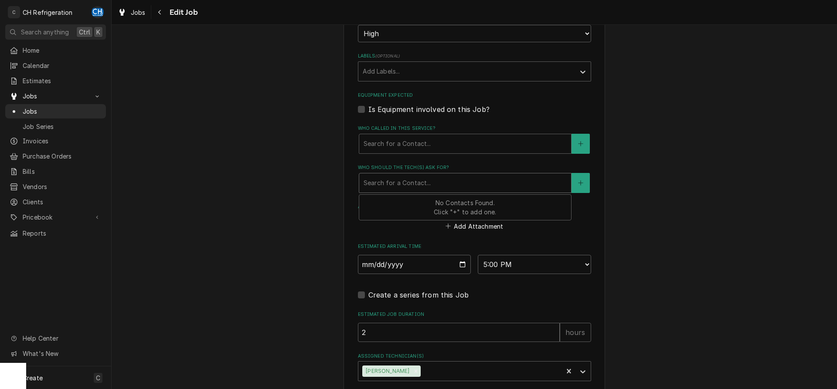
click at [466, 186] on div "Who should the tech(s) ask for?" at bounding box center [464, 183] width 203 height 16
click at [582, 179] on button "Who should the tech(s) ask for?" at bounding box center [580, 183] width 18 height 20
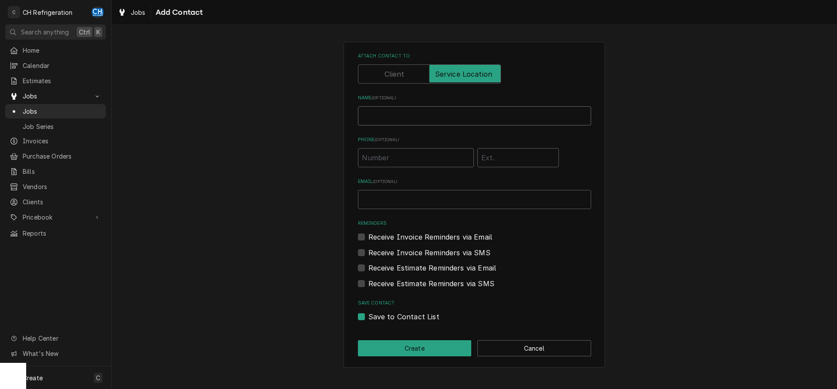
click at [428, 125] on input "Name ( optional )" at bounding box center [474, 115] width 233 height 19
type input "Gio"
drag, startPoint x: 352, startPoint y: 150, endPoint x: 357, endPoint y: 150, distance: 5.2
click at [353, 150] on div "Attach contact to Name ( optional ) Gio Phone ( optional ) Email ( optional ) R…" at bounding box center [473, 205] width 261 height 326
click at [384, 155] on input "Phone ( optional )" at bounding box center [416, 157] width 116 height 19
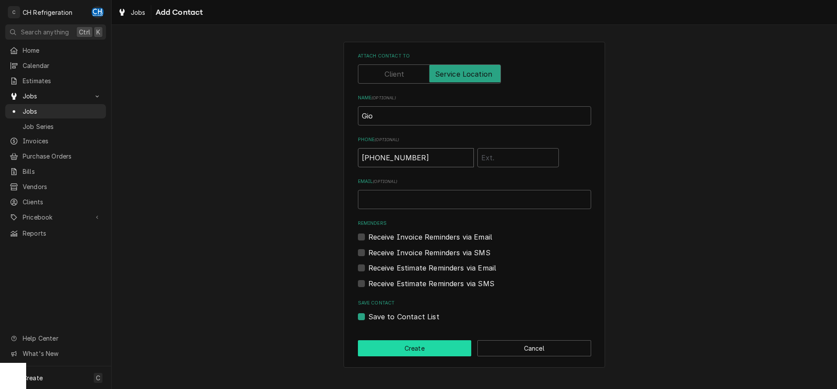
type input "(818) 535-1901"
click at [411, 346] on button "Create" at bounding box center [415, 348] width 114 height 16
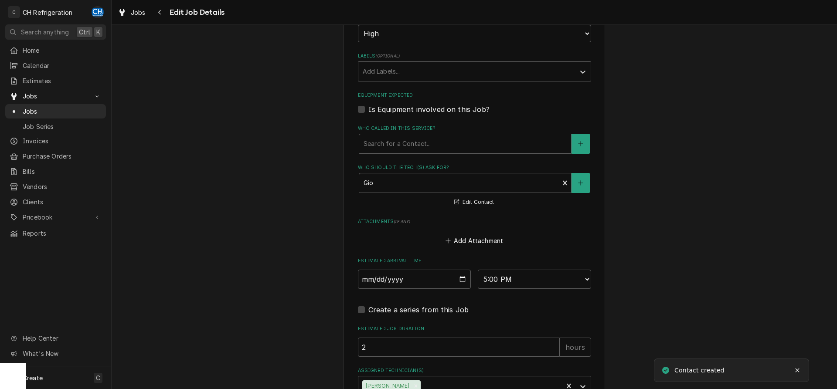
scroll to position [535, 0]
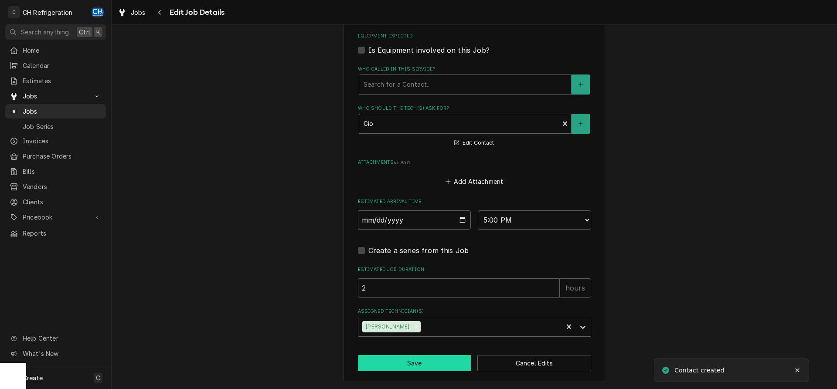
click at [403, 360] on button "Save" at bounding box center [415, 363] width 114 height 16
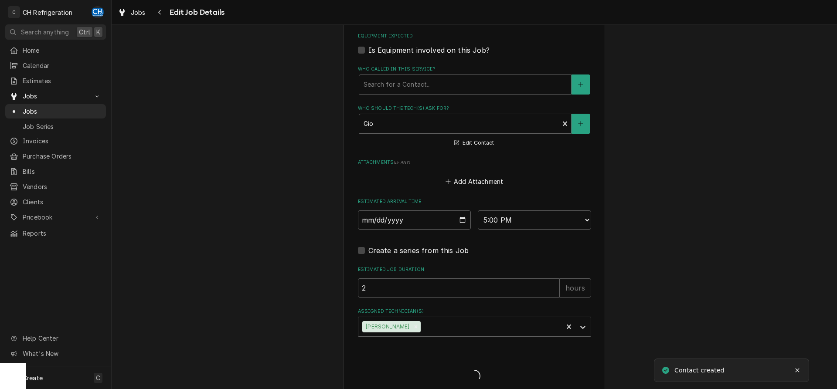
type textarea "x"
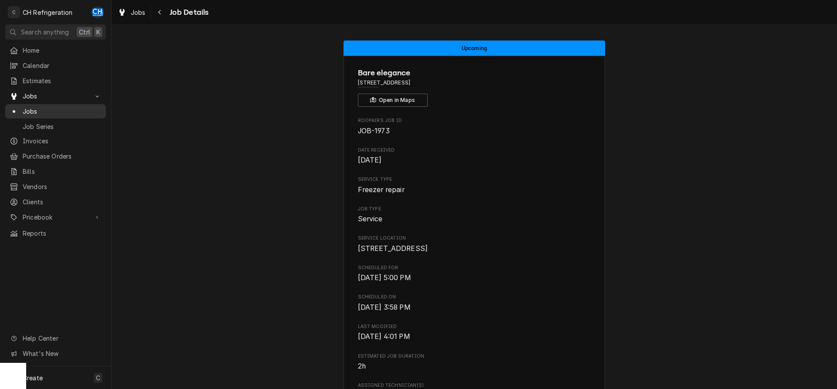
click at [35, 107] on span "Jobs" at bounding box center [62, 111] width 79 height 9
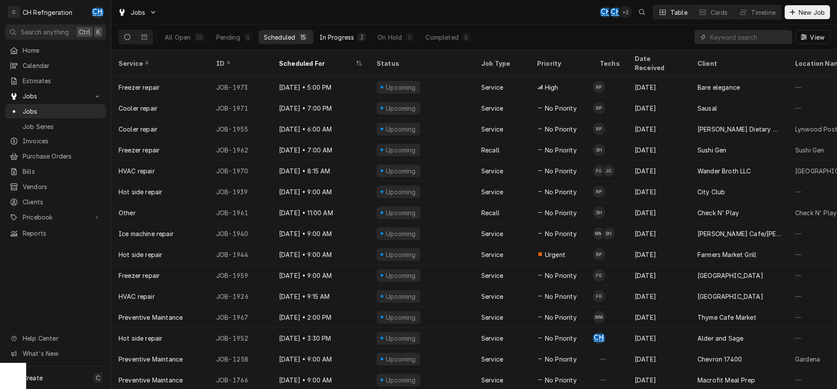
click at [358, 40] on div "3" at bounding box center [361, 37] width 9 height 9
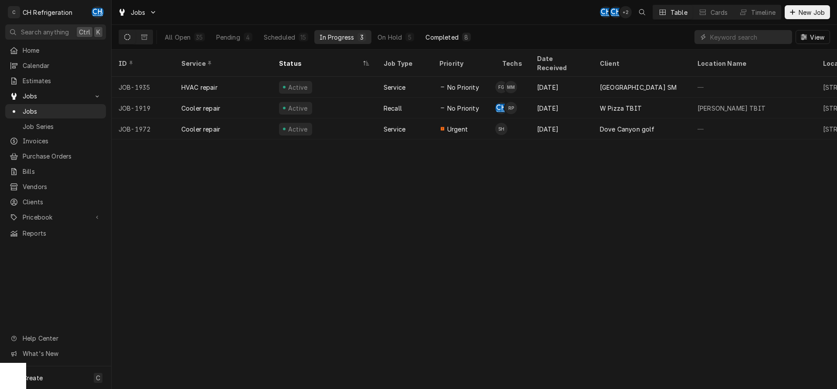
click at [436, 38] on div "Completed" at bounding box center [441, 37] width 33 height 9
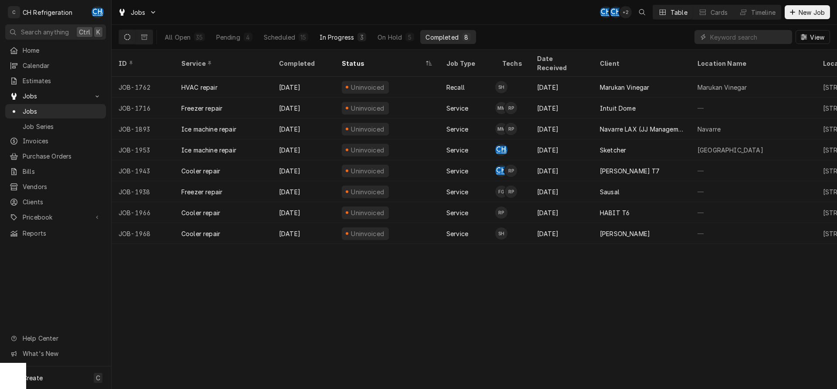
drag, startPoint x: 361, startPoint y: 41, endPoint x: 357, endPoint y: 41, distance: 4.4
click at [357, 41] on button "In Progress 3" at bounding box center [343, 37] width 58 height 14
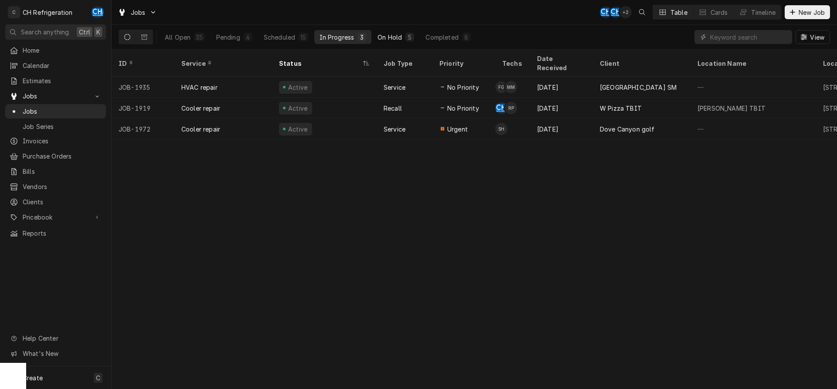
click at [394, 37] on div "On Hold" at bounding box center [389, 37] width 24 height 9
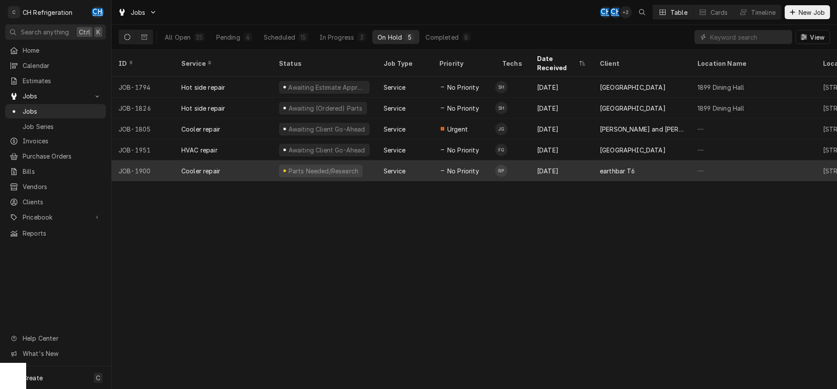
click at [600, 166] on div "earthbar T6" at bounding box center [617, 170] width 35 height 9
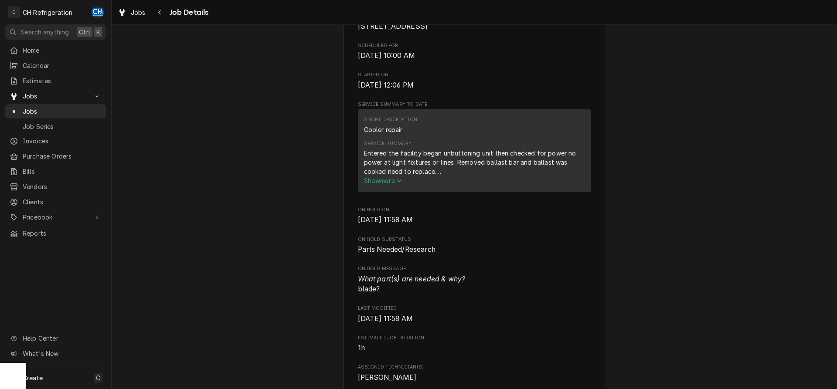
scroll to position [247, 0]
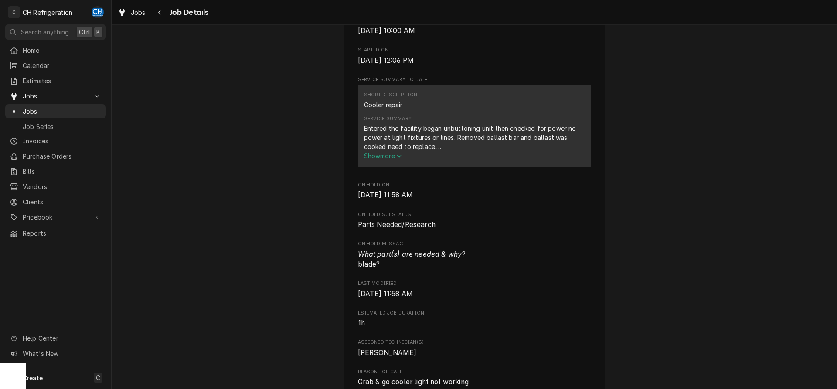
click at [587, 182] on div "Roopairs Job ID JOB-1900 Date Received [DATE] Service Type Cooler repair Job Ty…" at bounding box center [474, 247] width 233 height 754
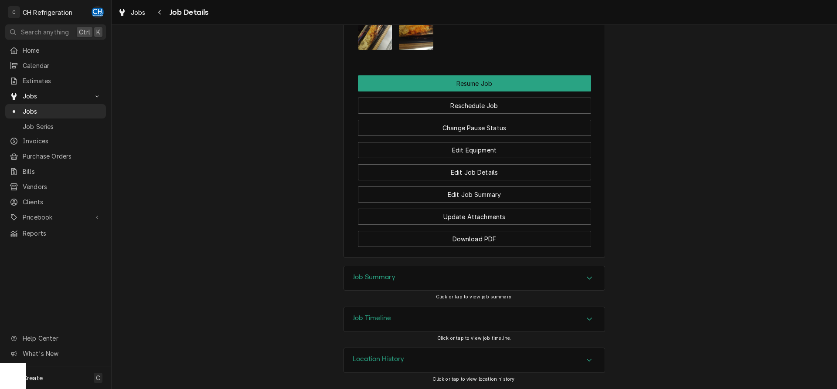
click at [479, 269] on div "Job Summary" at bounding box center [474, 278] width 261 height 24
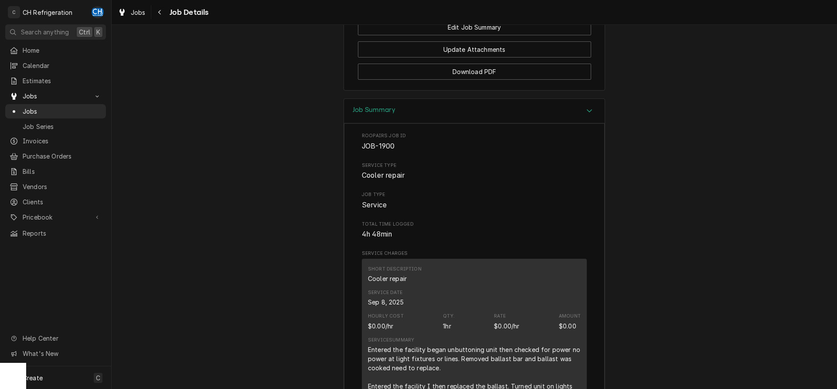
scroll to position [946, 0]
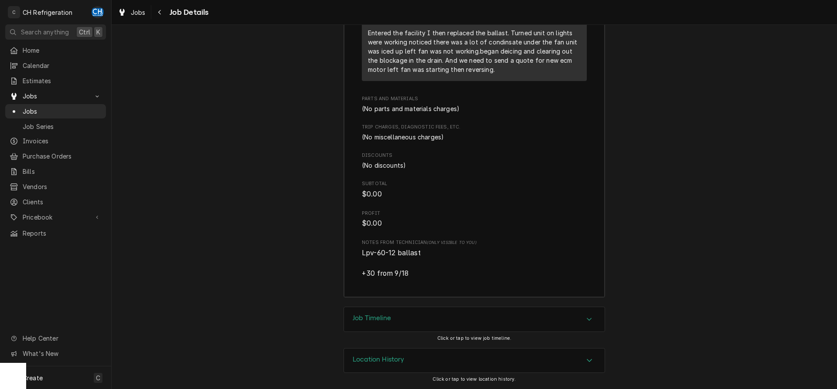
click at [397, 315] on div "Job Timeline" at bounding box center [474, 319] width 261 height 24
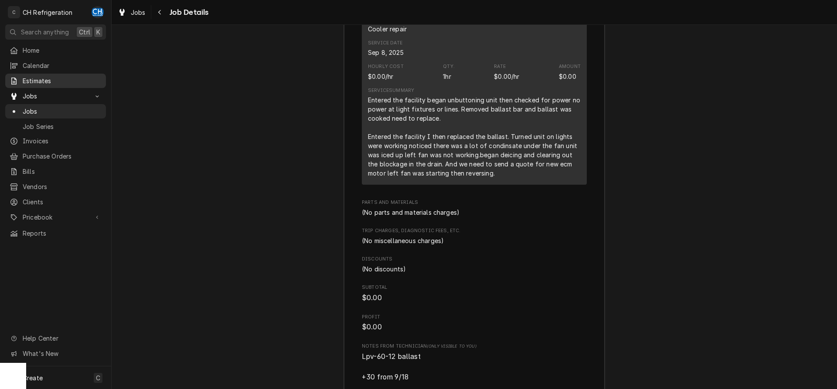
scroll to position [1182, 0]
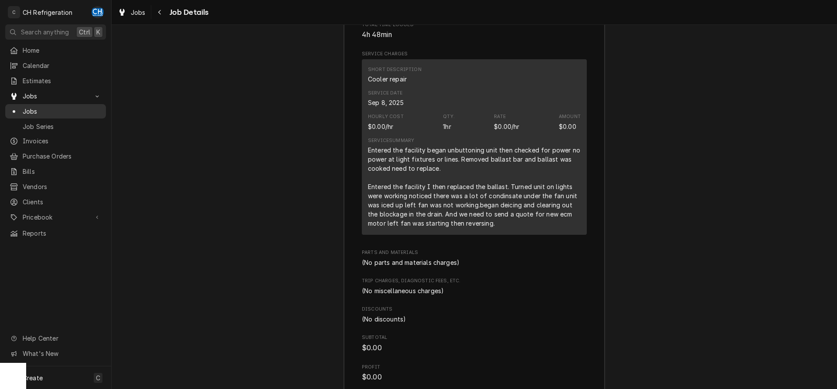
click at [41, 106] on div "Jobs" at bounding box center [55, 111] width 97 height 11
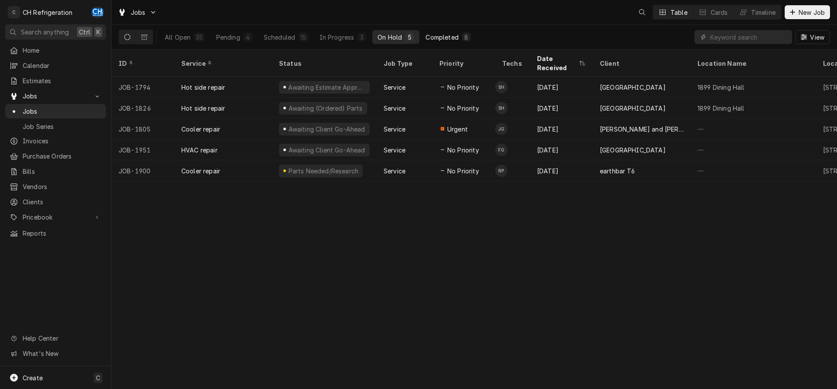
click at [435, 34] on div "Completed" at bounding box center [441, 37] width 33 height 9
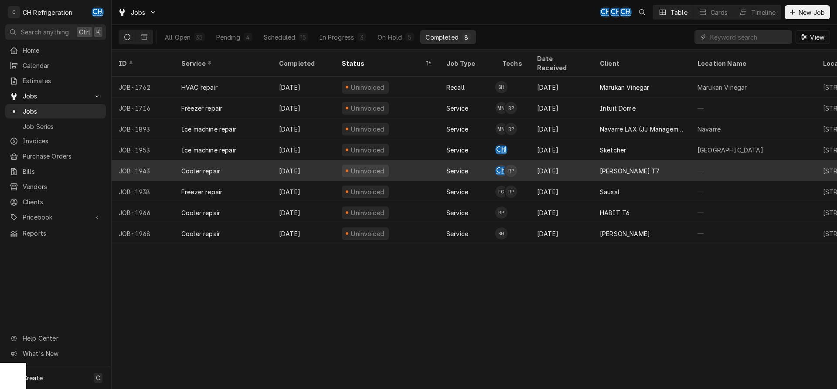
click at [629, 166] on div "[PERSON_NAME] T7" at bounding box center [630, 170] width 60 height 9
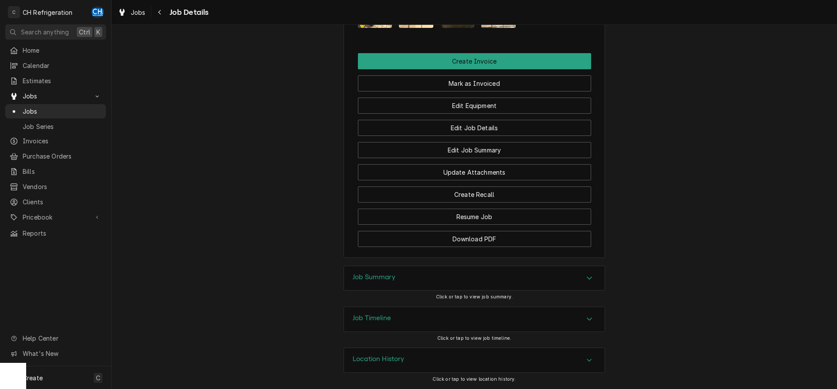
click at [432, 278] on div "Job Summary" at bounding box center [474, 278] width 261 height 24
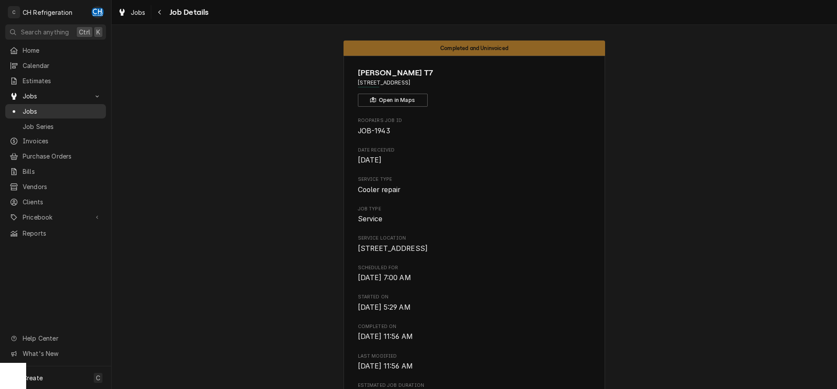
click at [33, 107] on span "Jobs" at bounding box center [62, 111] width 79 height 9
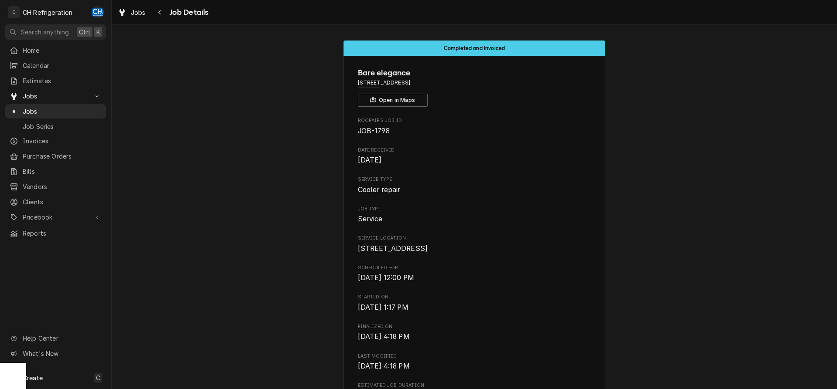
scroll to position [0, 96]
